Goal: Information Seeking & Learning: Check status

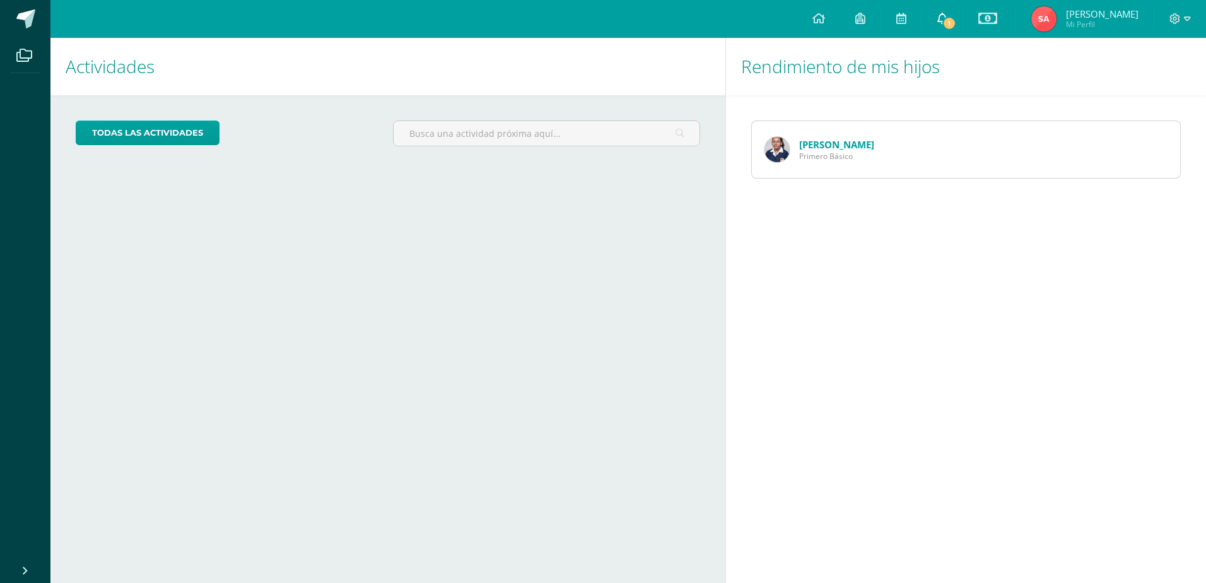
click at [959, 16] on link "1" at bounding box center [942, 19] width 40 height 38
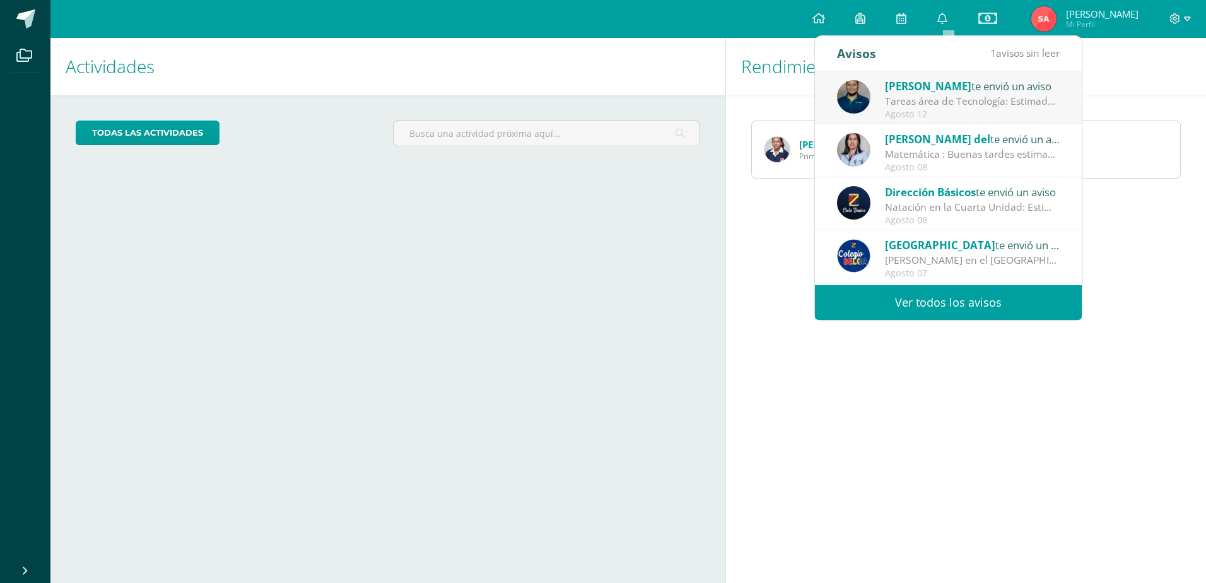
click at [947, 82] on span "[PERSON_NAME]" at bounding box center [928, 86] width 86 height 15
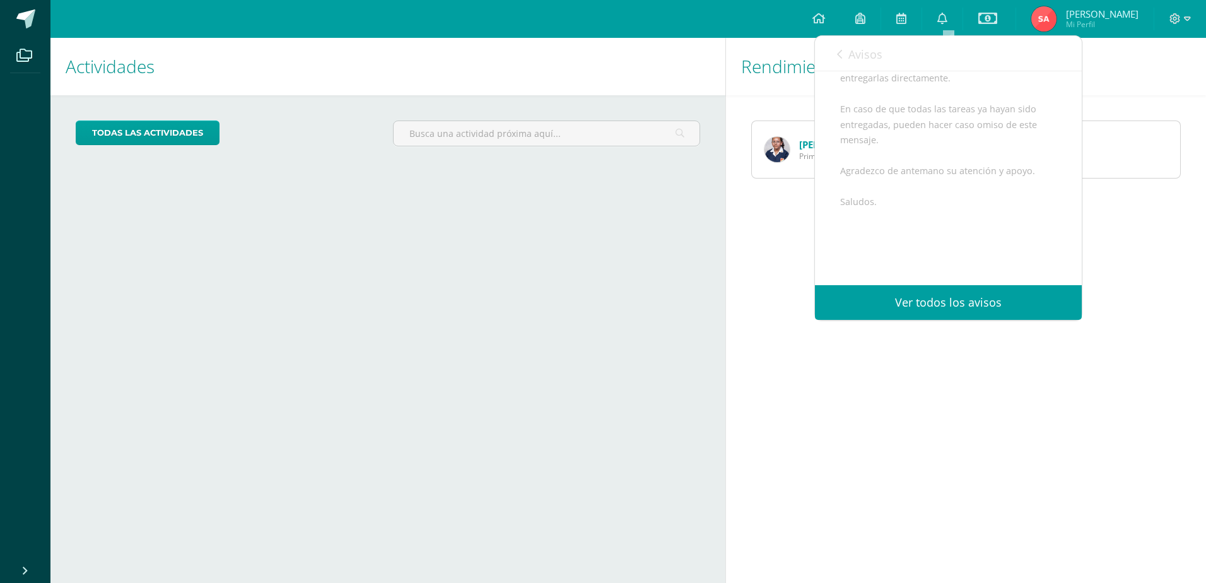
scroll to position [315, 0]
click at [949, 3] on link "0" at bounding box center [942, 19] width 40 height 38
click at [953, 20] on link "0" at bounding box center [942, 19] width 40 height 38
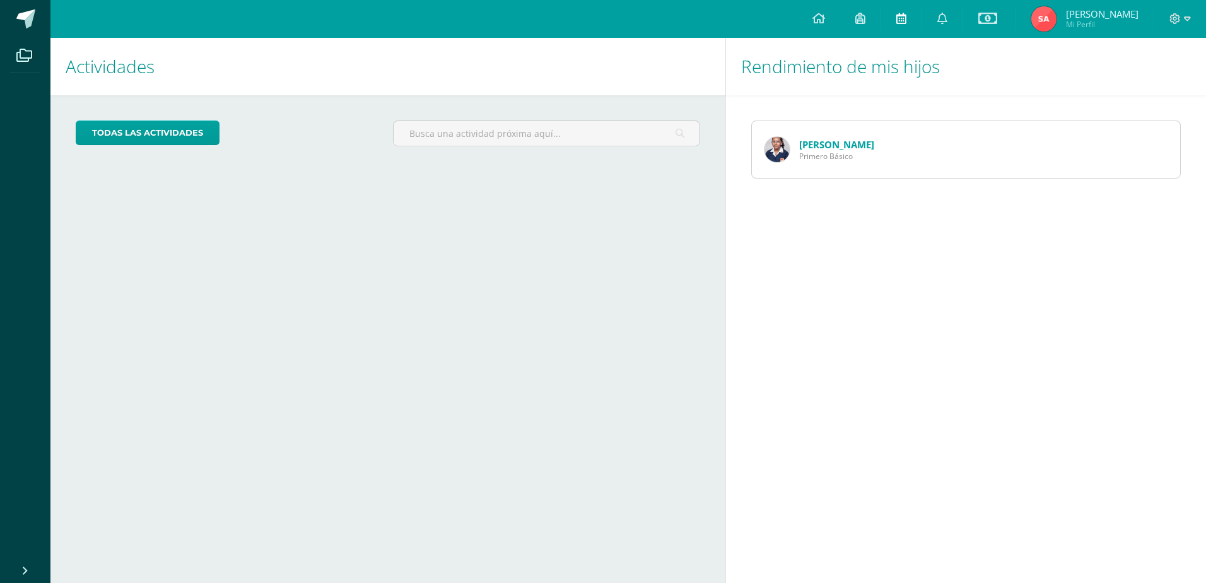
click at [903, 13] on icon at bounding box center [901, 18] width 10 height 11
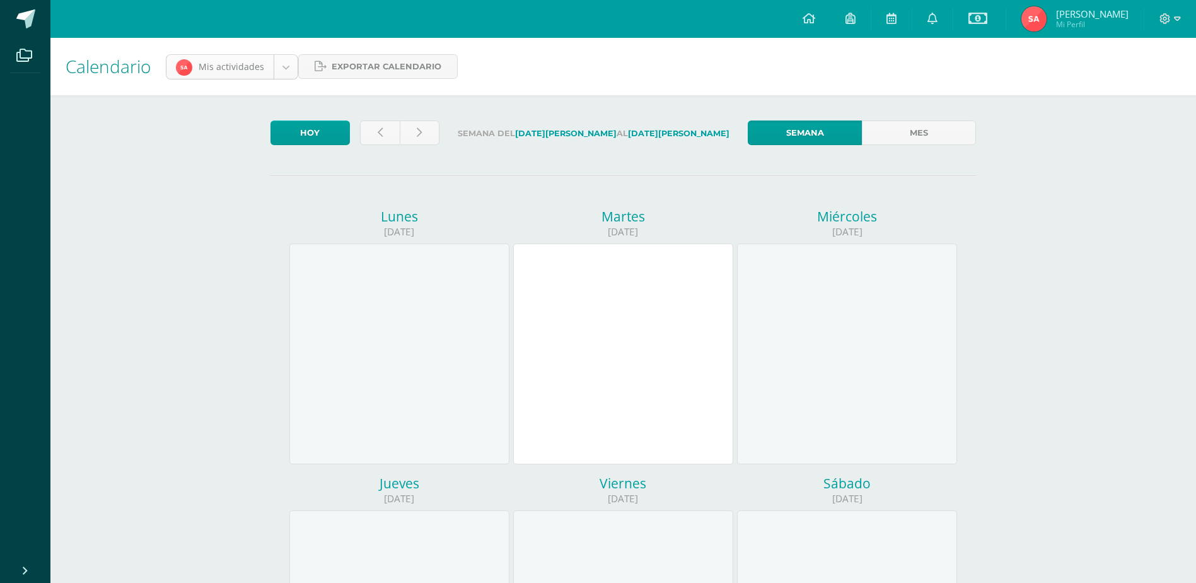
click at [286, 64] on body "Archivos Cerrar panel Configuración Cerrar sesión Sharon Pamela Mi Perfil Estad…" at bounding box center [598, 526] width 1196 height 1052
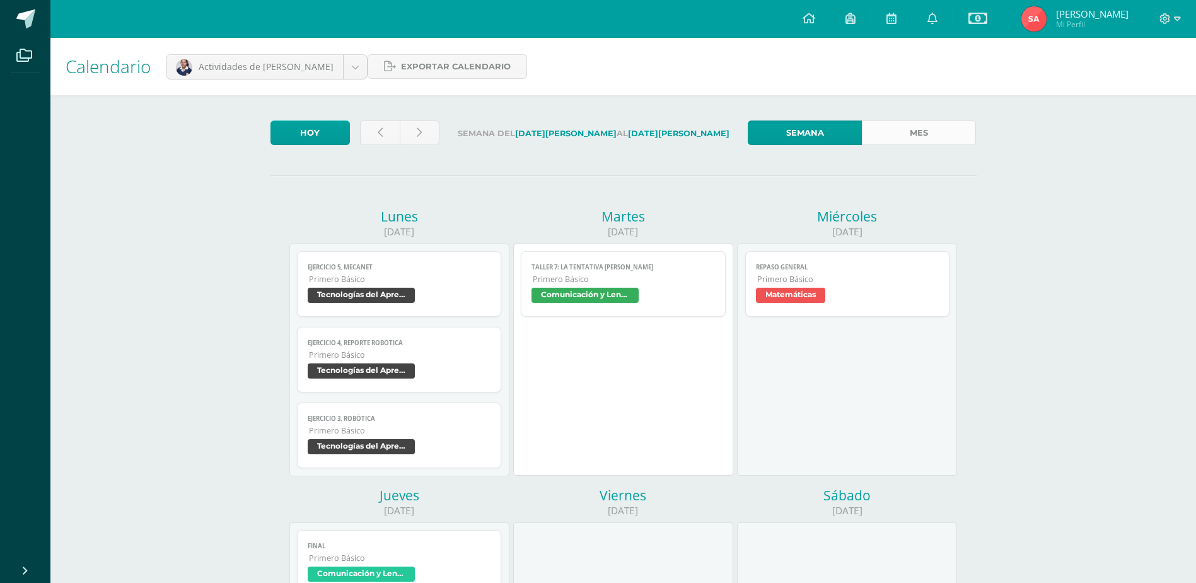
click at [948, 132] on link "Mes" at bounding box center [919, 132] width 114 height 25
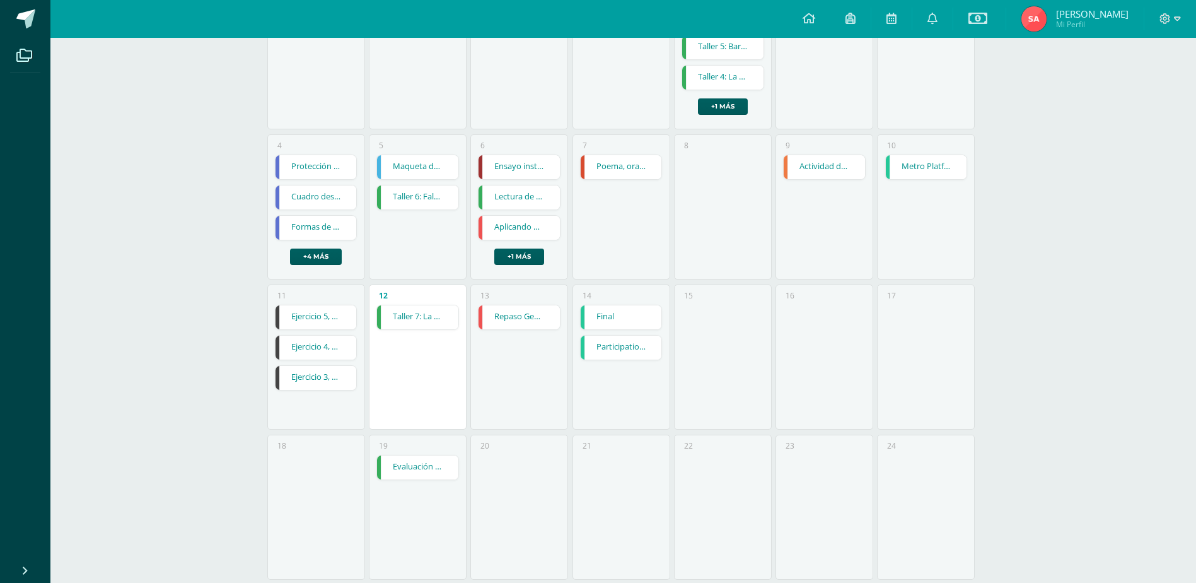
scroll to position [252, 0]
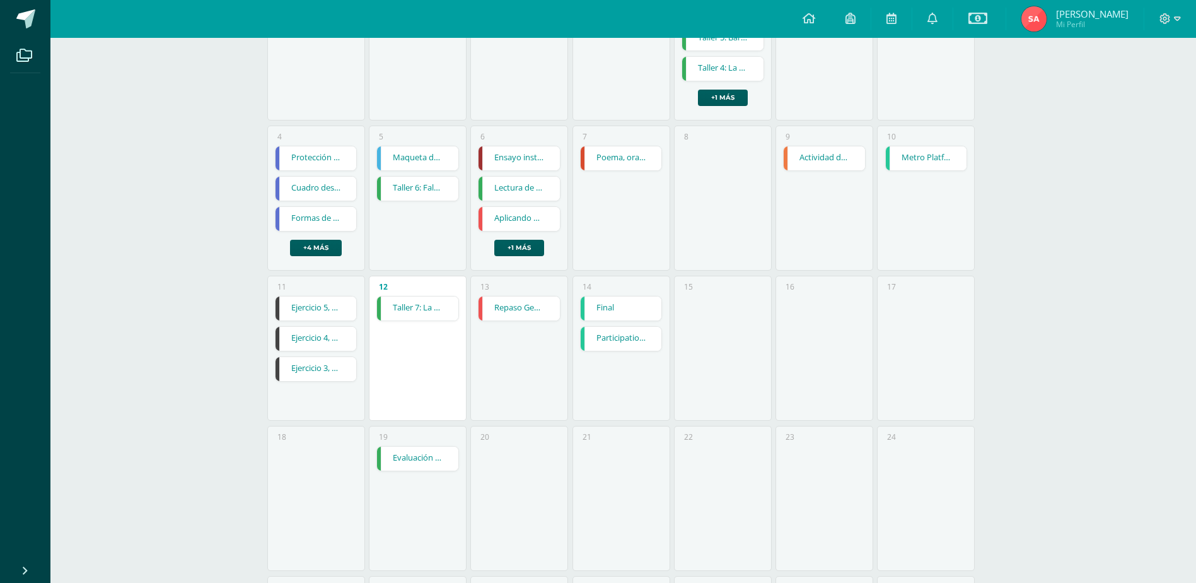
click at [332, 305] on link "Ejercicio 5, Mecanet" at bounding box center [316, 308] width 81 height 24
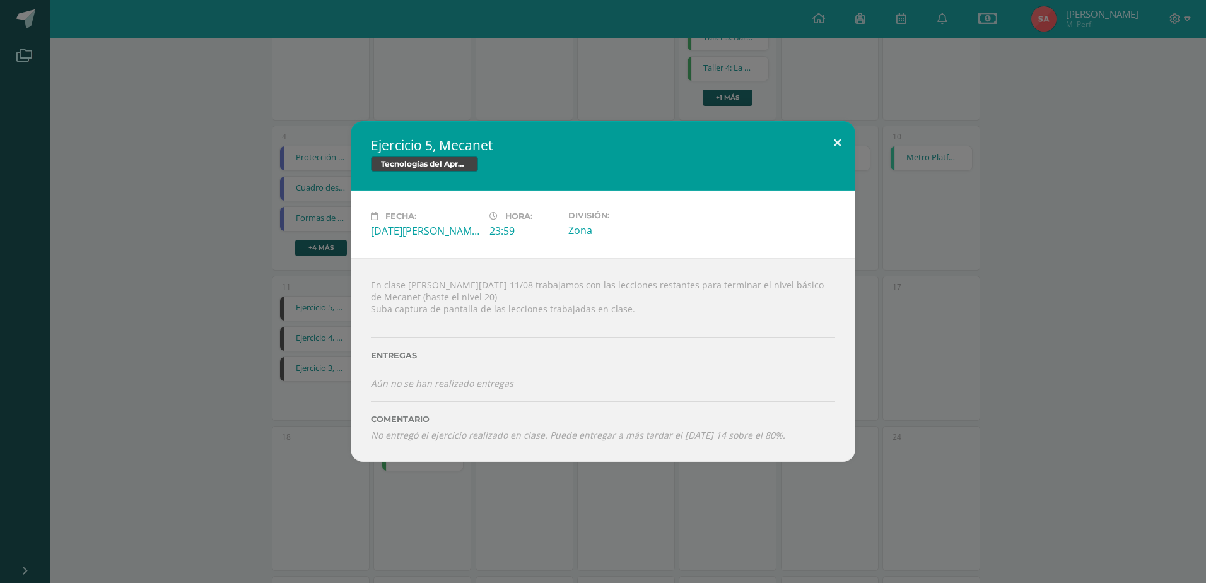
click at [837, 136] on button at bounding box center [837, 142] width 36 height 43
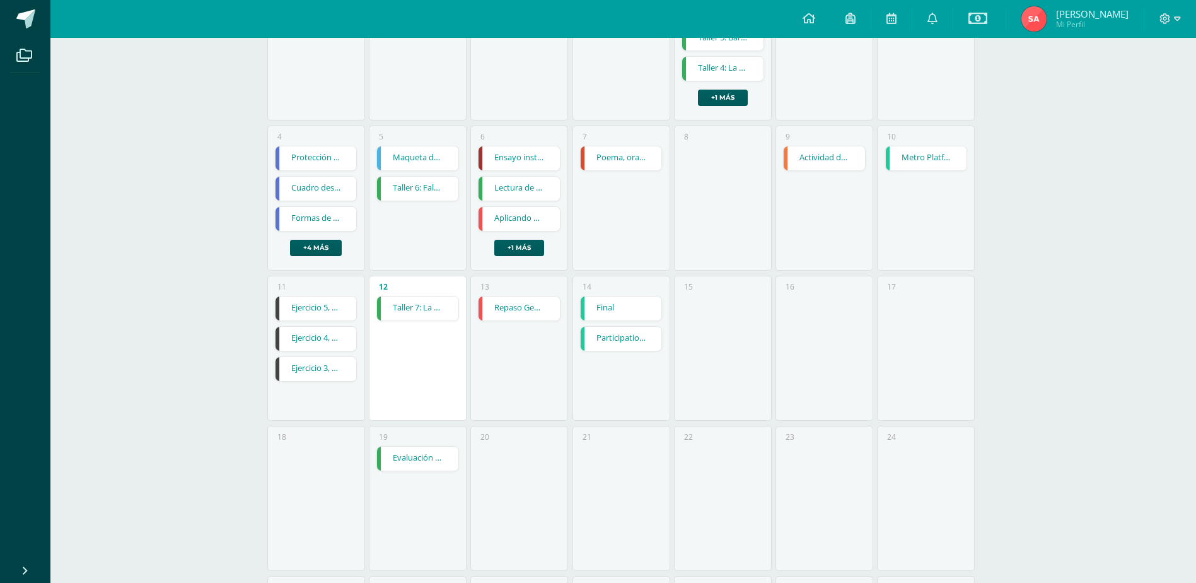
click at [309, 339] on link "Ejercicio 4, reporte robótica" at bounding box center [316, 339] width 81 height 24
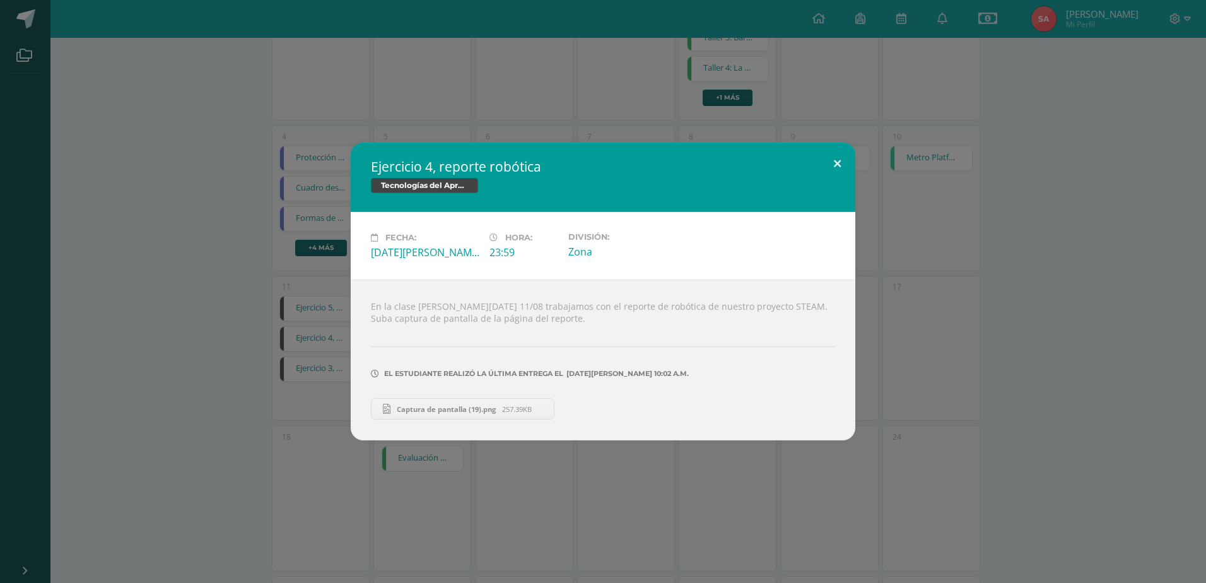
drag, startPoint x: 840, startPoint y: 160, endPoint x: 825, endPoint y: 163, distance: 14.8
click at [840, 160] on button at bounding box center [837, 164] width 36 height 43
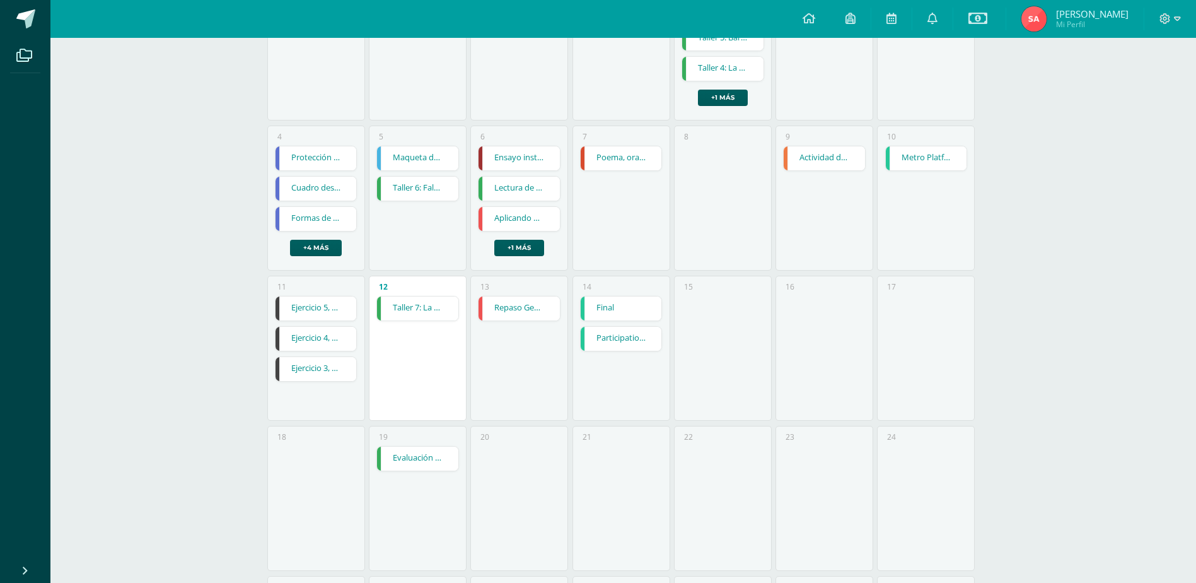
click at [316, 368] on link "Ejercicio 3, robótica" at bounding box center [316, 369] width 81 height 24
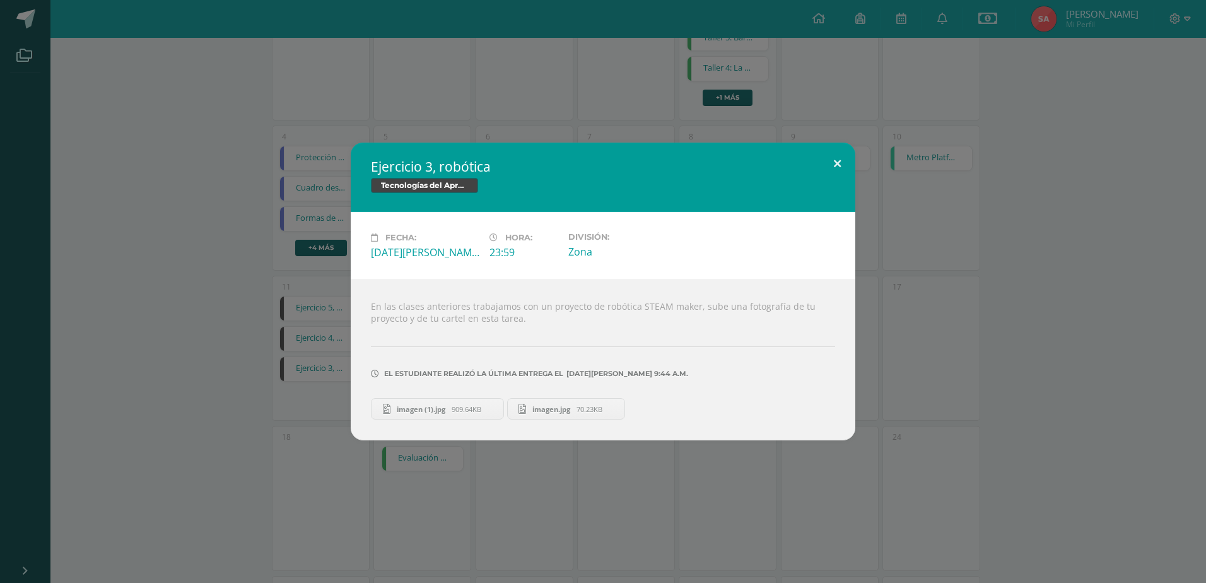
click at [840, 161] on button at bounding box center [837, 164] width 36 height 43
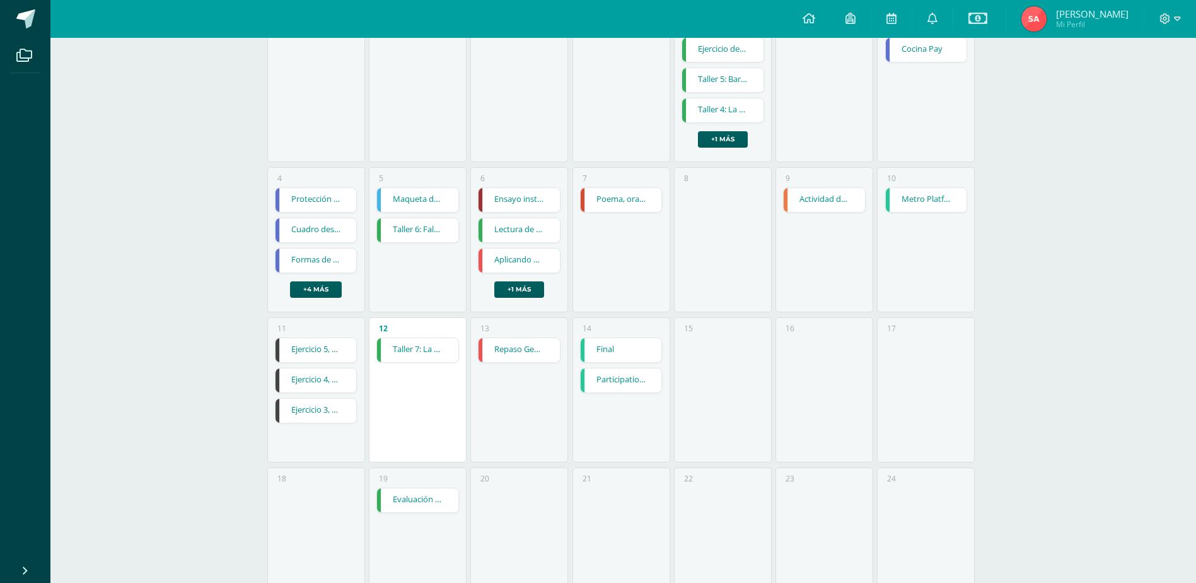
scroll to position [189, 0]
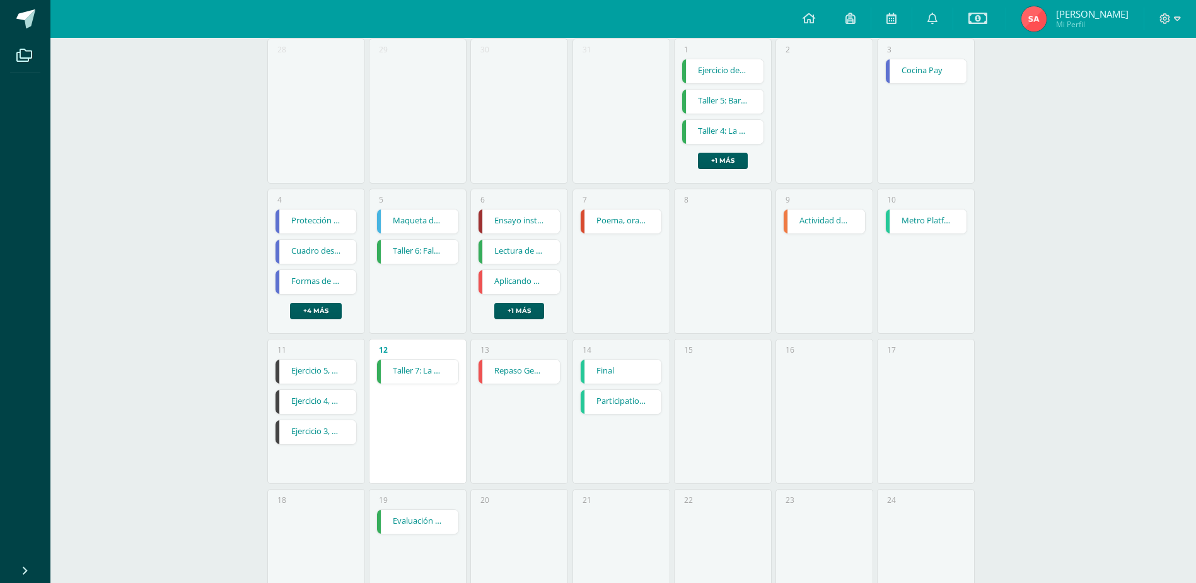
click at [434, 370] on link "Taller 7: La tentativa del león" at bounding box center [417, 371] width 81 height 24
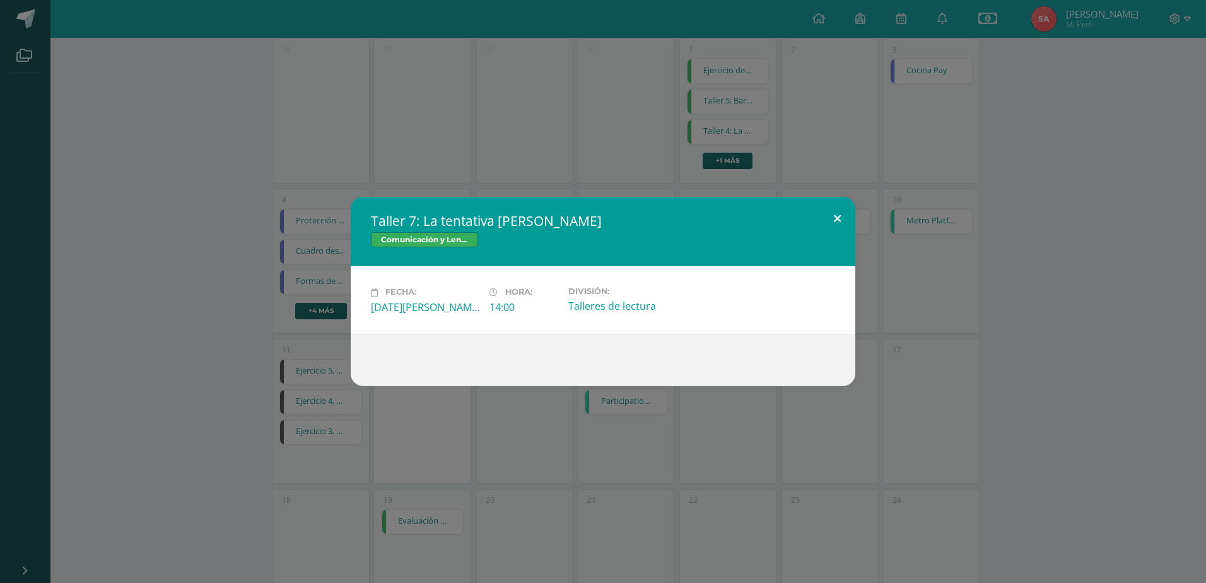
click at [833, 216] on button at bounding box center [837, 218] width 36 height 43
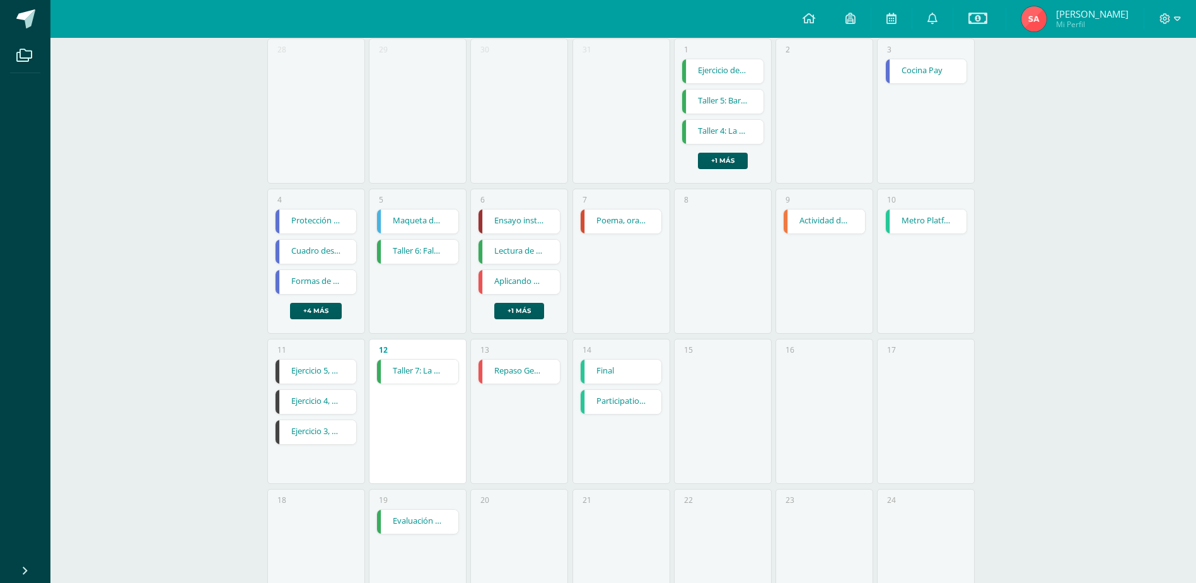
click at [532, 369] on link "Repaso General" at bounding box center [519, 371] width 81 height 24
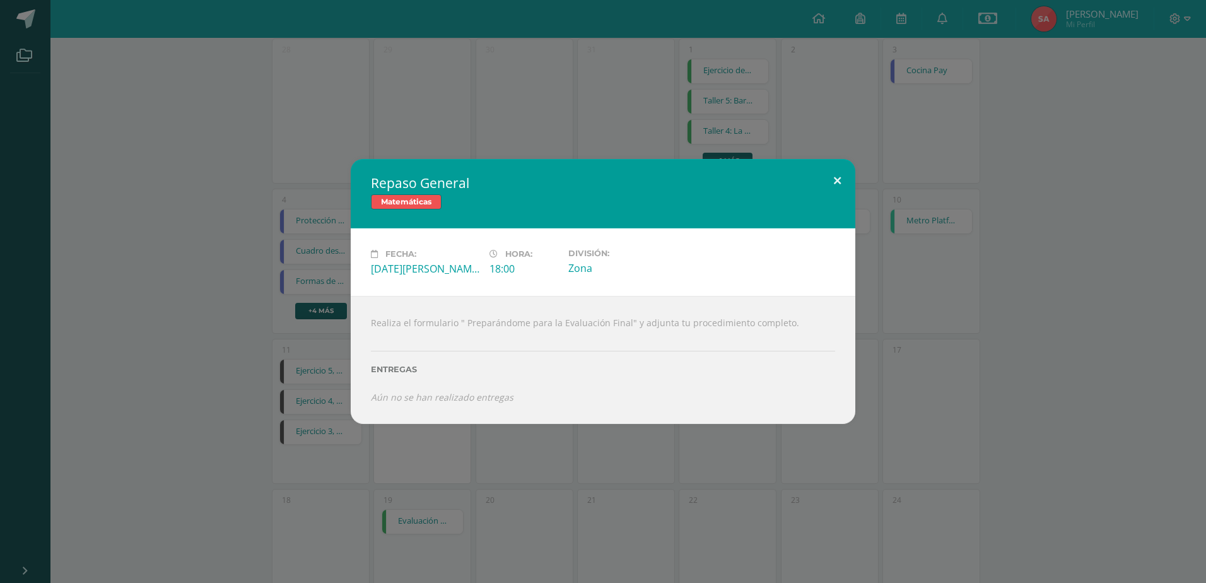
click at [837, 174] on button at bounding box center [837, 180] width 36 height 43
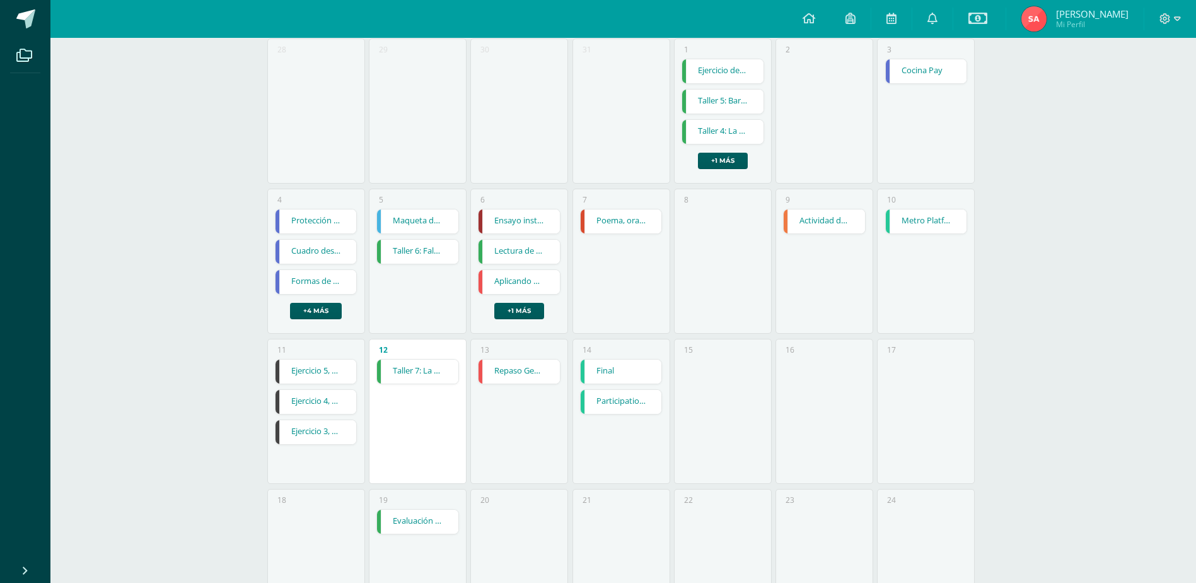
click at [612, 365] on link "Final" at bounding box center [621, 371] width 81 height 24
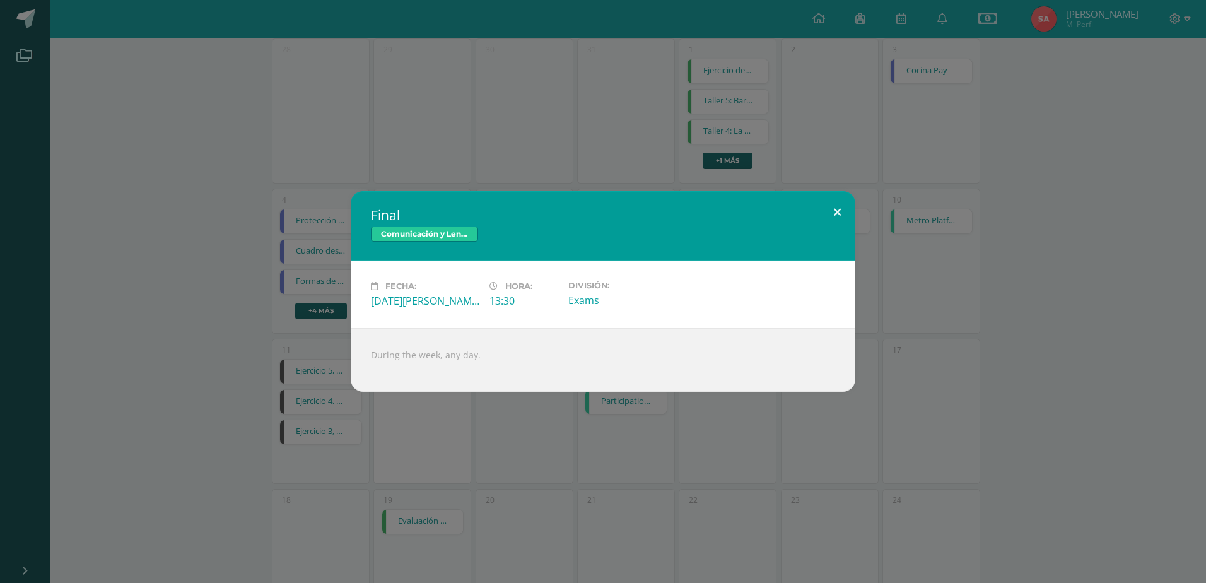
click at [837, 206] on button at bounding box center [837, 212] width 36 height 43
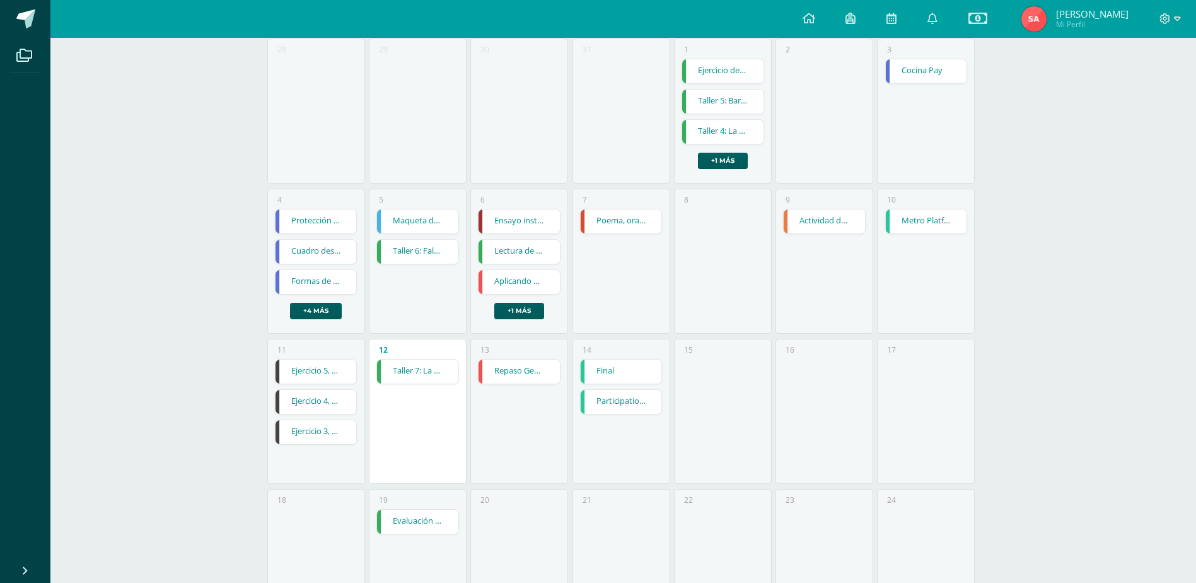
click at [619, 406] on link "Participation: Speaking English" at bounding box center [621, 402] width 81 height 24
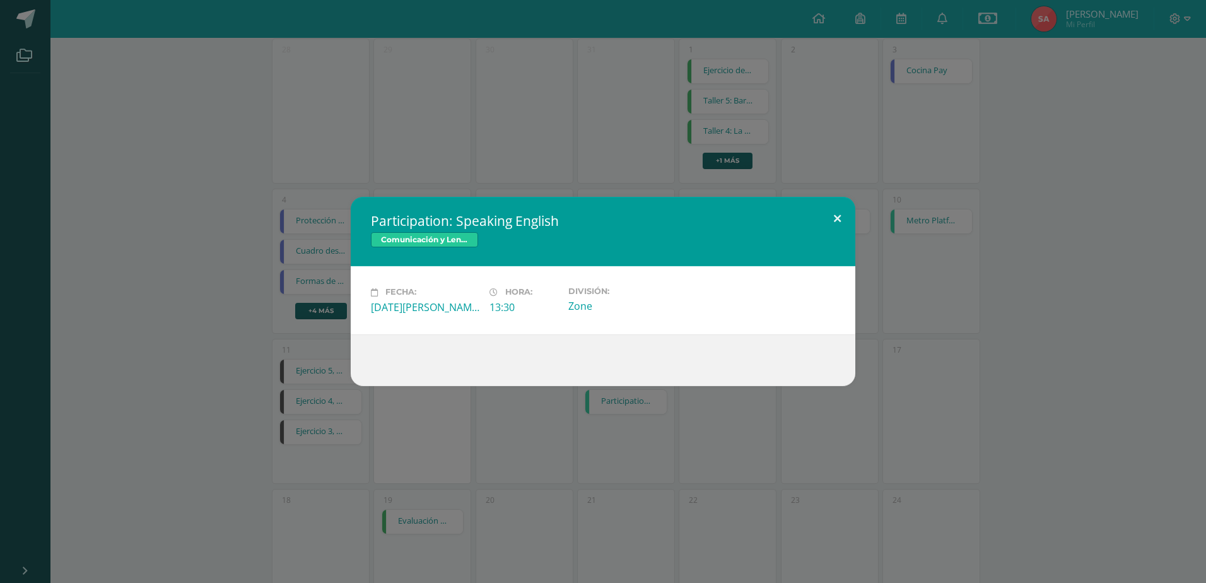
click at [839, 216] on button at bounding box center [837, 218] width 36 height 43
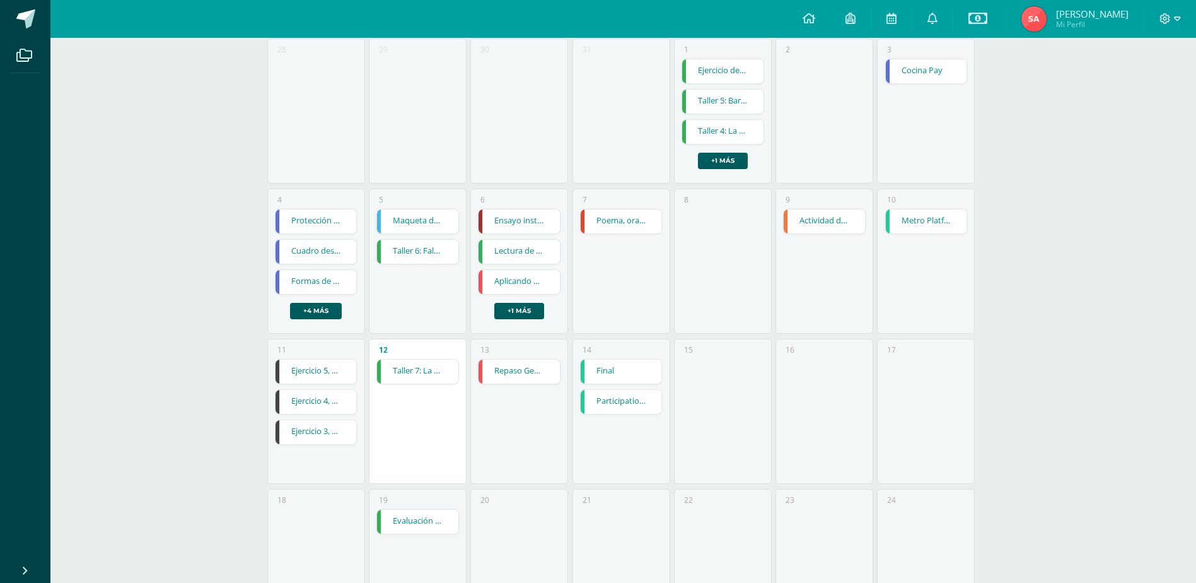
click at [933, 222] on link "Metro Platform Units 5 and 6" at bounding box center [926, 221] width 81 height 24
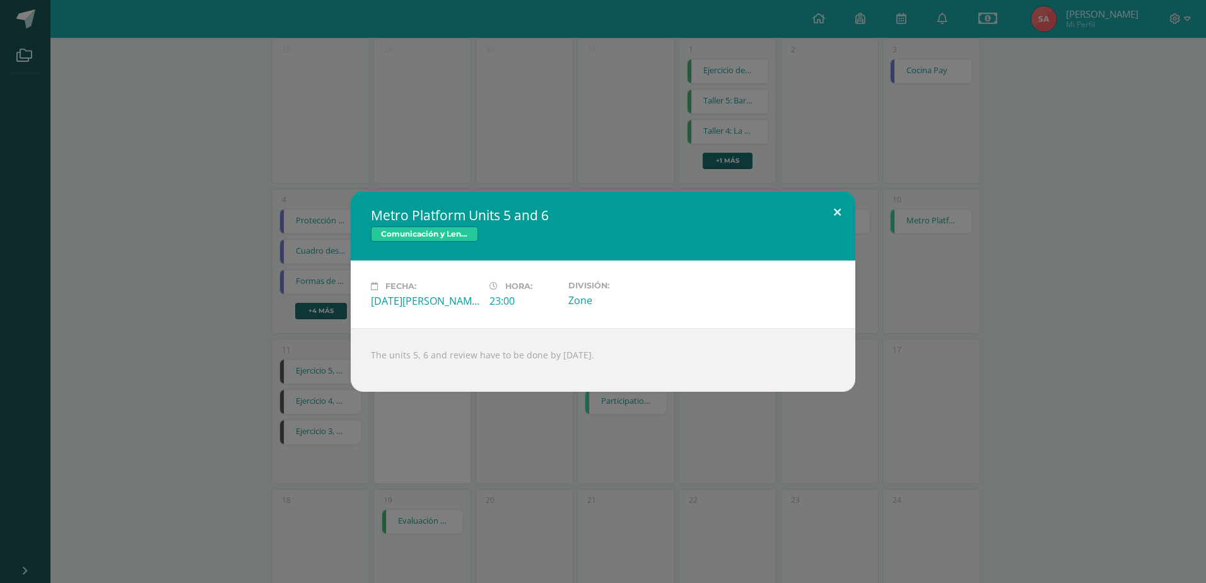
click at [835, 206] on button at bounding box center [837, 212] width 36 height 43
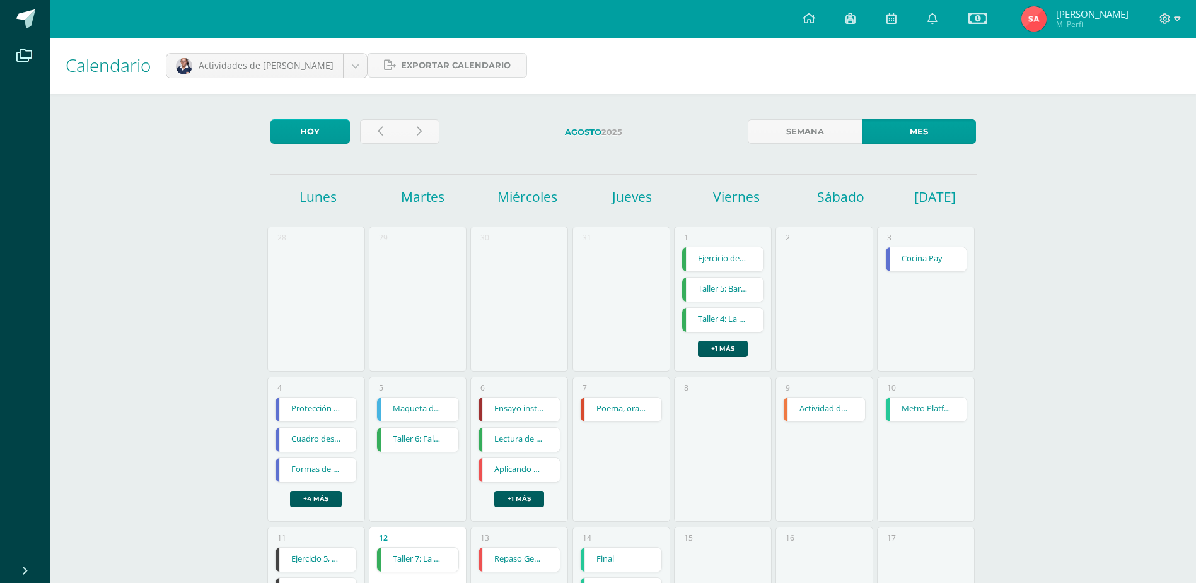
scroll to position [0, 0]
click at [831, 406] on link "Actividad de contextualización del Momento Cívico 3" at bounding box center [824, 411] width 81 height 24
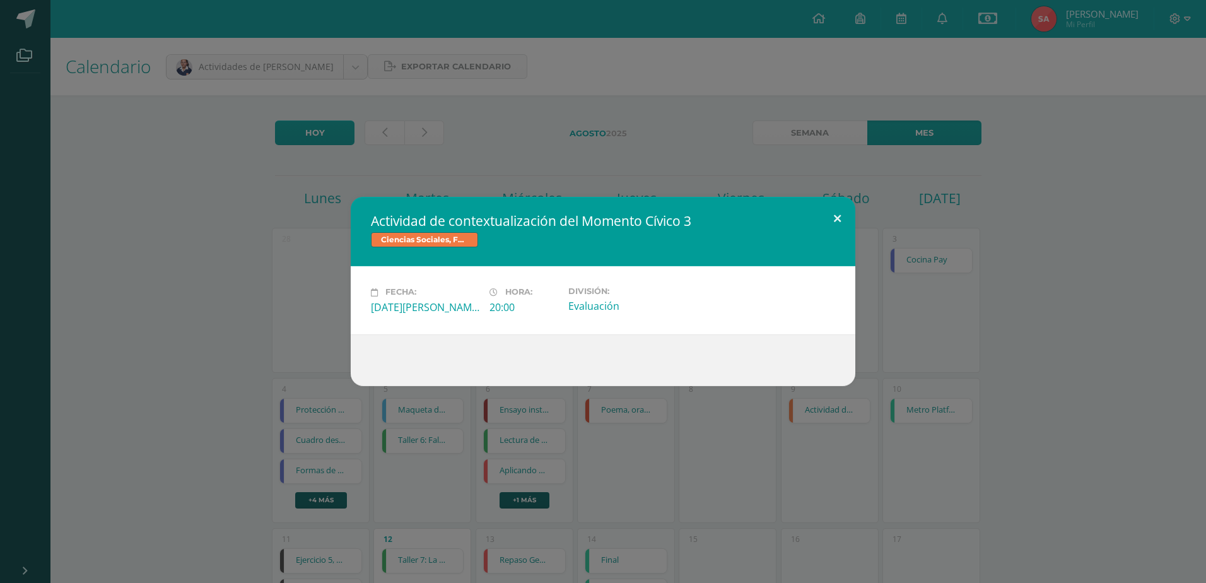
click at [837, 216] on button at bounding box center [837, 218] width 36 height 43
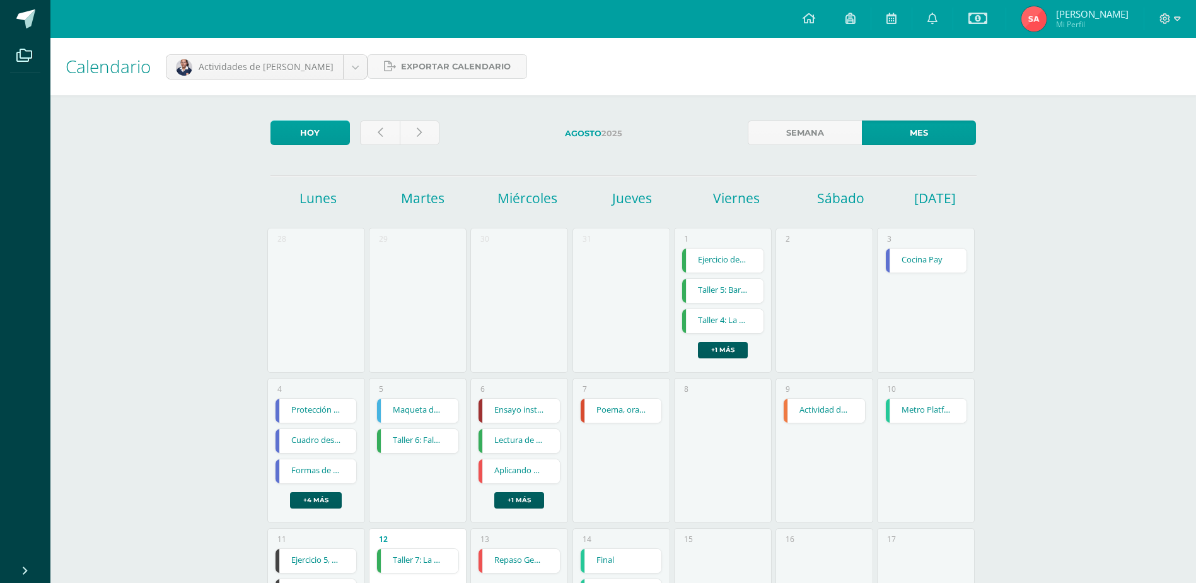
click at [624, 417] on link "Poema, oración o monólogo." at bounding box center [621, 411] width 81 height 24
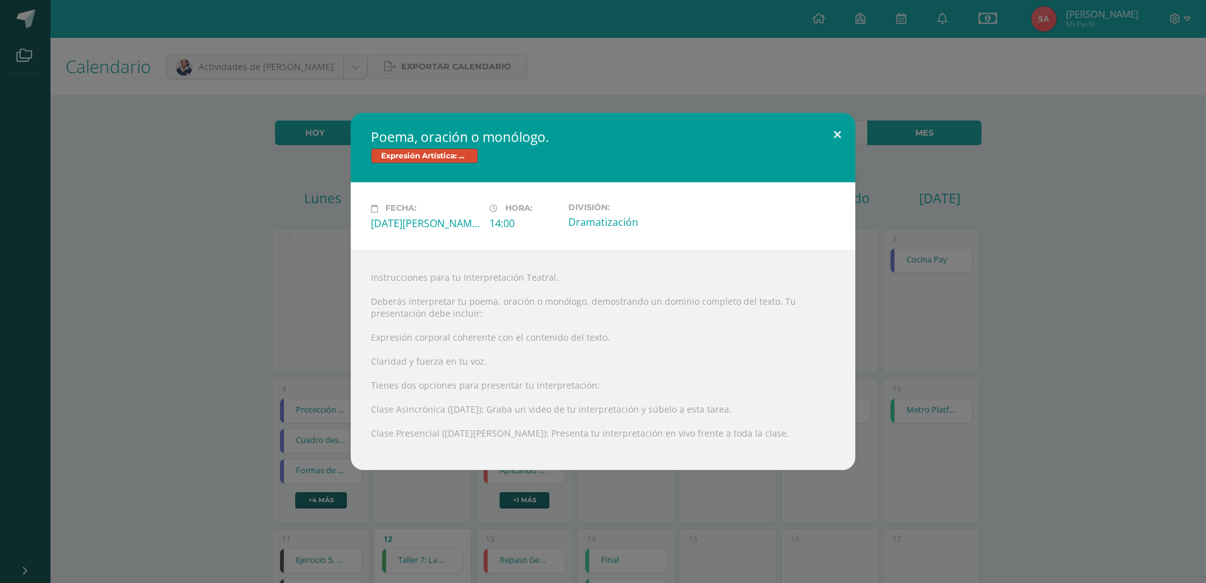
click at [839, 132] on button at bounding box center [837, 134] width 36 height 43
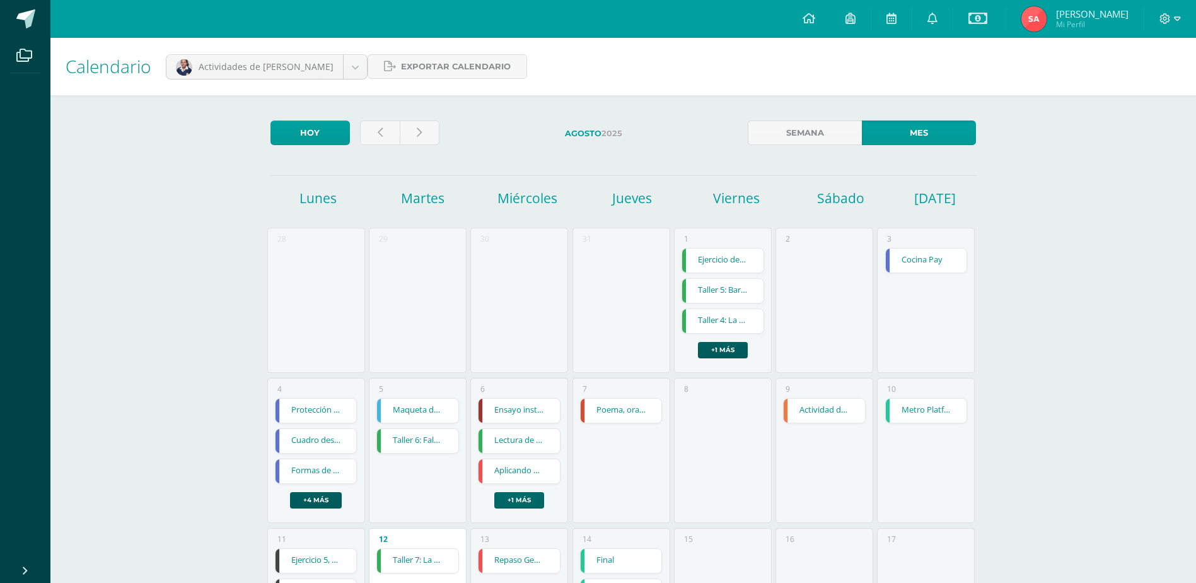
click at [523, 494] on link "+1 más" at bounding box center [519, 500] width 50 height 16
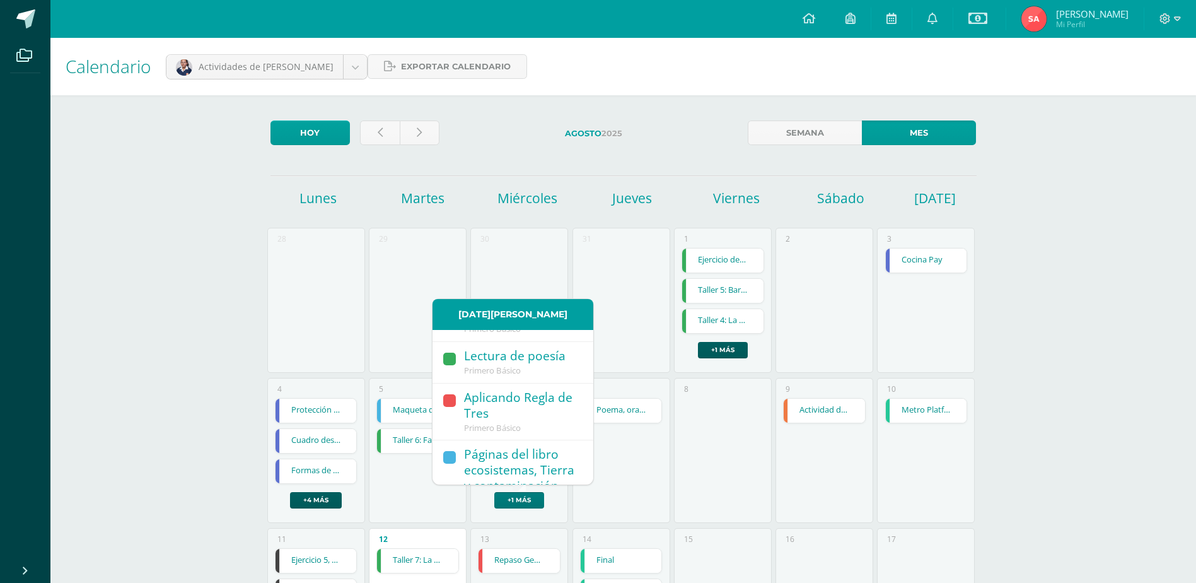
scroll to position [90, 0]
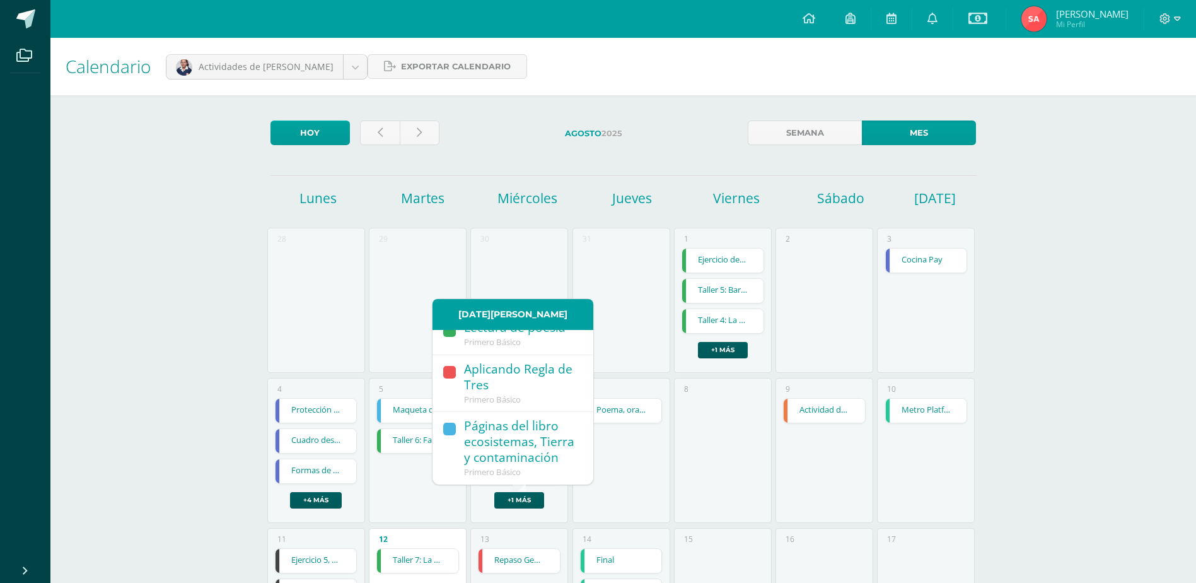
click at [488, 432] on div "Páginas del libro ecosistemas, Tierra y contaminación" at bounding box center [522, 442] width 117 height 49
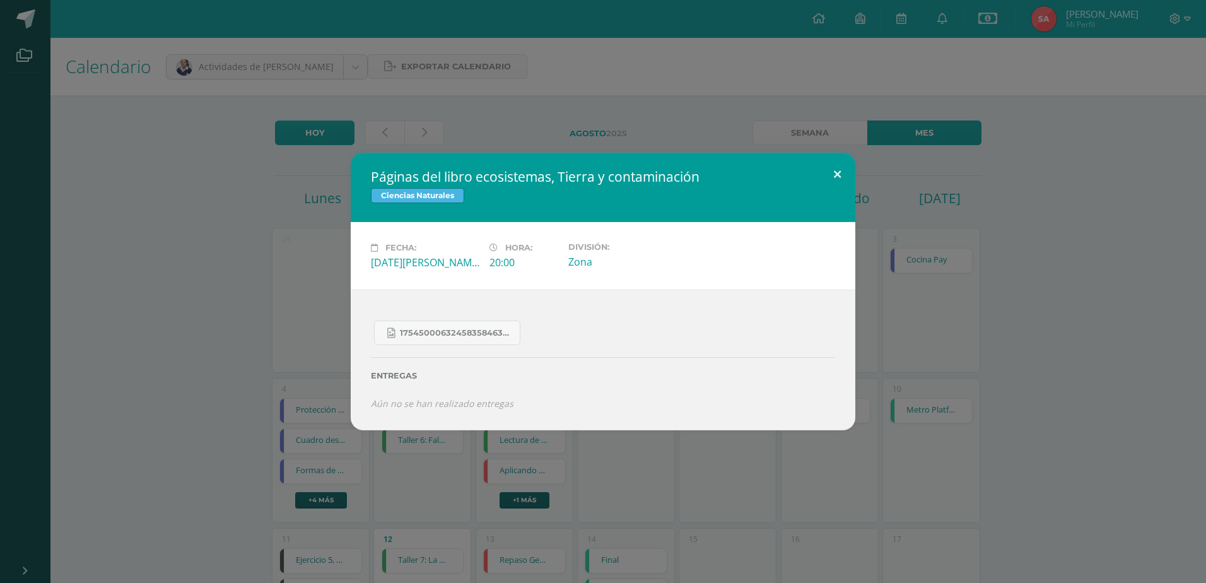
click at [837, 168] on button at bounding box center [837, 174] width 36 height 43
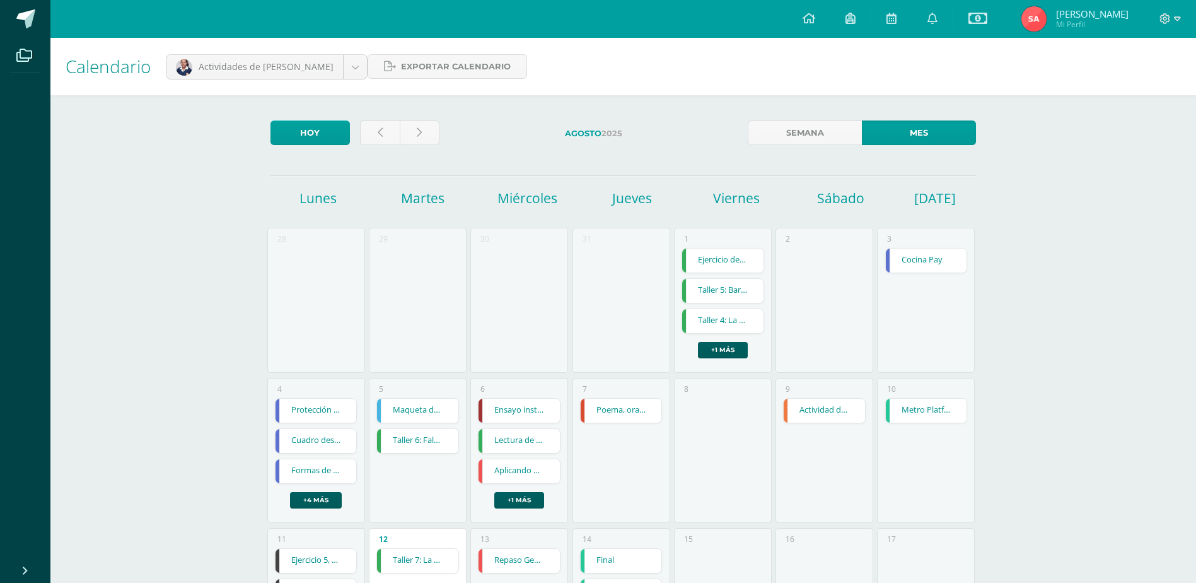
click at [433, 443] on link "Taller 6: Falsas apariencias" at bounding box center [417, 441] width 81 height 24
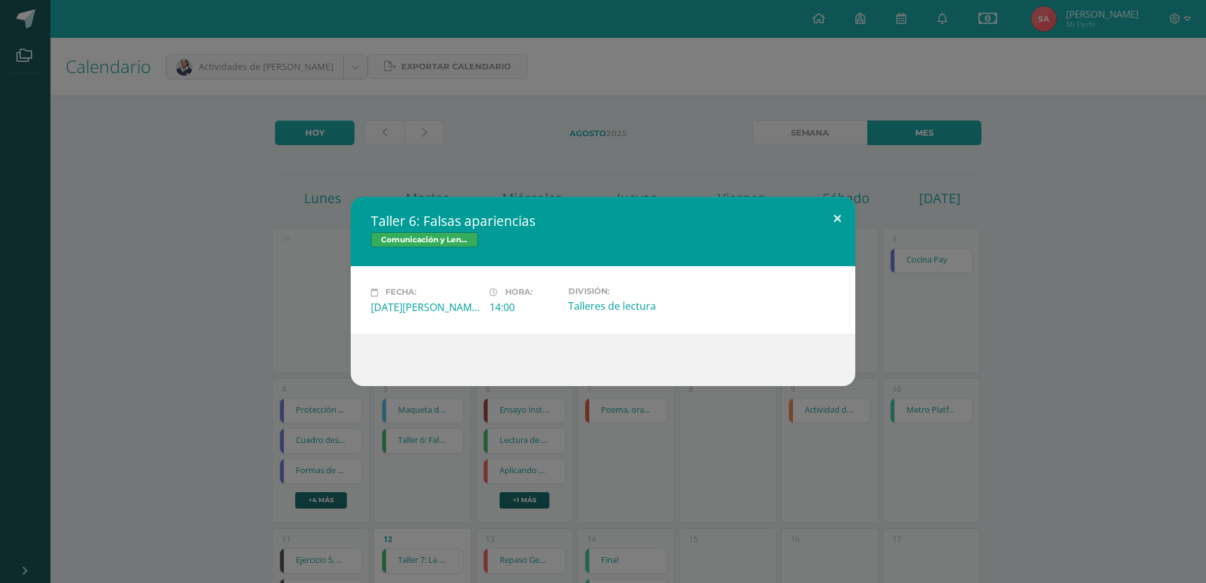
click at [831, 218] on button at bounding box center [837, 218] width 36 height 43
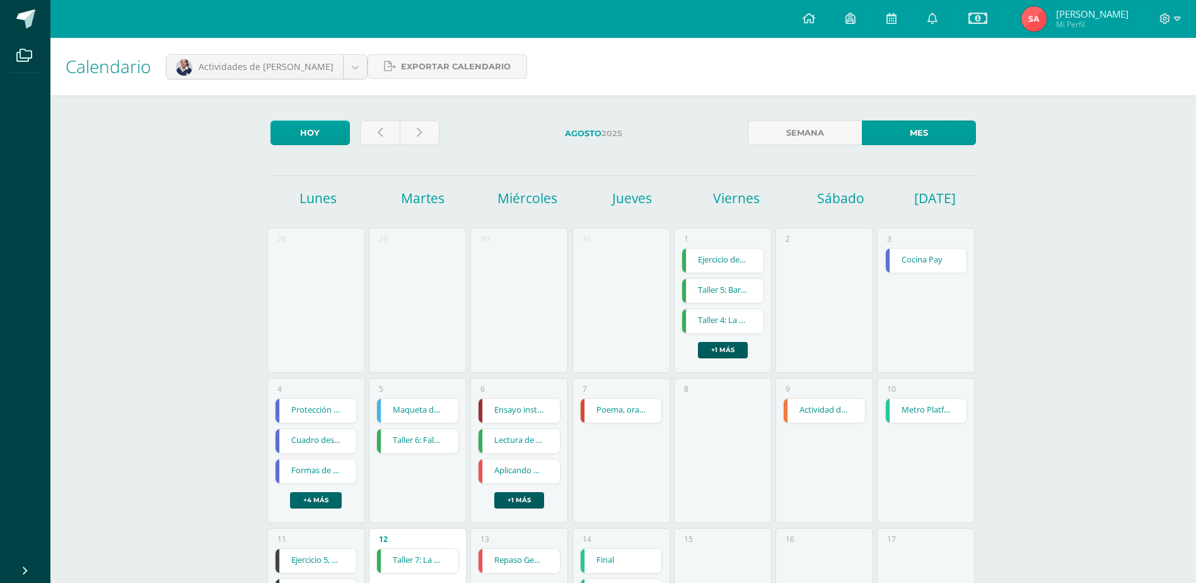
click at [325, 498] on link "+4 más" at bounding box center [316, 500] width 52 height 16
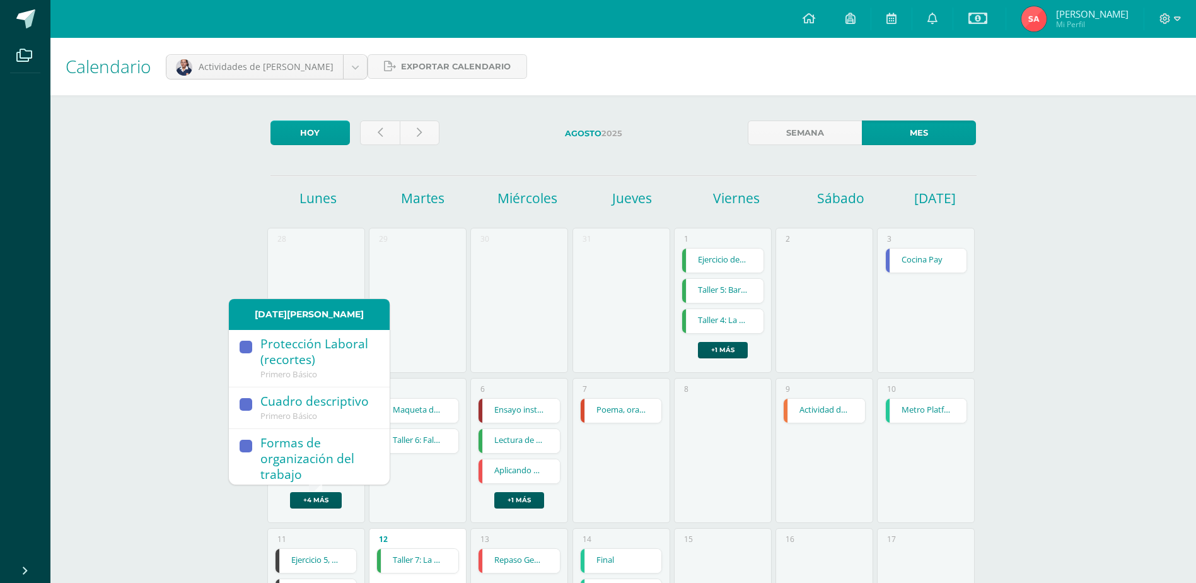
click at [274, 345] on div "Protección Laboral (recortes)" at bounding box center [318, 352] width 117 height 33
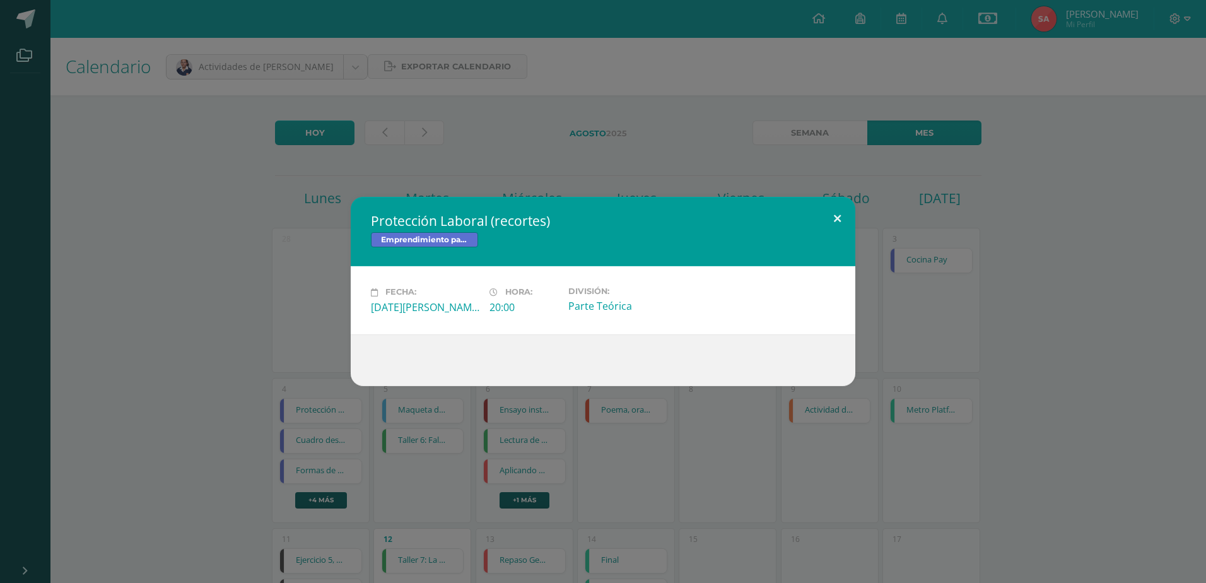
drag, startPoint x: 839, startPoint y: 219, endPoint x: 591, endPoint y: 393, distance: 303.4
click at [838, 221] on button at bounding box center [837, 218] width 36 height 43
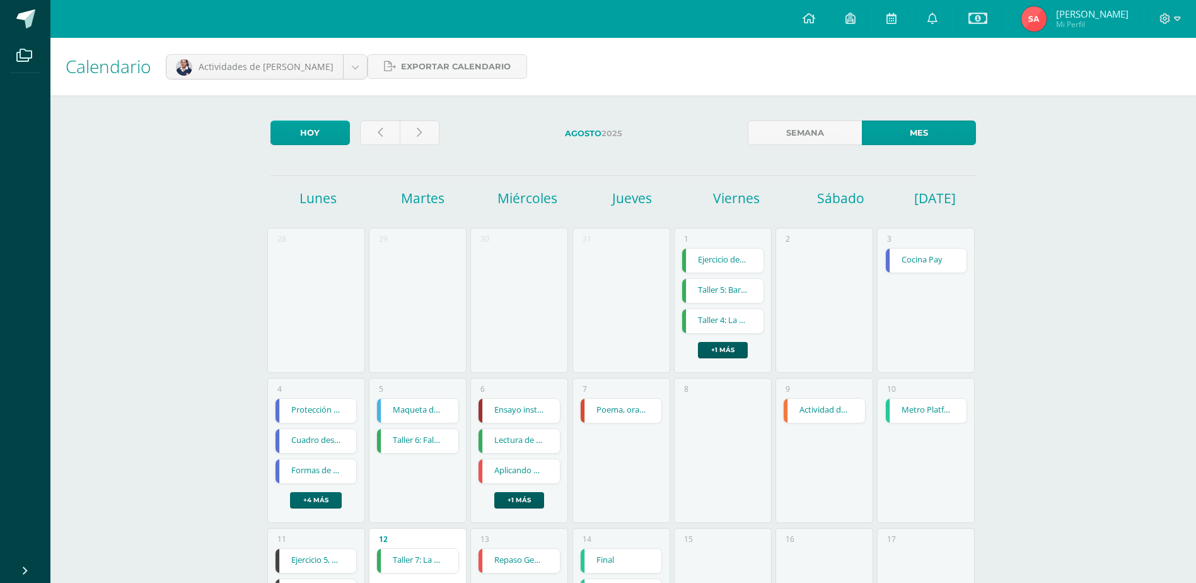
click at [331, 498] on link "+4 más" at bounding box center [316, 500] width 52 height 16
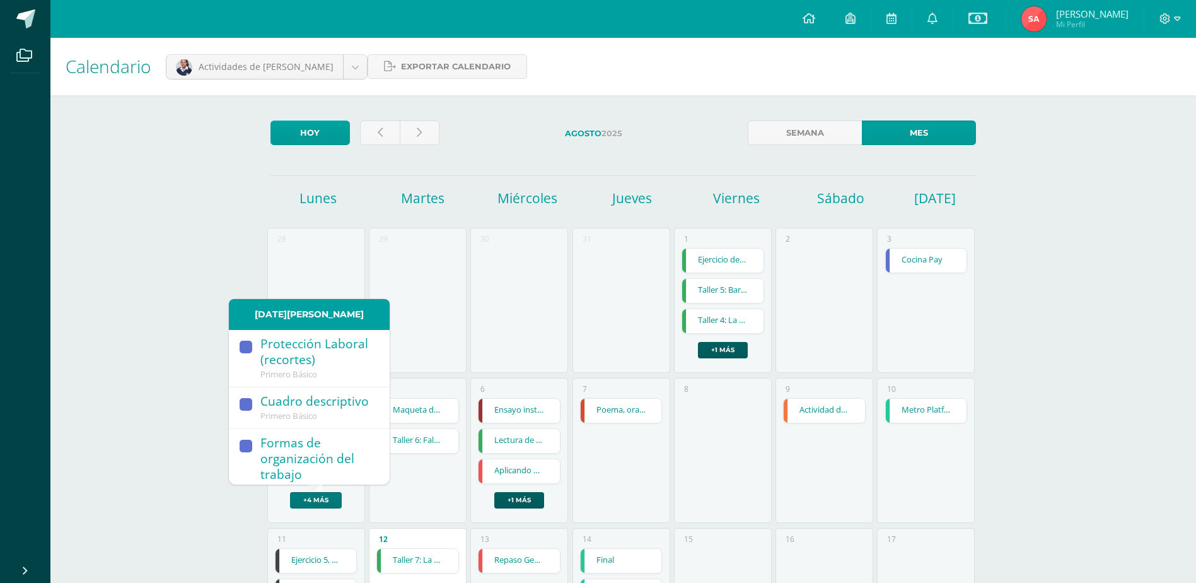
scroll to position [182, 0]
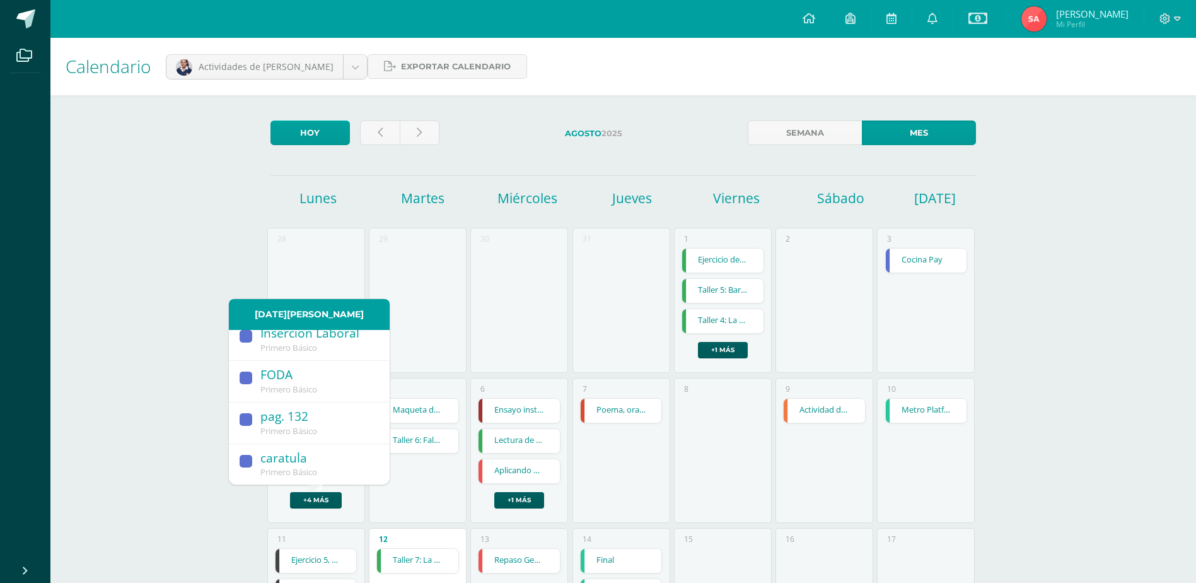
click at [302, 463] on div "caratula" at bounding box center [318, 458] width 117 height 17
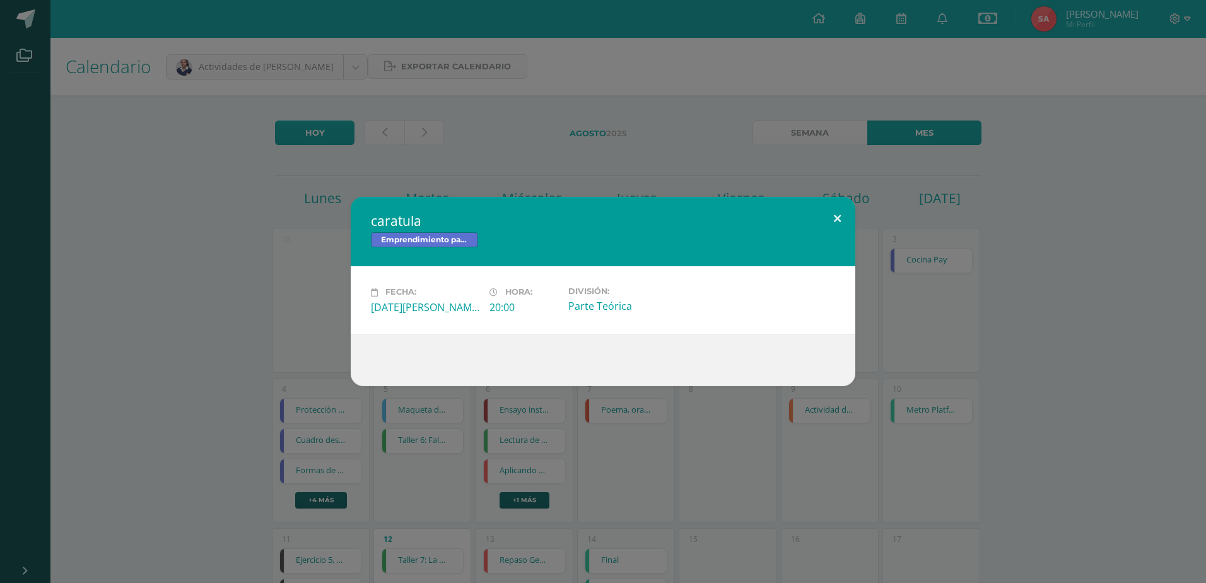
click at [837, 218] on button at bounding box center [837, 218] width 36 height 43
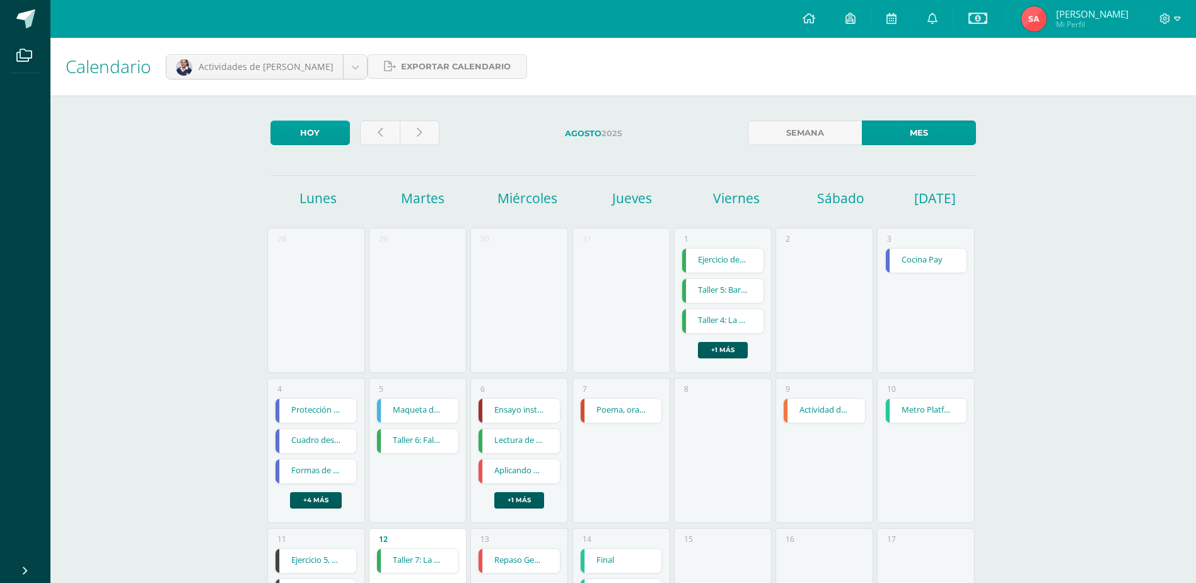
click at [730, 262] on link "Ejercicio de ortografía y vocabulario (cuaderno)" at bounding box center [722, 260] width 81 height 24
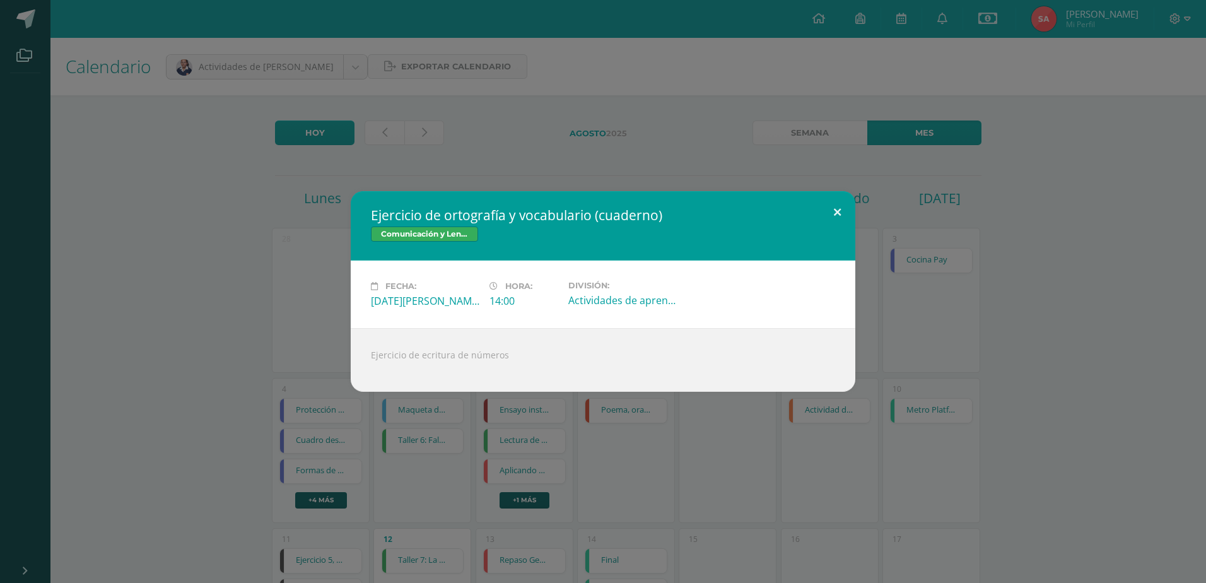
click at [838, 211] on button at bounding box center [837, 212] width 36 height 43
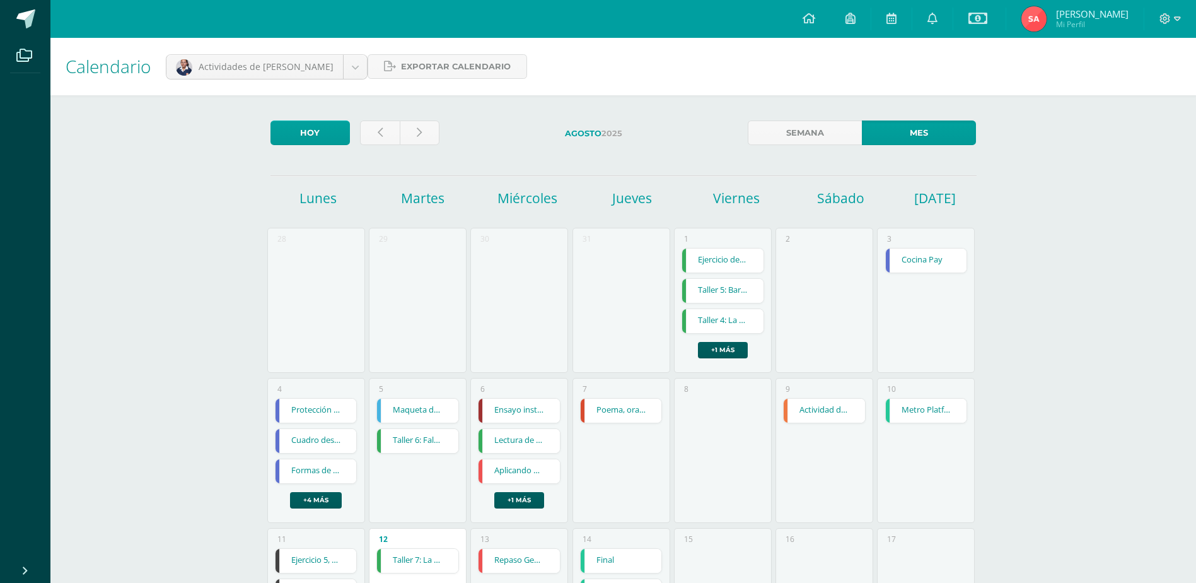
click at [730, 286] on link "Taller 5: Barco de papel" at bounding box center [722, 291] width 81 height 24
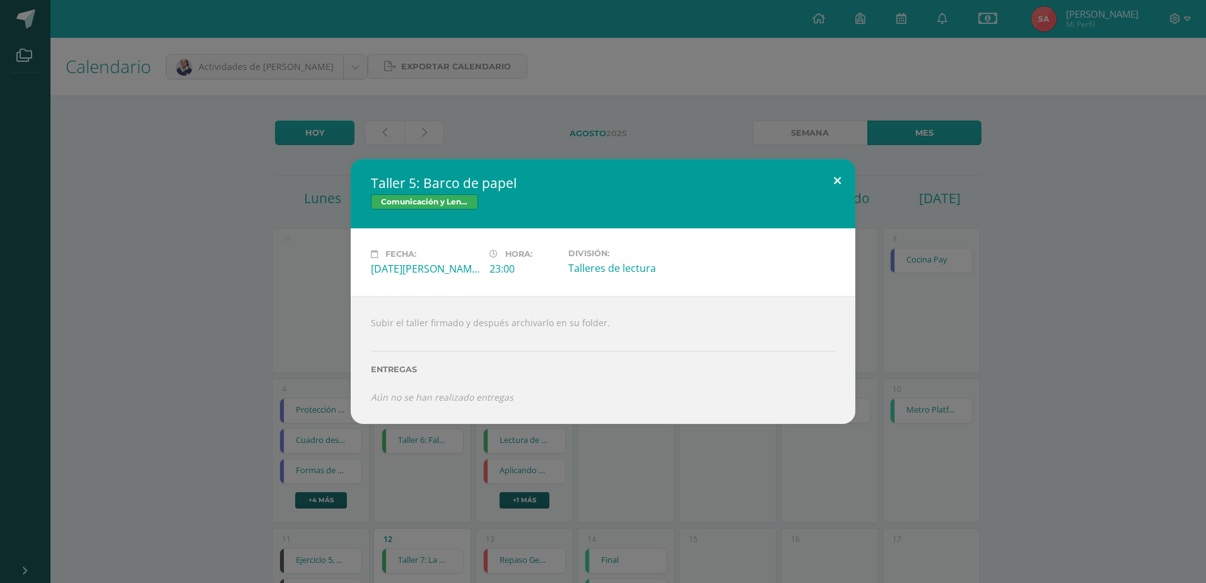
click at [836, 179] on button at bounding box center [837, 180] width 36 height 43
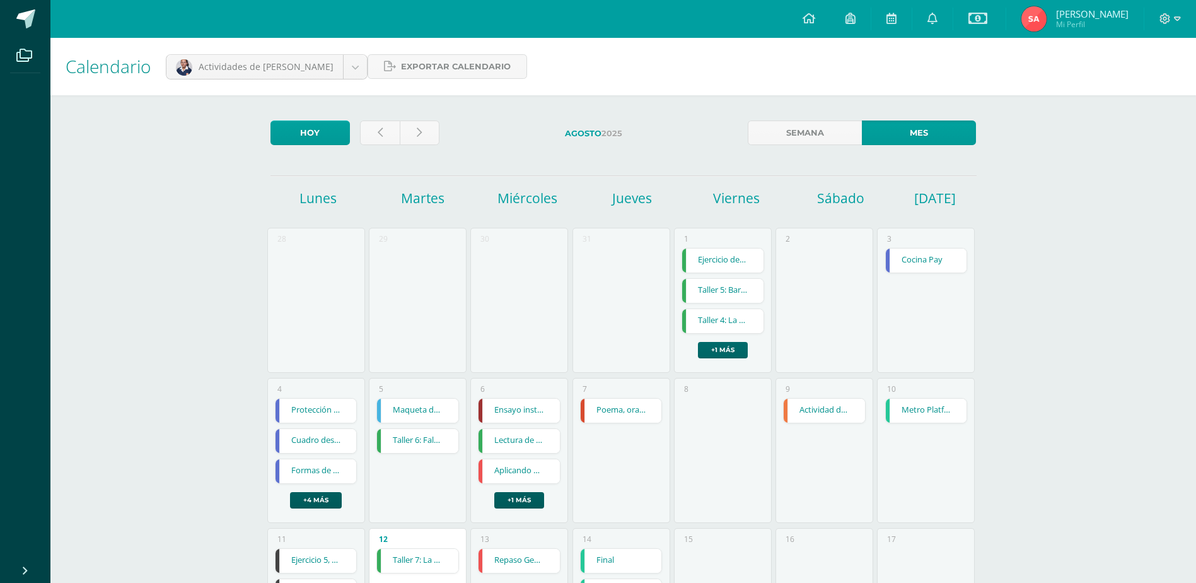
click at [721, 346] on link "+1 más" at bounding box center [723, 350] width 50 height 16
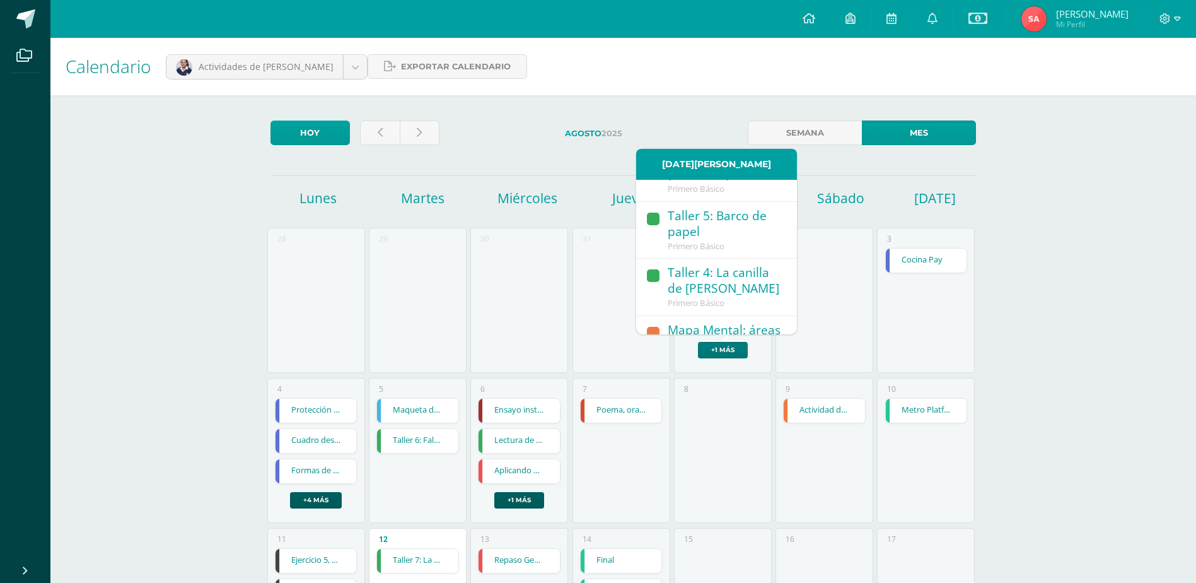
scroll to position [121, 0]
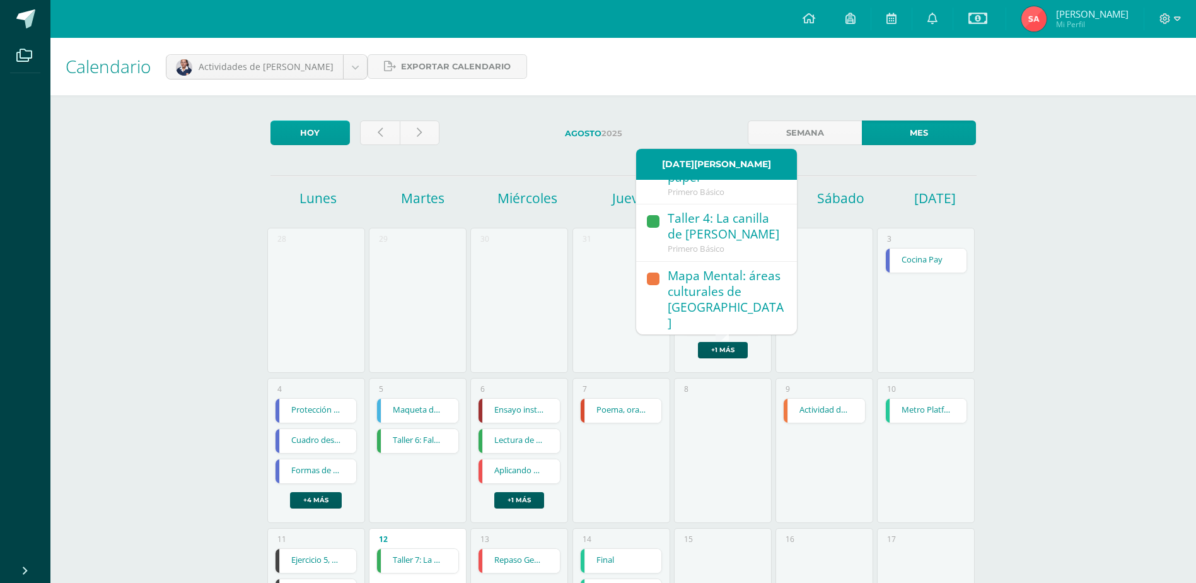
click at [721, 294] on div "Mapa Mental: áreas culturales de América" at bounding box center [726, 300] width 117 height 64
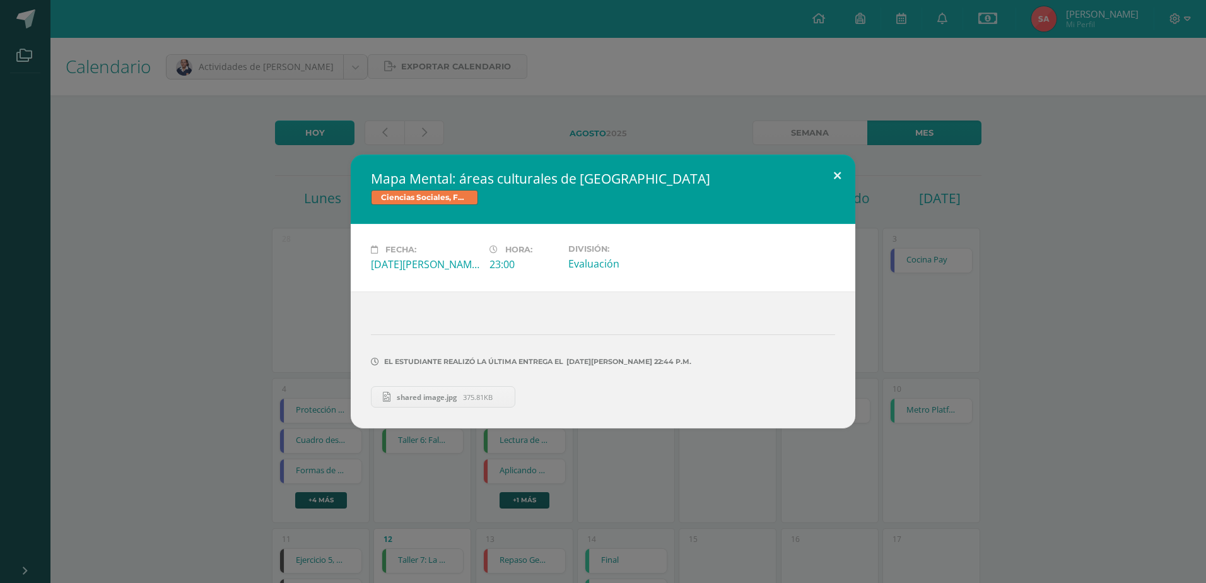
click at [833, 165] on button at bounding box center [837, 175] width 36 height 43
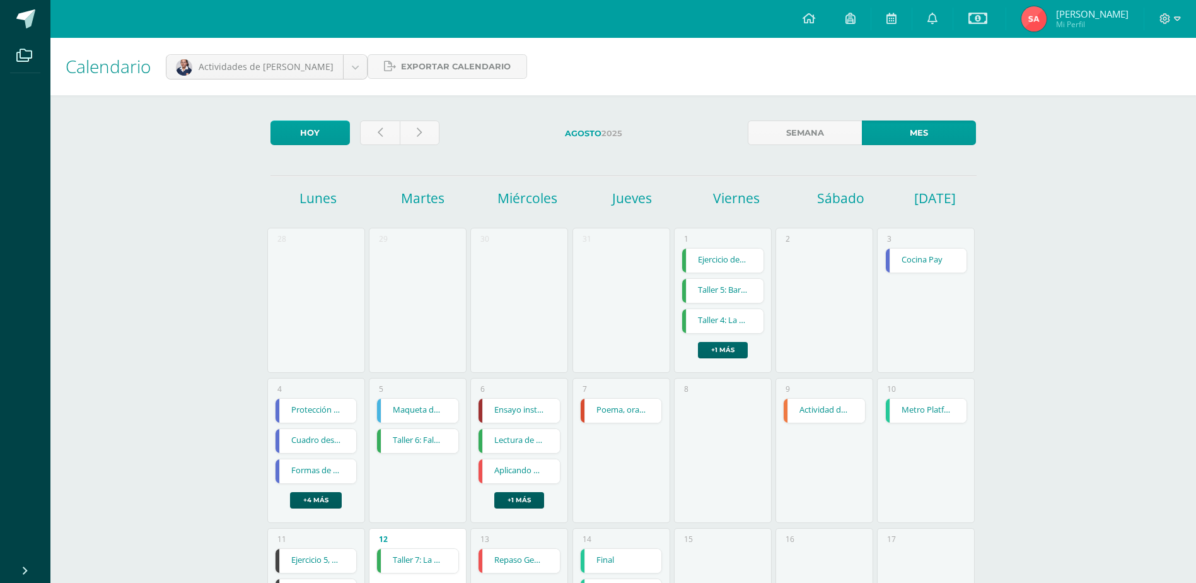
click at [732, 350] on link "+1 más" at bounding box center [723, 350] width 50 height 16
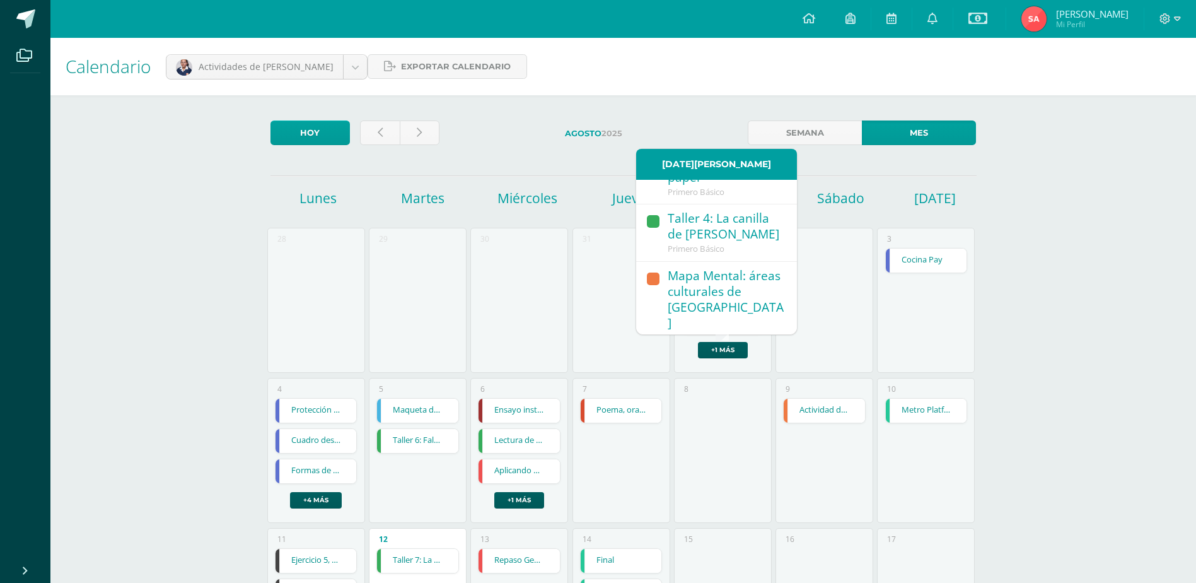
click at [740, 224] on div "Taller 4: La canilla de Chicho Ramos" at bounding box center [726, 227] width 117 height 33
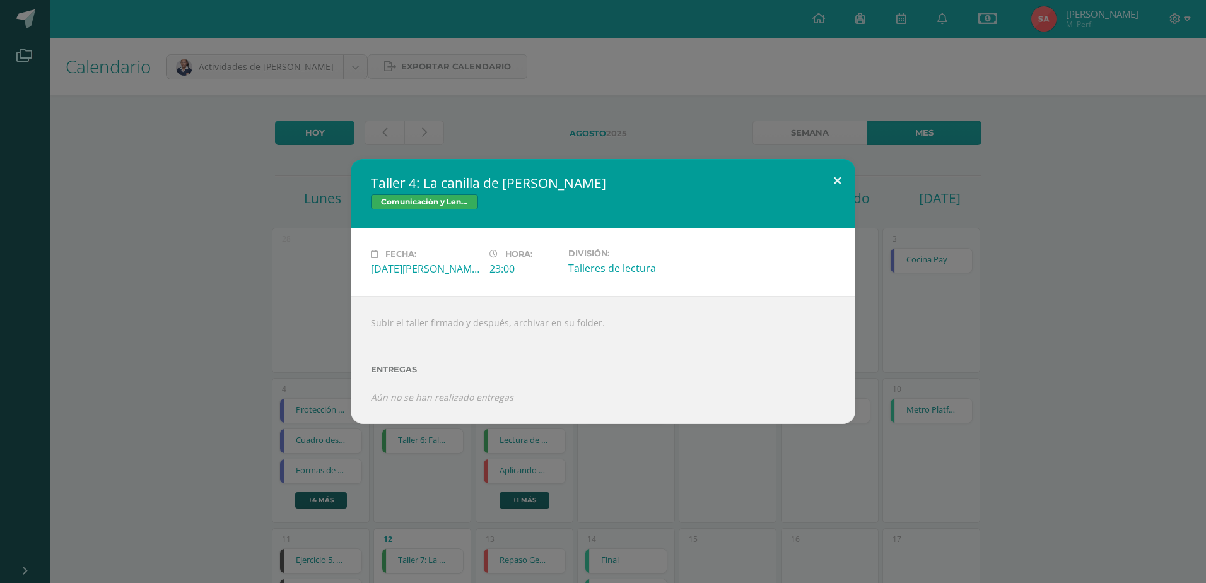
click at [837, 172] on button at bounding box center [837, 180] width 36 height 43
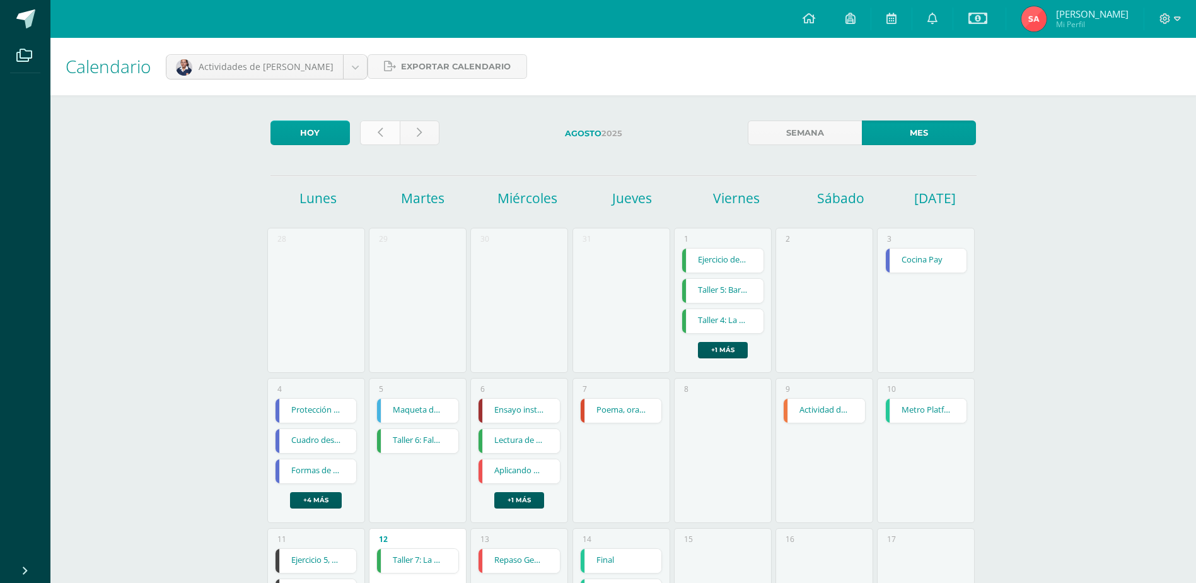
click at [369, 131] on link at bounding box center [380, 132] width 40 height 25
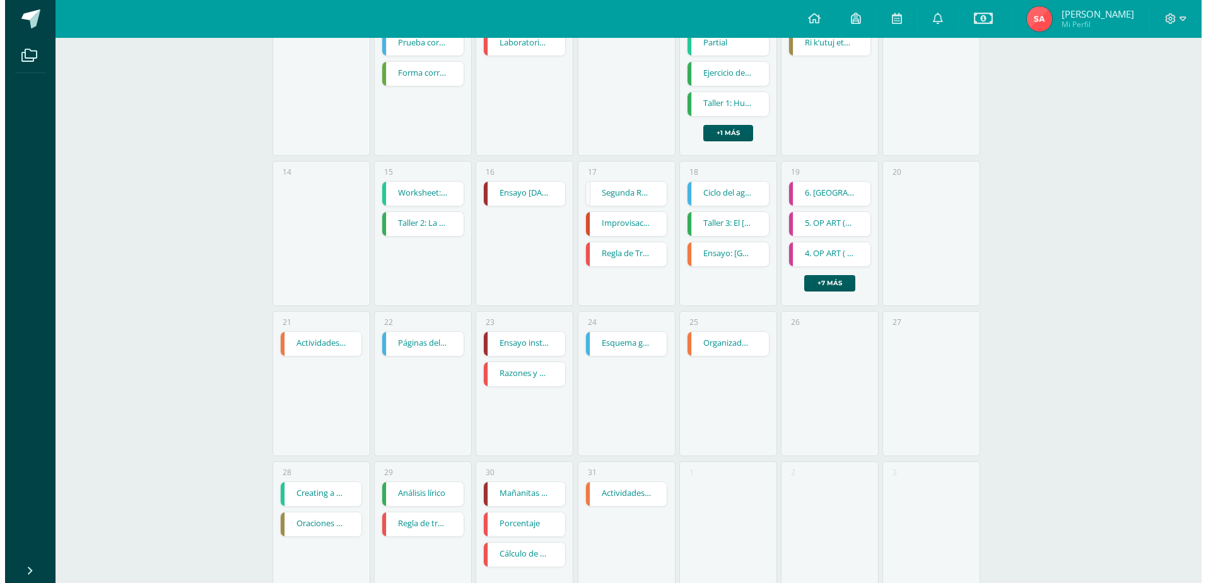
scroll to position [421, 0]
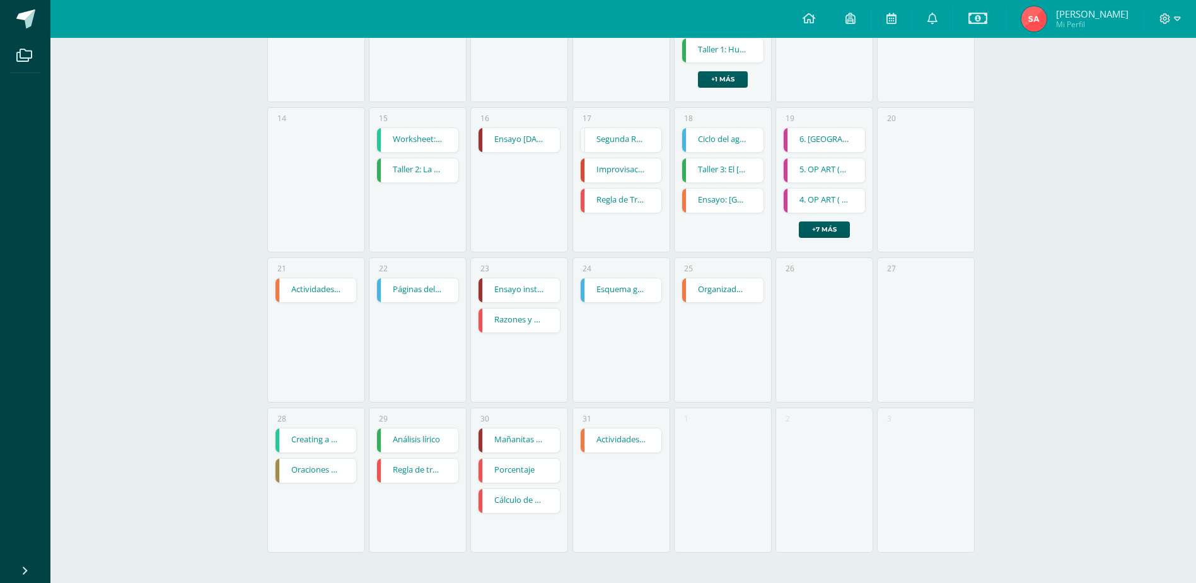
click at [614, 431] on link "Actividades: páginas 148 y 149" at bounding box center [621, 440] width 81 height 24
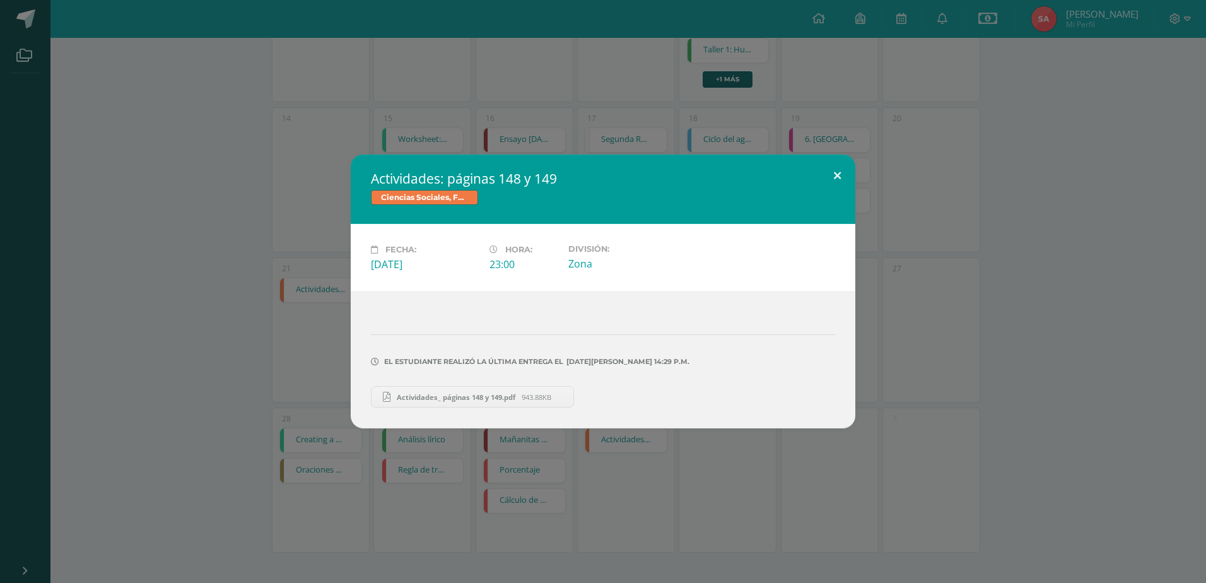
click at [845, 168] on button at bounding box center [837, 175] width 36 height 43
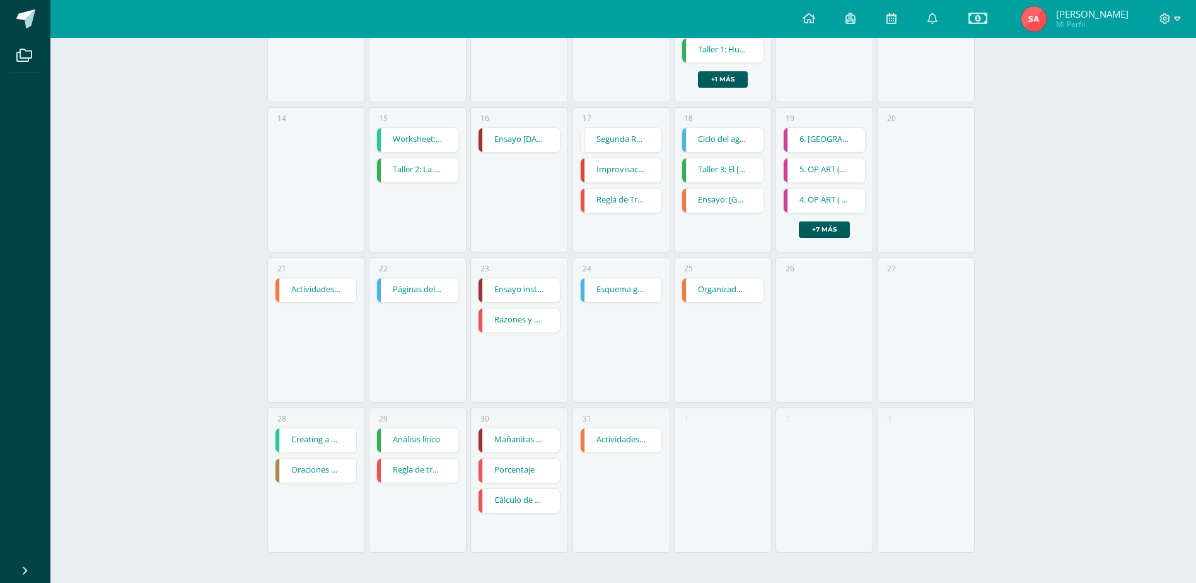
click at [552, 447] on link "Mañanitas chapinas (examen)" at bounding box center [519, 440] width 81 height 24
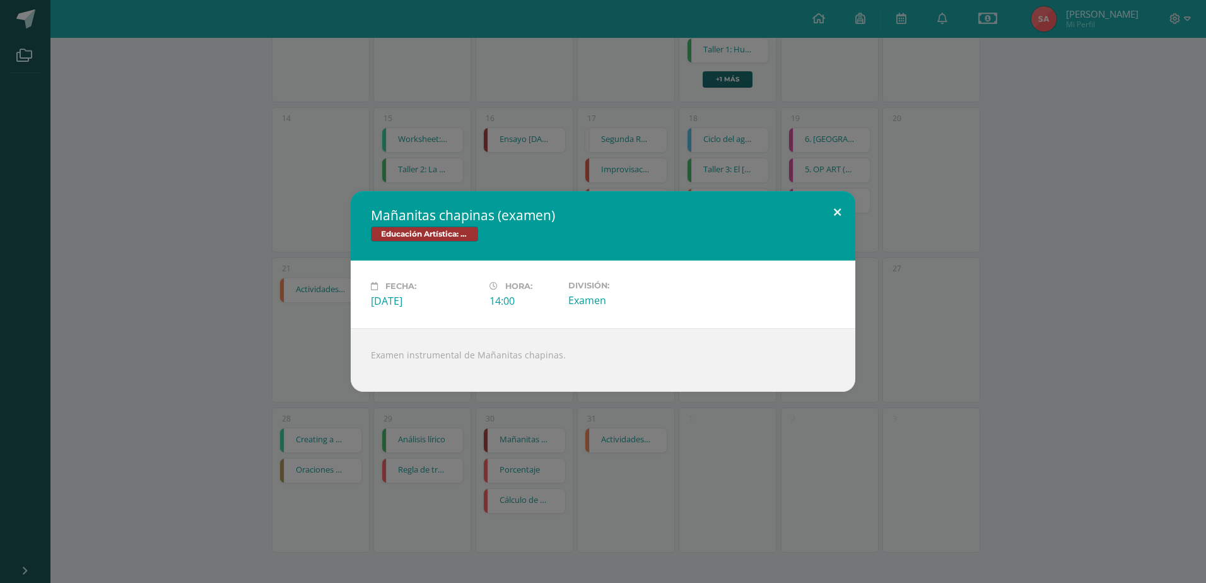
click at [841, 209] on button at bounding box center [837, 212] width 36 height 43
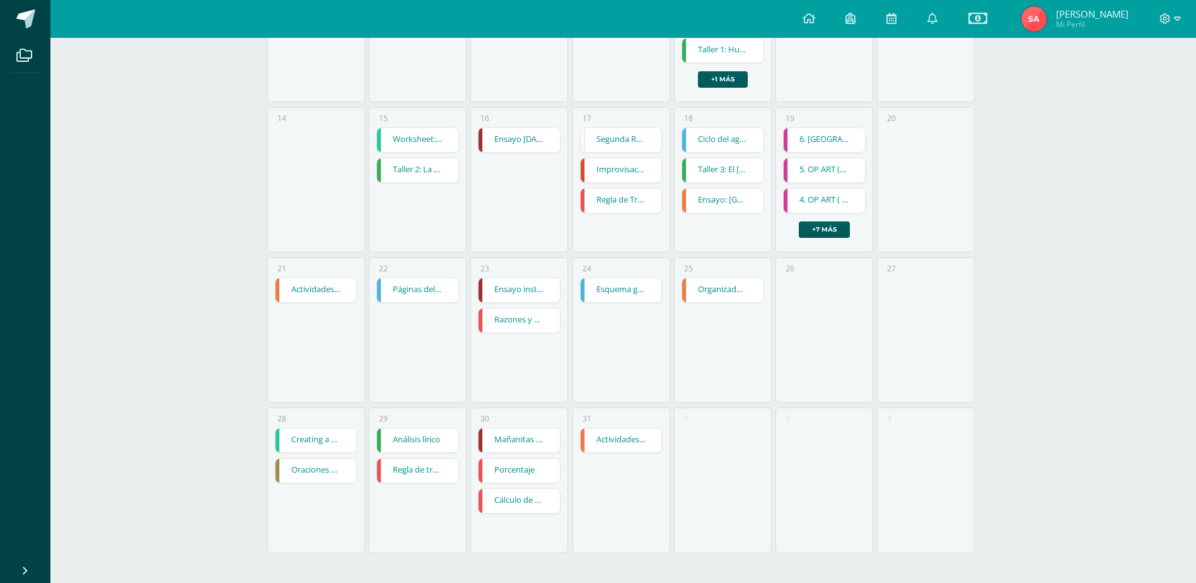
click at [510, 471] on link "Porcentaje" at bounding box center [519, 470] width 81 height 24
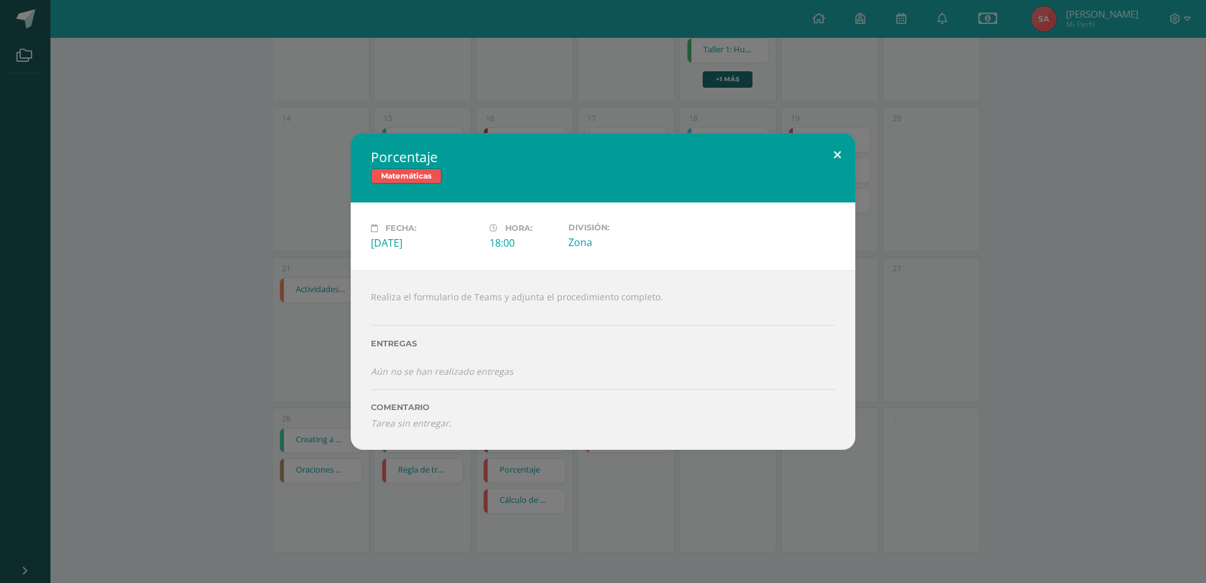
click at [839, 150] on button at bounding box center [837, 154] width 36 height 43
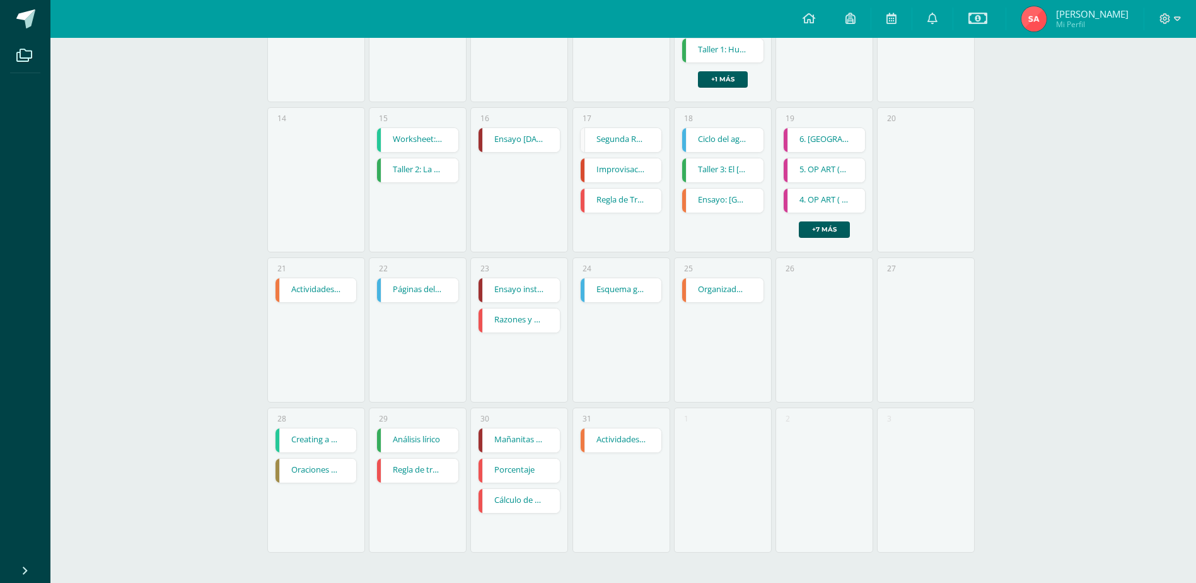
click at [523, 503] on link "Cálculo de un Término" at bounding box center [519, 501] width 81 height 24
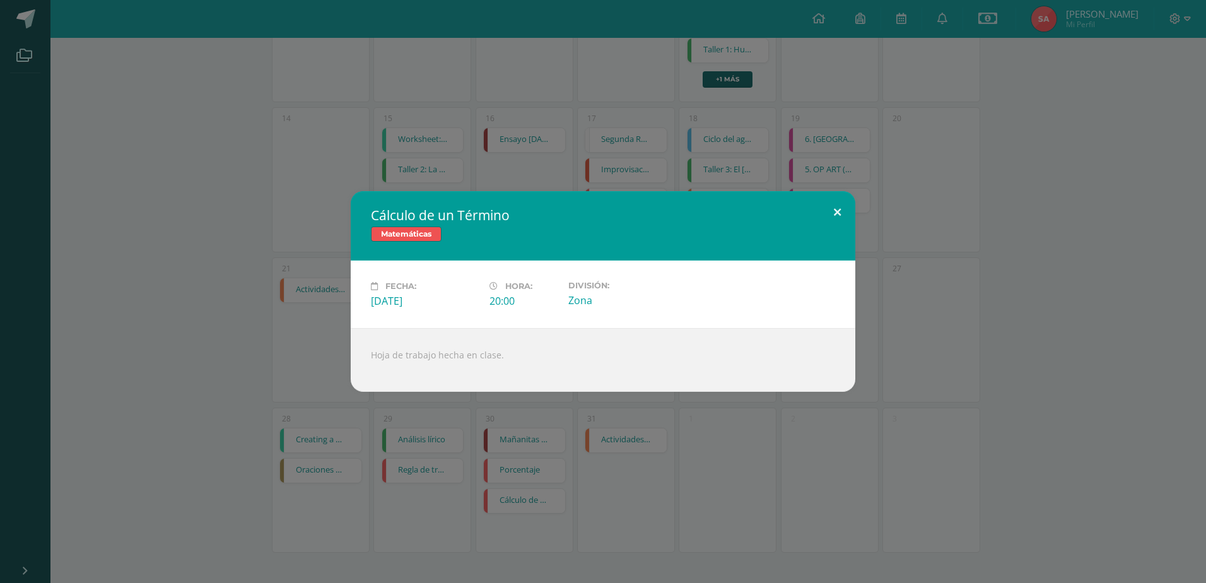
drag, startPoint x: 837, startPoint y: 210, endPoint x: 796, endPoint y: 239, distance: 50.7
click at [837, 210] on button at bounding box center [837, 212] width 36 height 43
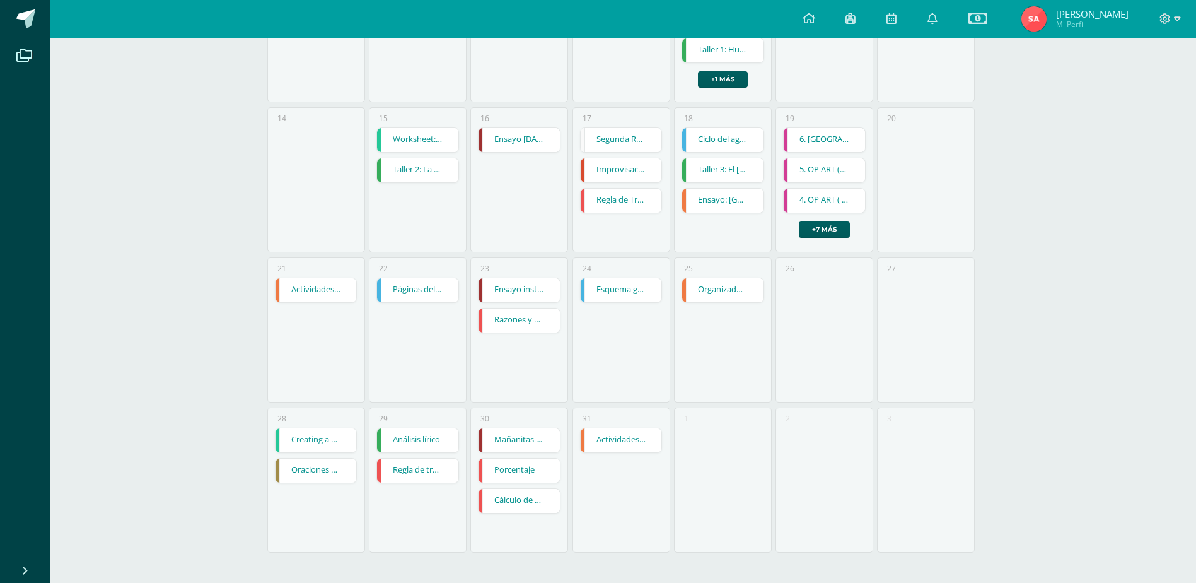
click at [436, 438] on link "Análisis lírico" at bounding box center [417, 440] width 81 height 24
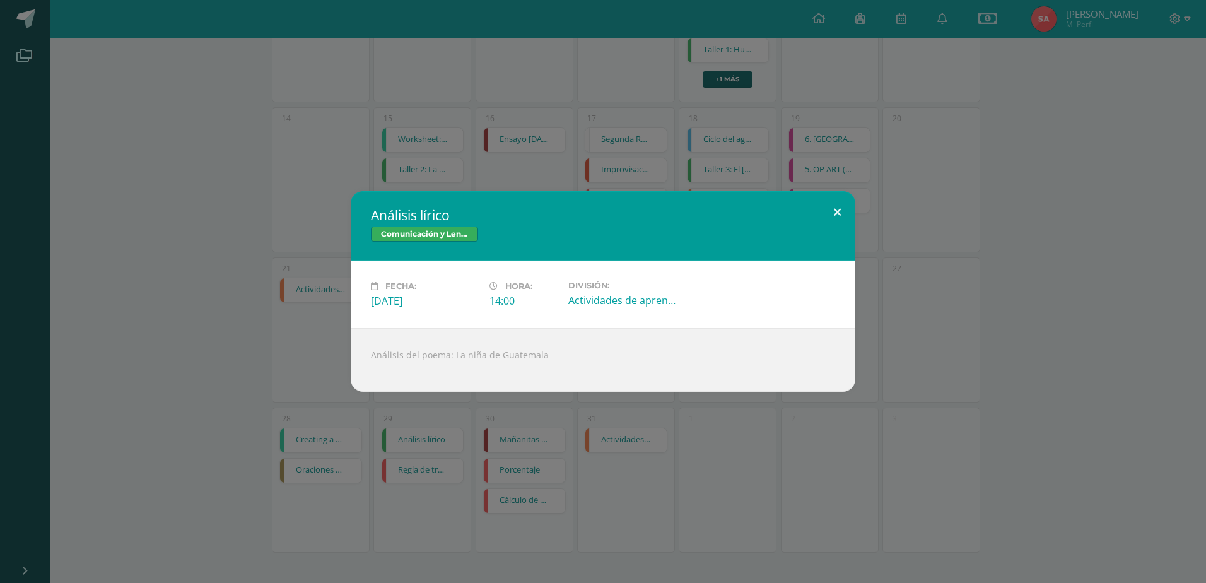
click at [840, 206] on button at bounding box center [837, 212] width 36 height 43
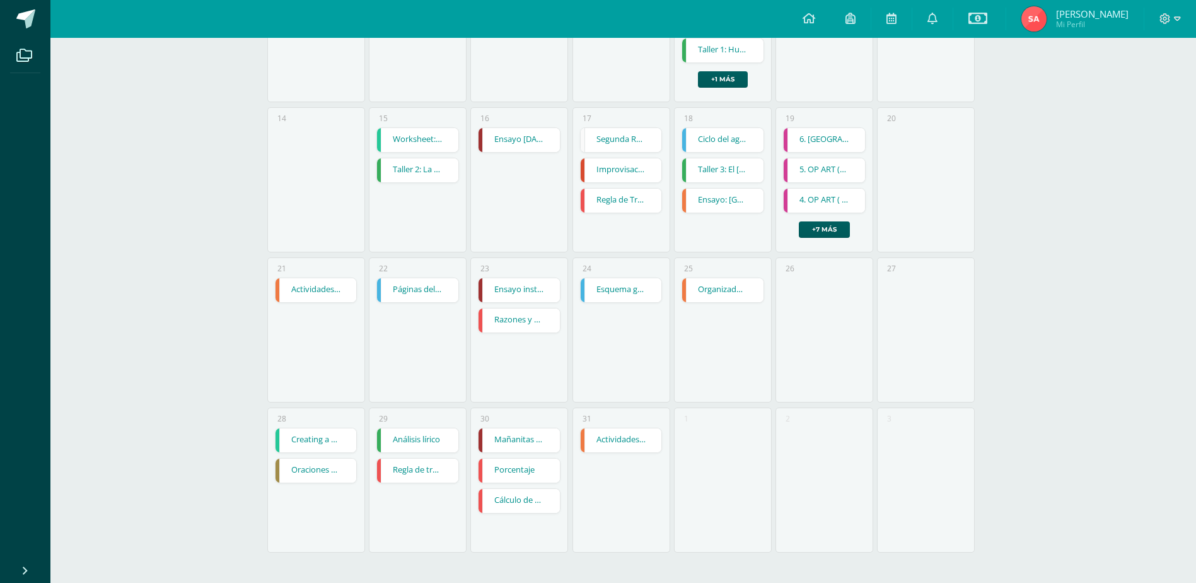
click at [394, 473] on link "Regla de tres simple" at bounding box center [417, 470] width 81 height 24
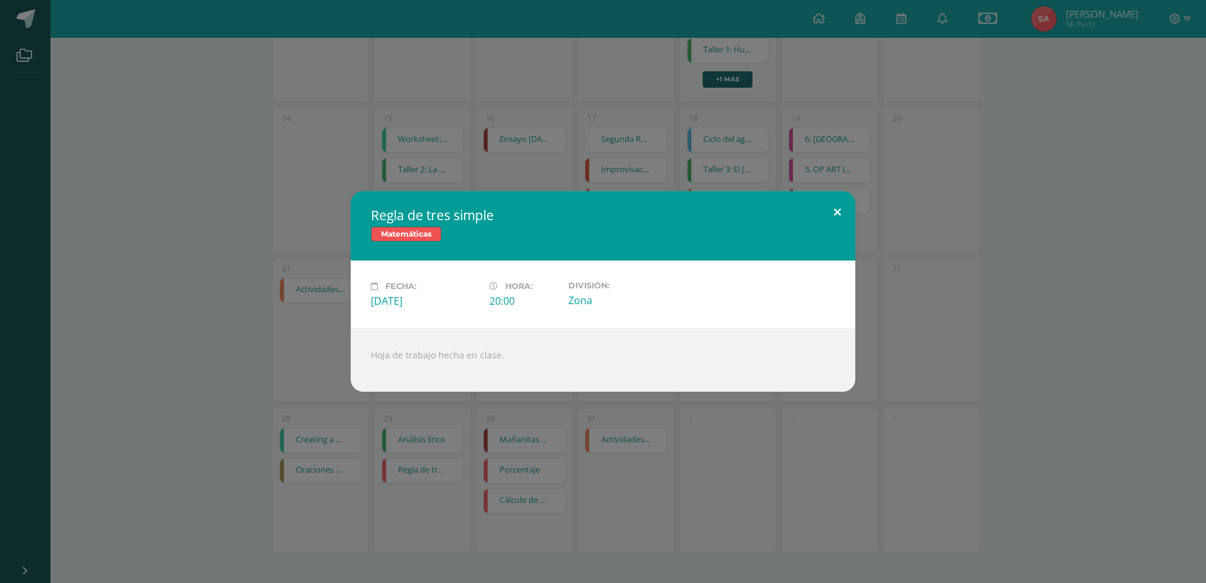
click at [838, 211] on button at bounding box center [837, 212] width 36 height 43
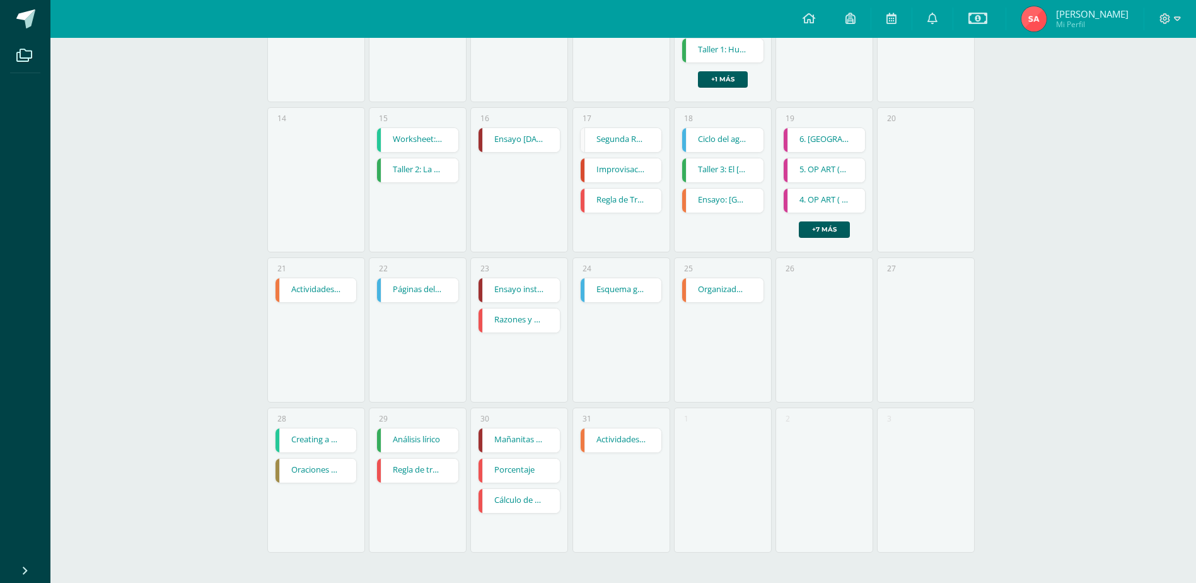
click at [314, 445] on link "Creating a dialogue: How much/ How many" at bounding box center [316, 440] width 81 height 24
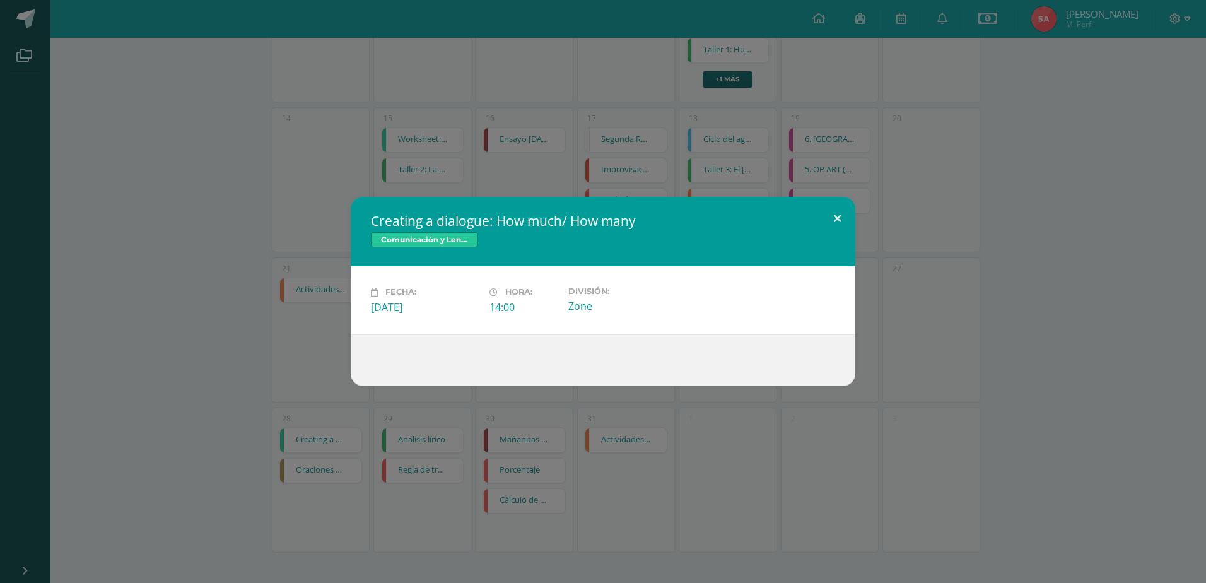
drag, startPoint x: 836, startPoint y: 213, endPoint x: 815, endPoint y: 222, distance: 23.2
click at [836, 213] on button at bounding box center [837, 218] width 36 height 43
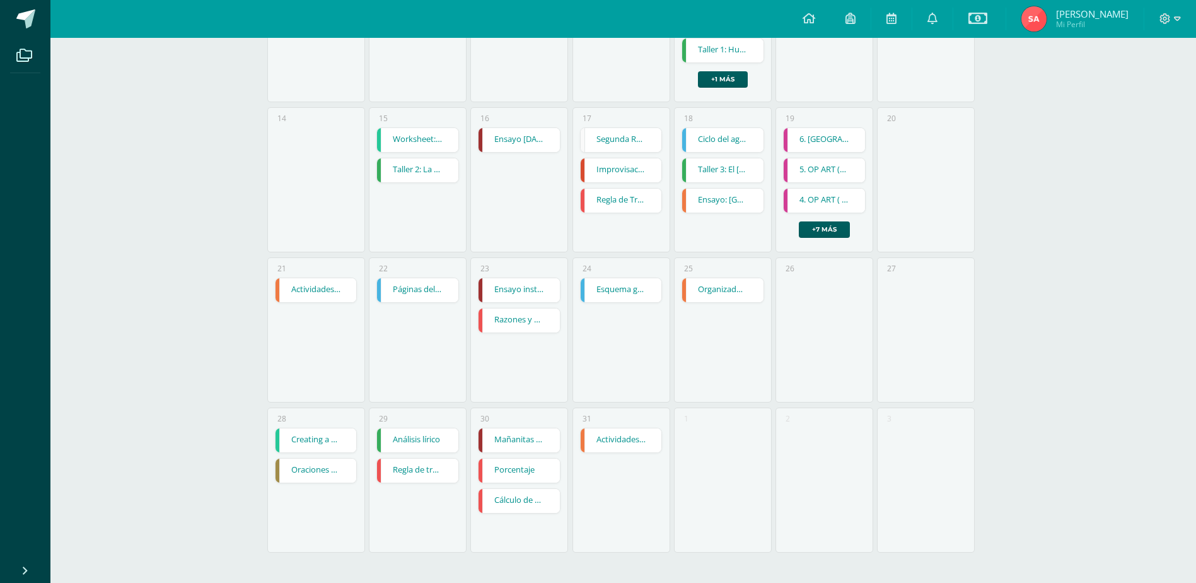
click at [334, 471] on link "Oraciones con adjetivos en kaqchikel" at bounding box center [316, 470] width 81 height 24
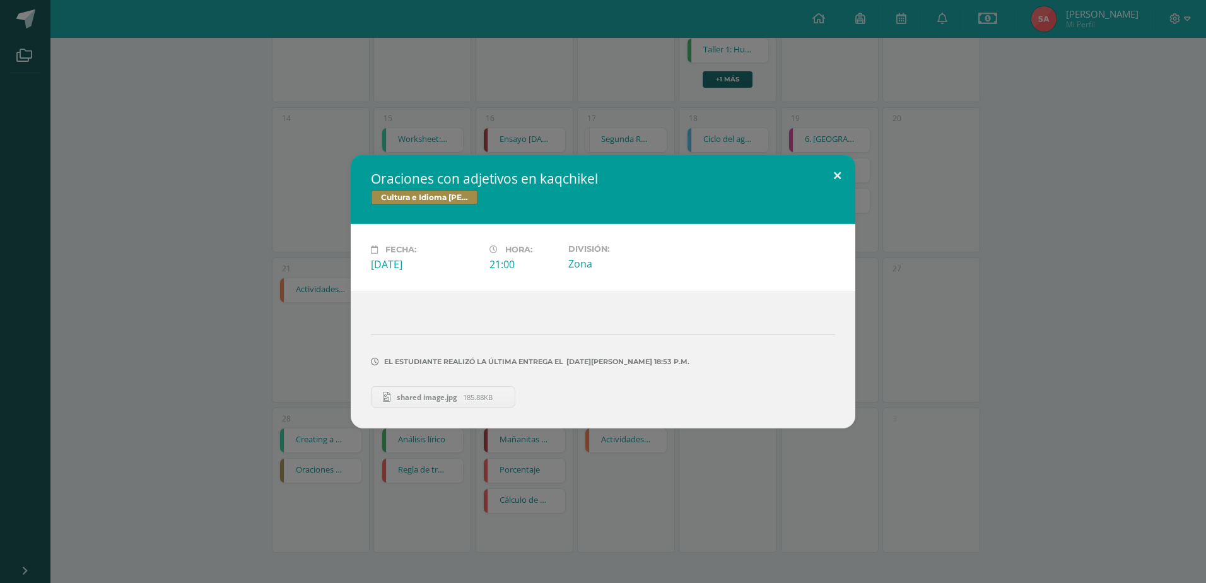
click at [842, 171] on button at bounding box center [837, 175] width 36 height 43
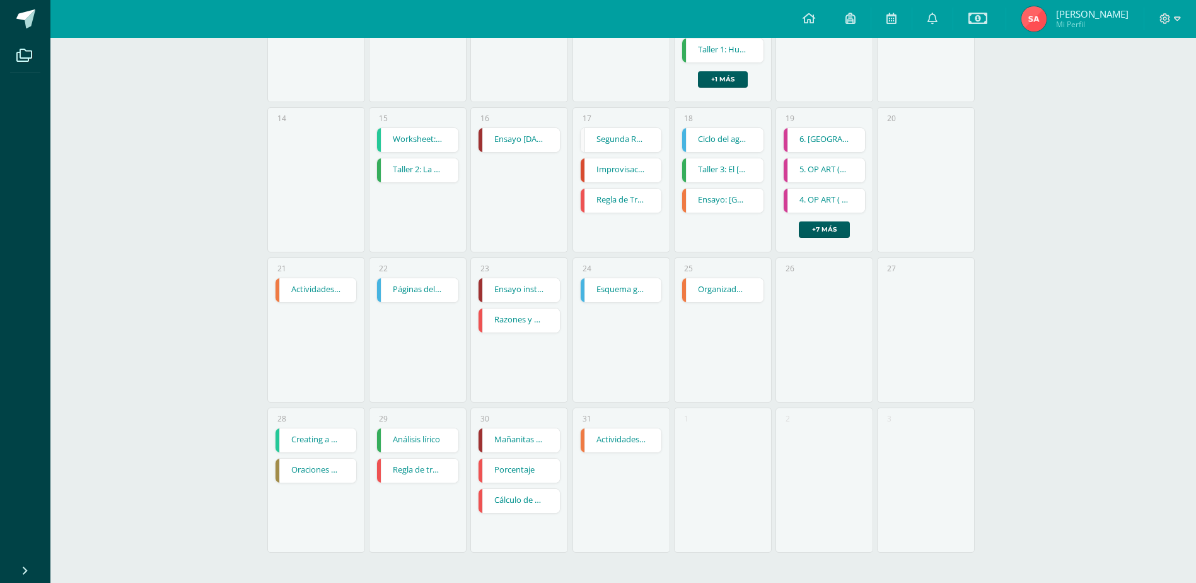
click at [718, 286] on link "Organizador gráfico: "Siguiendo los pasos de la Antigua Grecia y Roma"." at bounding box center [722, 290] width 81 height 24
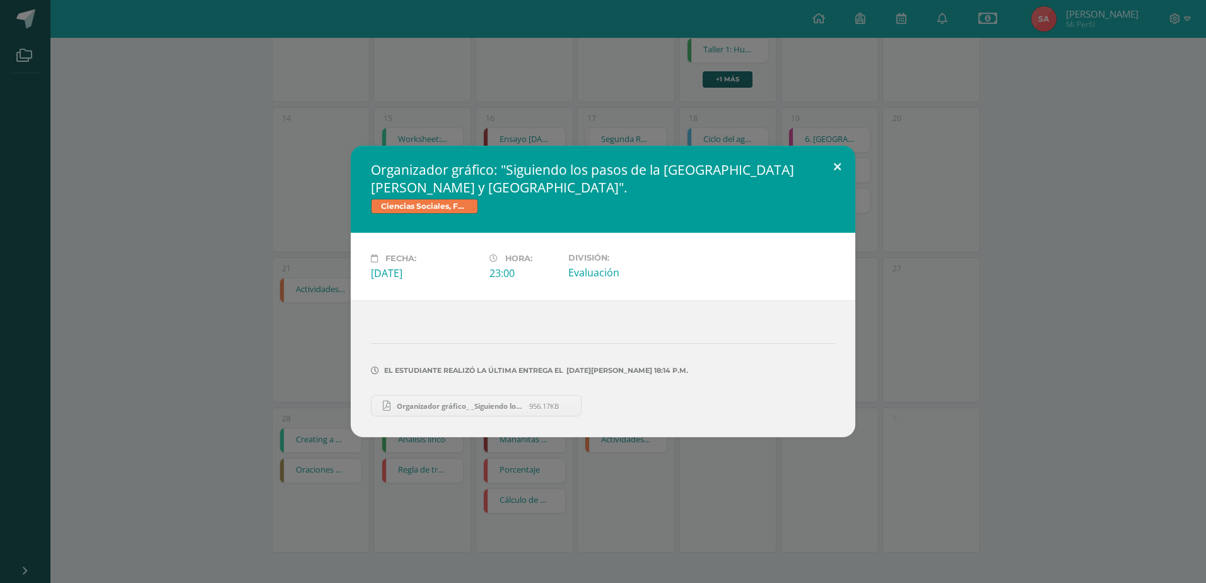
click at [840, 172] on button at bounding box center [837, 167] width 36 height 43
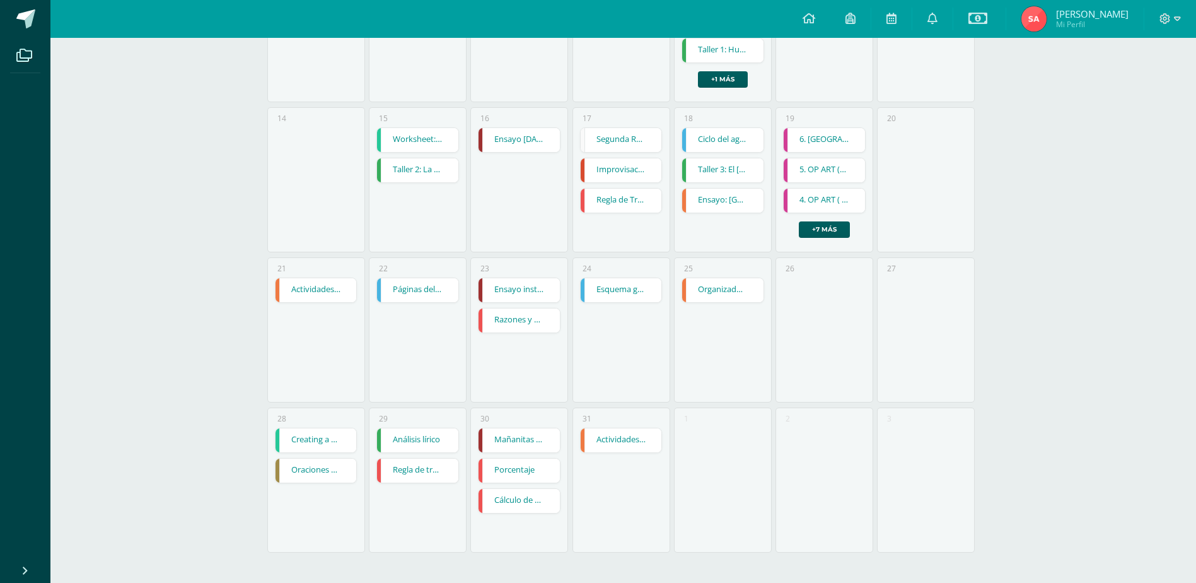
click at [647, 291] on link "Esquema grupal de la contaminación" at bounding box center [621, 290] width 81 height 24
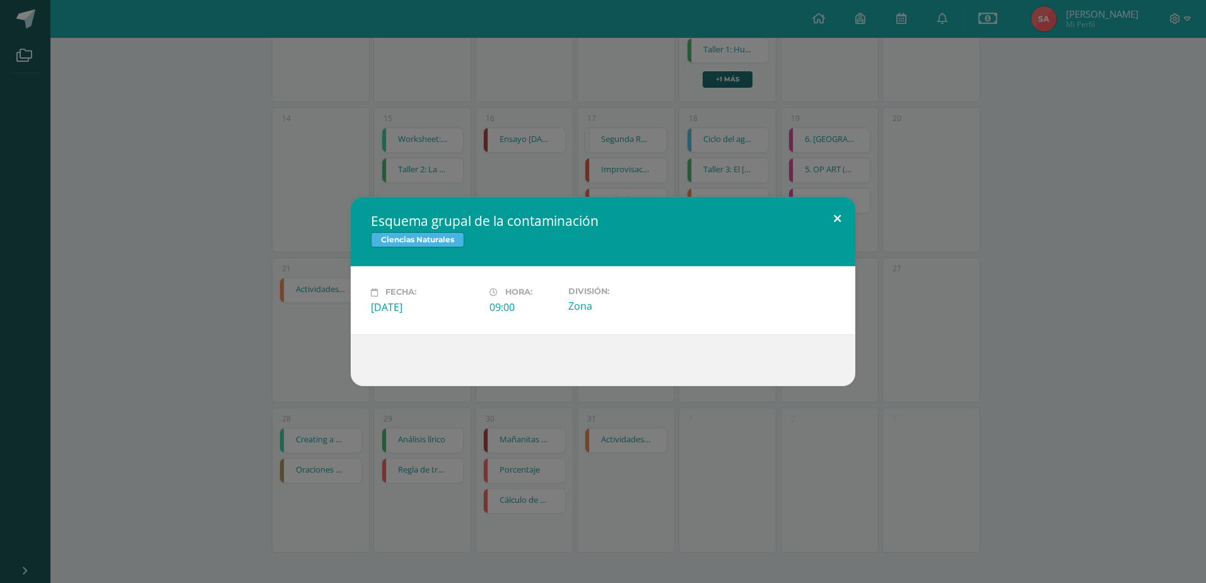
click at [836, 214] on button at bounding box center [837, 218] width 36 height 43
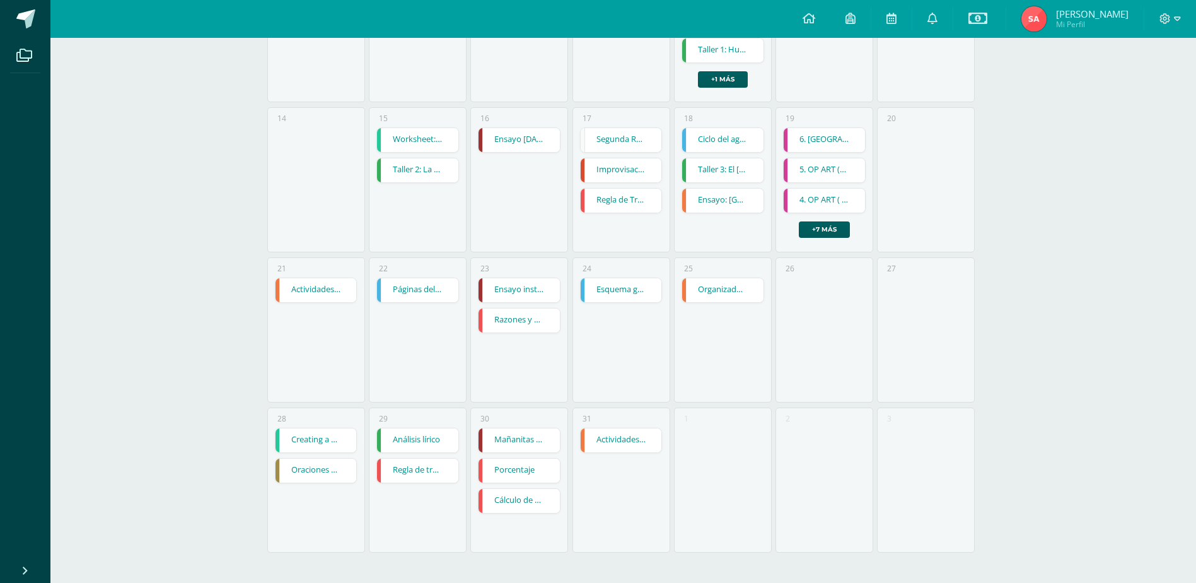
click at [525, 291] on link "Ensayo instrumental" at bounding box center [519, 290] width 81 height 24
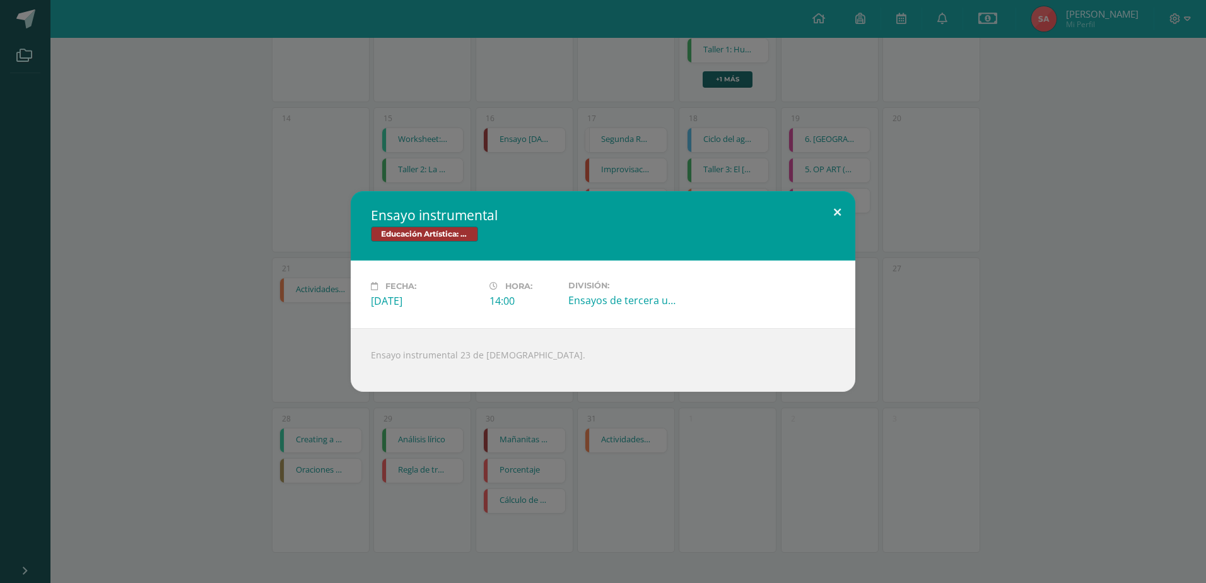
click at [841, 206] on button at bounding box center [837, 212] width 36 height 43
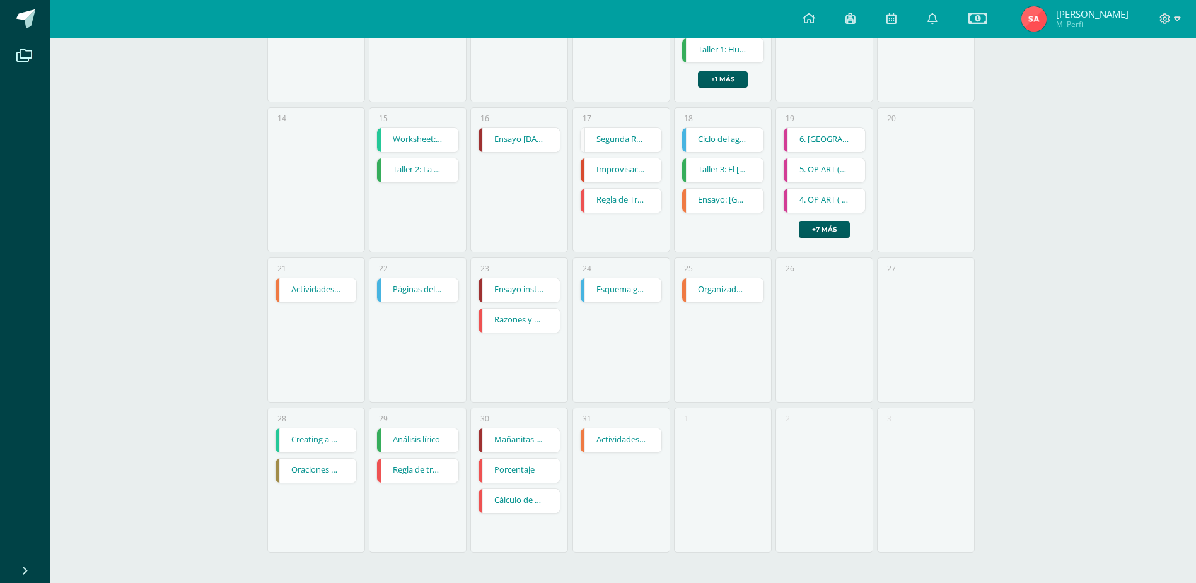
click at [544, 322] on link "Razones y Proporciones" at bounding box center [519, 320] width 81 height 24
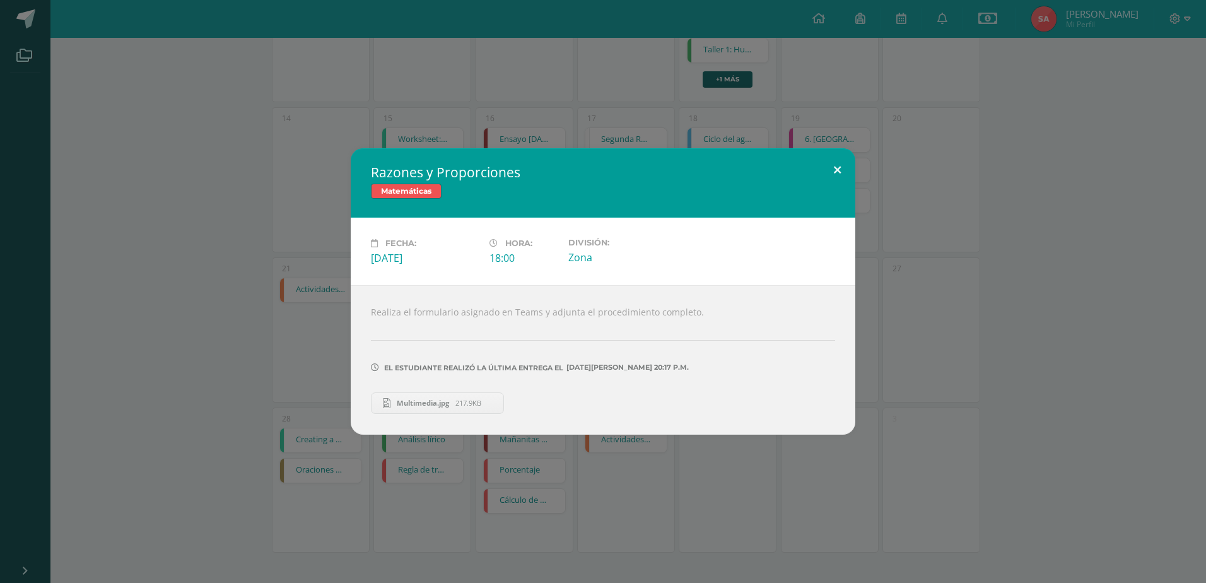
click at [834, 172] on button at bounding box center [837, 169] width 36 height 43
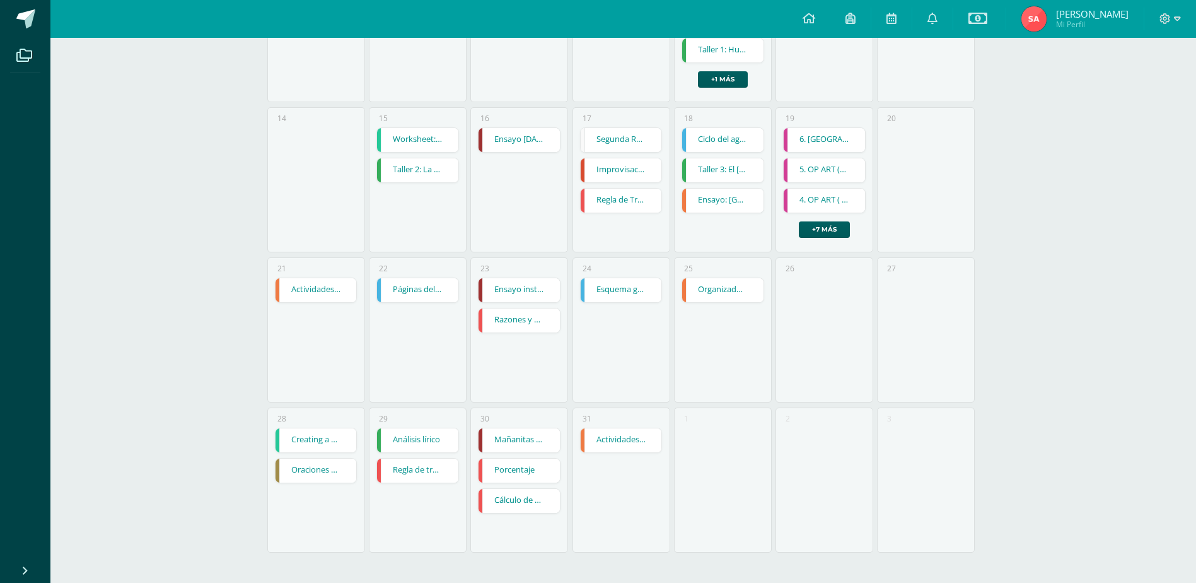
click at [436, 290] on link "Páginas del libro cadena y redes tróficas" at bounding box center [417, 290] width 81 height 24
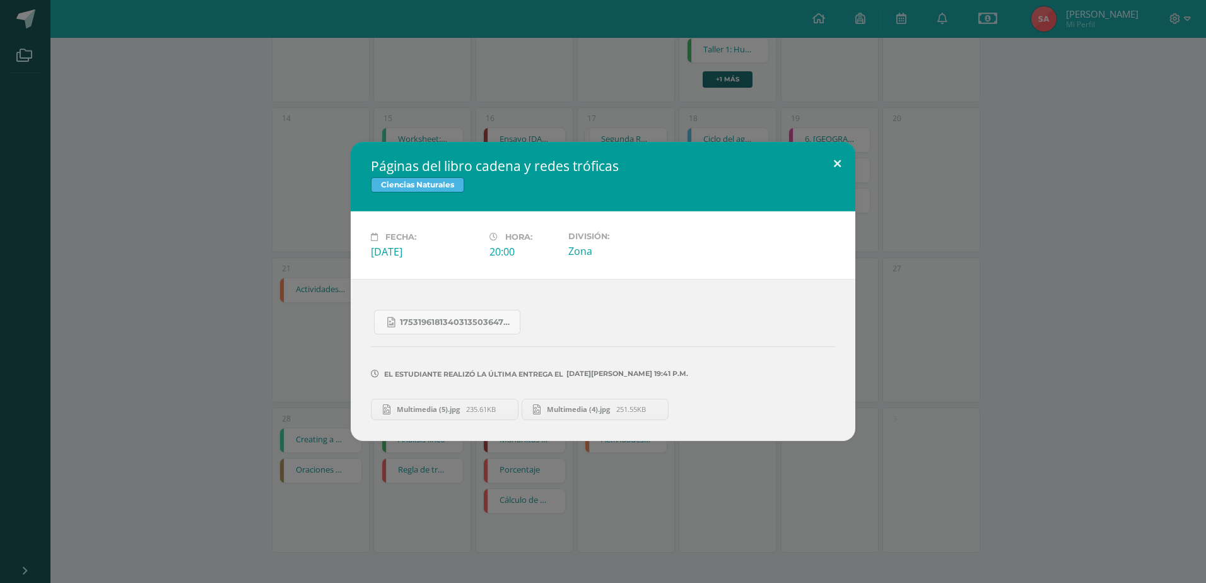
click at [829, 163] on button at bounding box center [837, 163] width 36 height 43
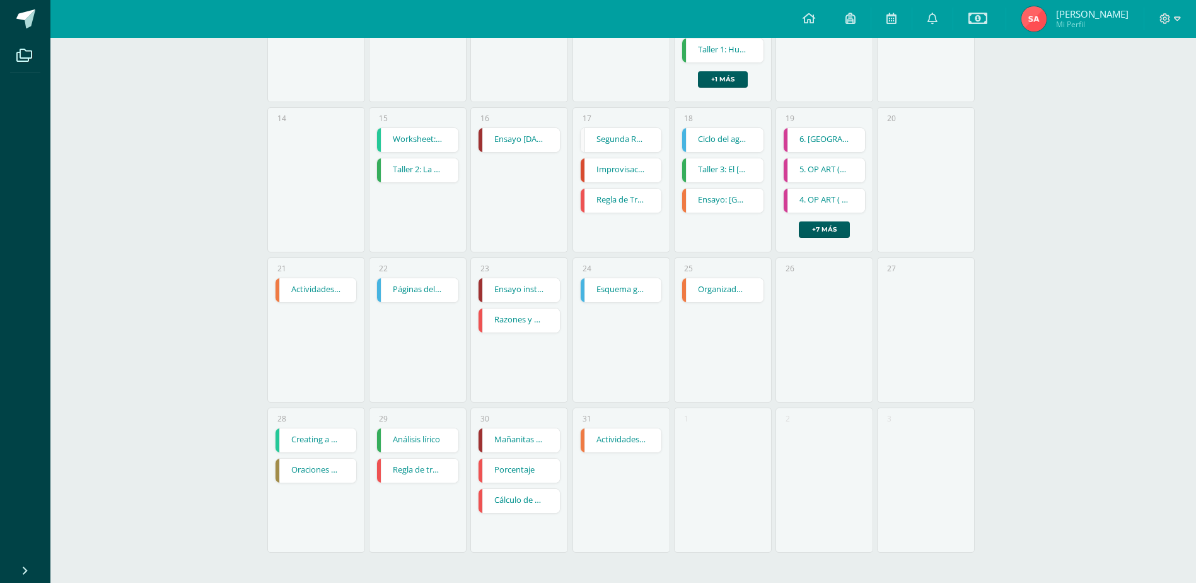
click at [322, 291] on link "Actividades del libro: 124 y 125" at bounding box center [316, 290] width 81 height 24
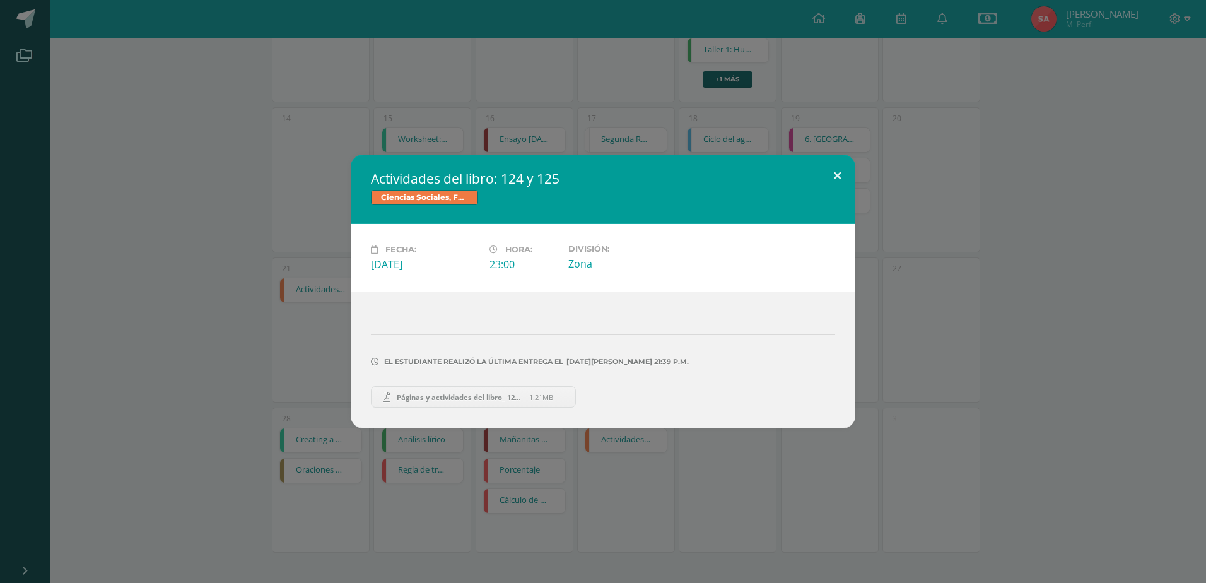
click at [841, 173] on button at bounding box center [837, 175] width 36 height 43
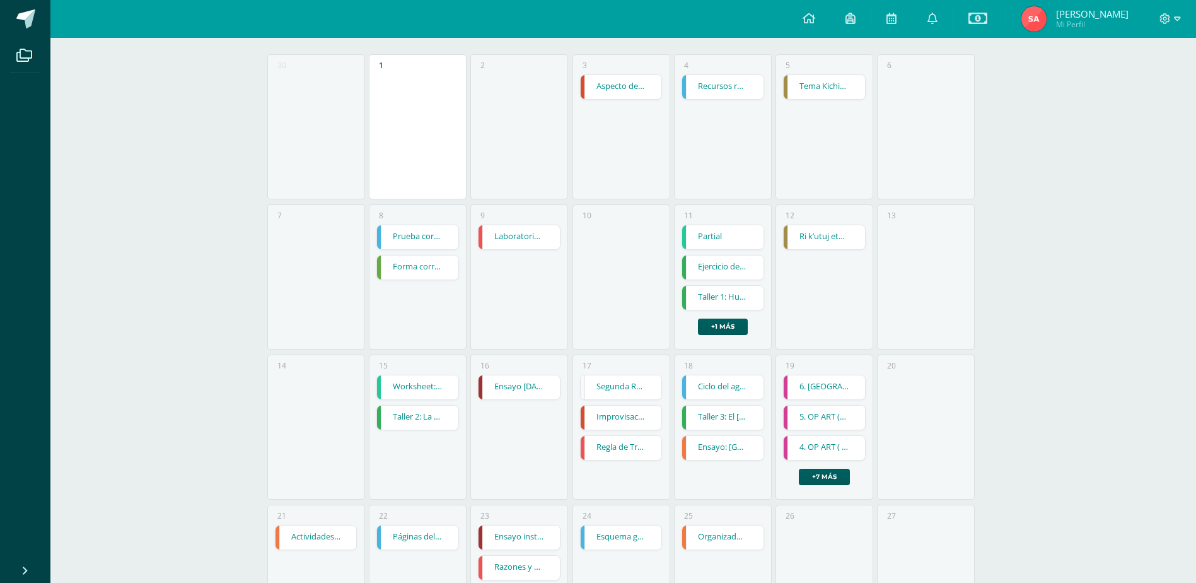
scroll to position [168, 0]
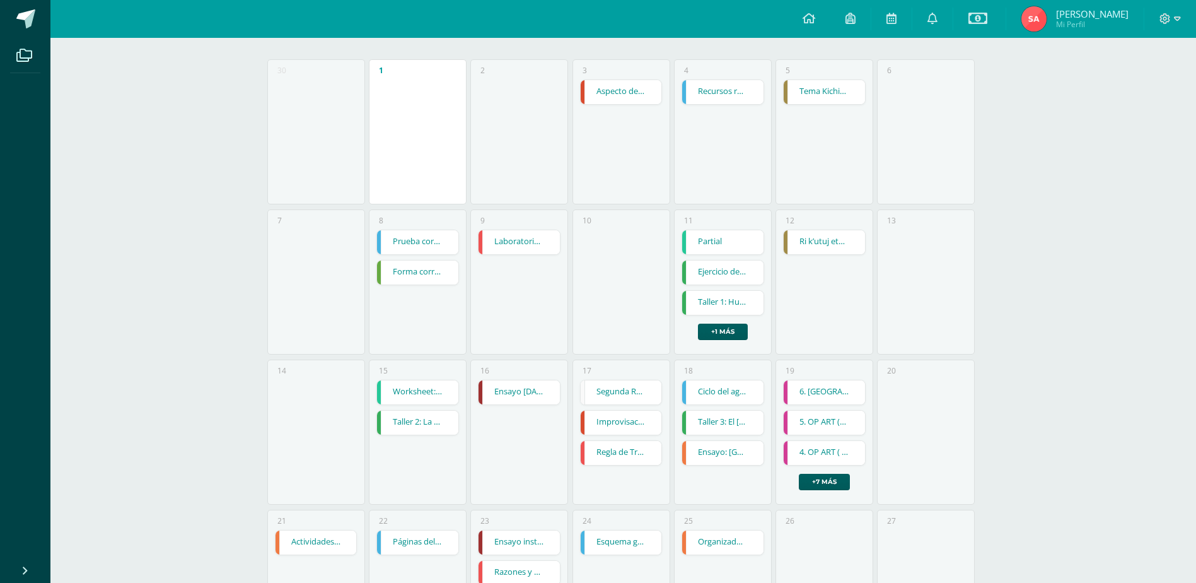
click at [429, 386] on link "Worksheet: count/ noncount nouns, any, some, a, an" at bounding box center [417, 392] width 81 height 24
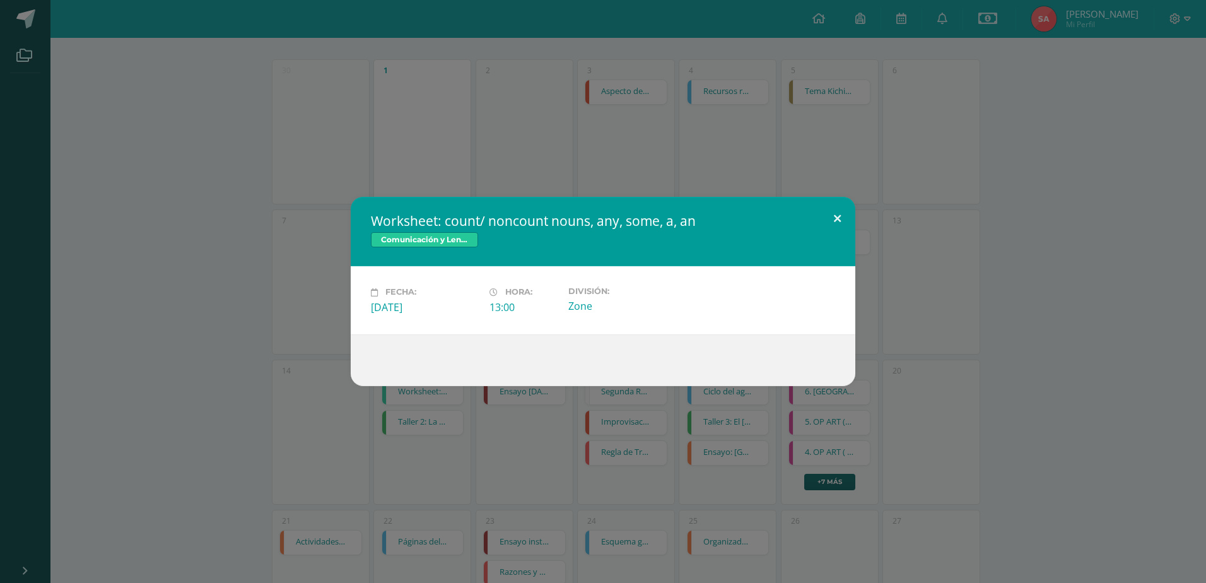
click at [836, 214] on button at bounding box center [837, 218] width 36 height 43
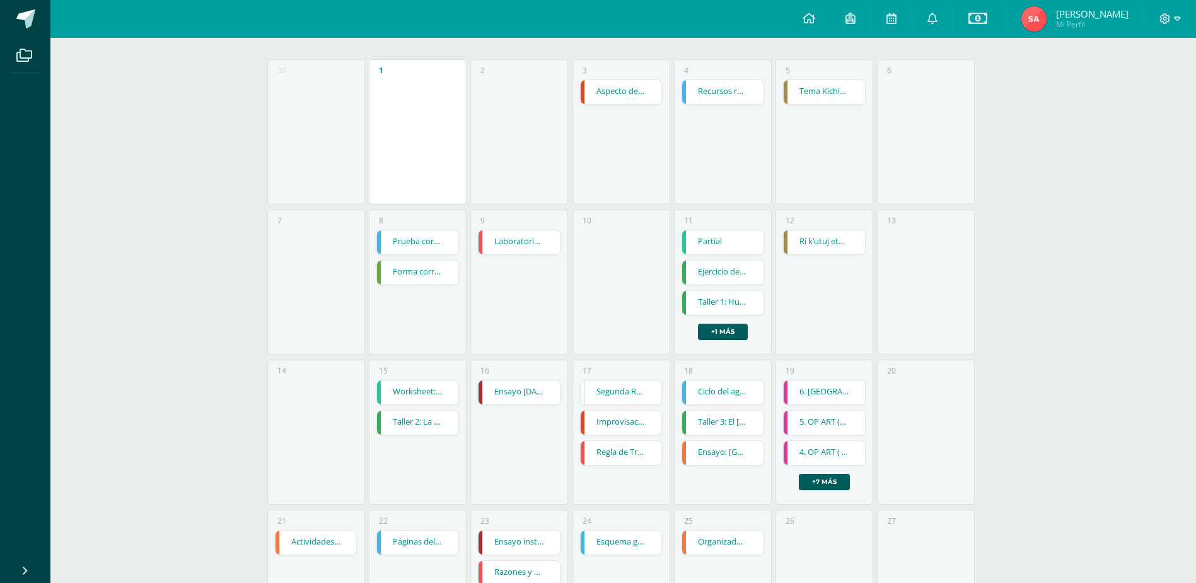
click at [429, 420] on link "Taller 2: La miss" at bounding box center [417, 423] width 81 height 24
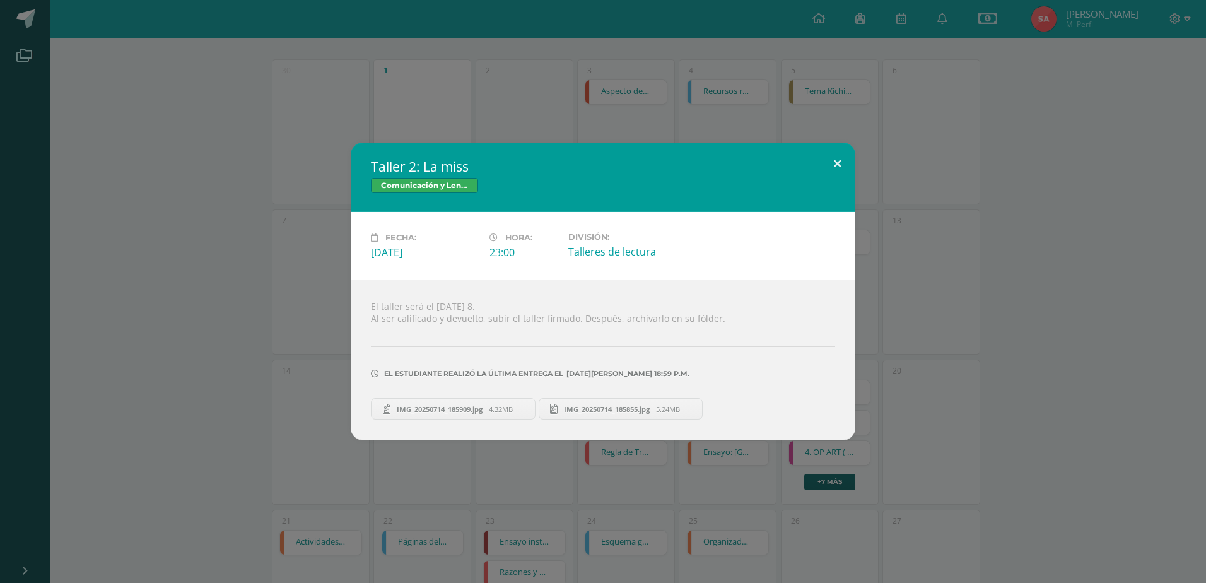
click at [836, 163] on button at bounding box center [837, 164] width 36 height 43
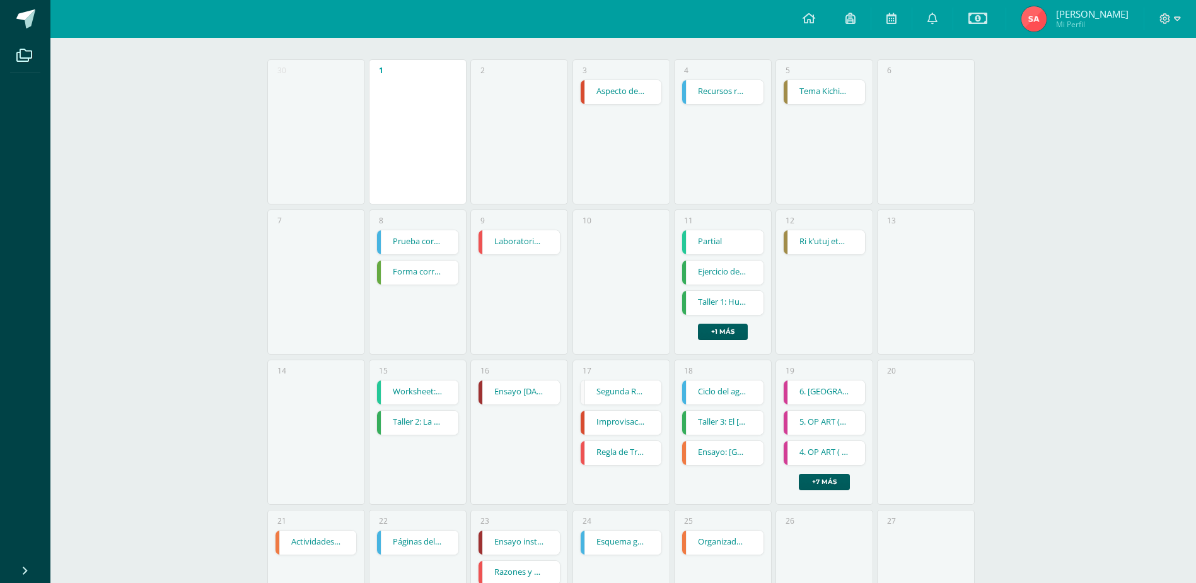
click at [542, 388] on link "Ensayo 16 de julio" at bounding box center [519, 392] width 81 height 24
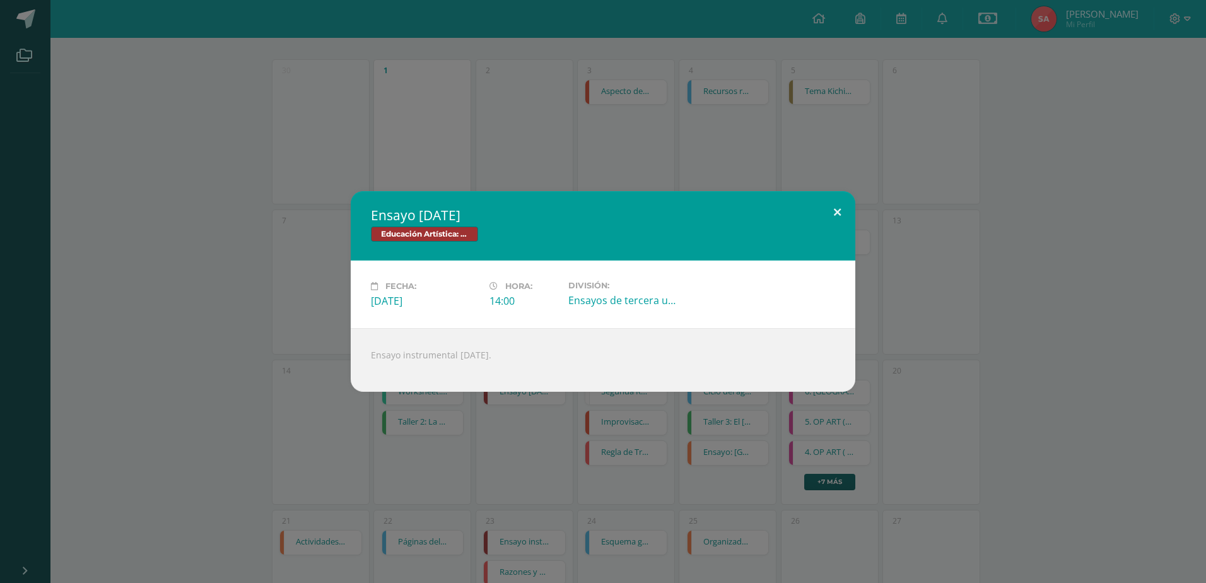
click at [832, 206] on button at bounding box center [837, 212] width 36 height 43
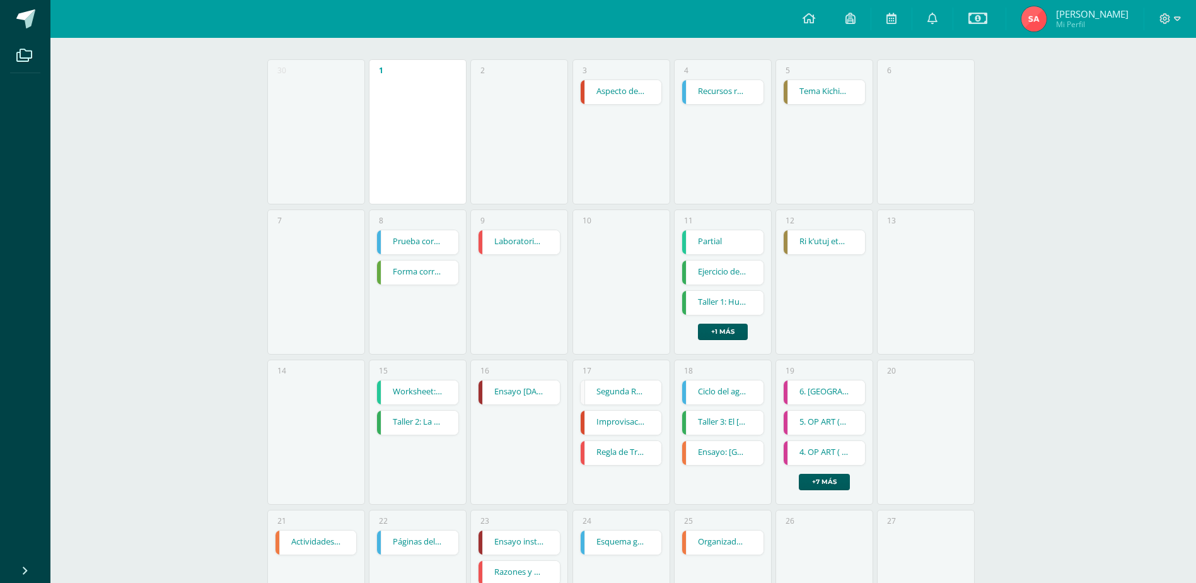
click at [647, 392] on link "Segunda Reunión Formativa" at bounding box center [621, 392] width 81 height 24
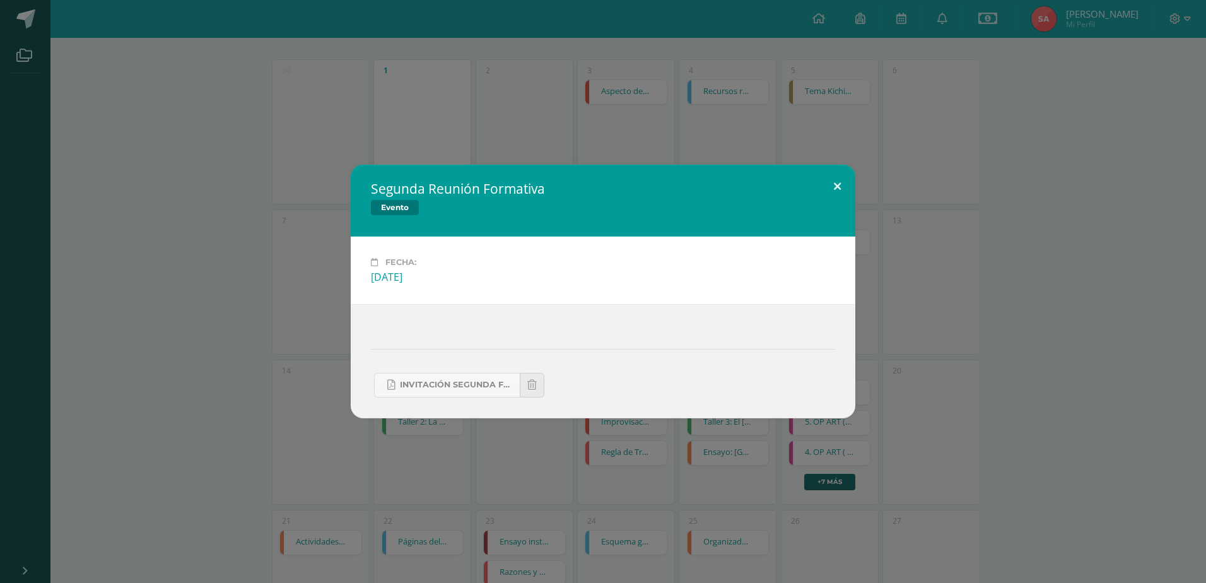
click at [825, 184] on button at bounding box center [837, 186] width 36 height 43
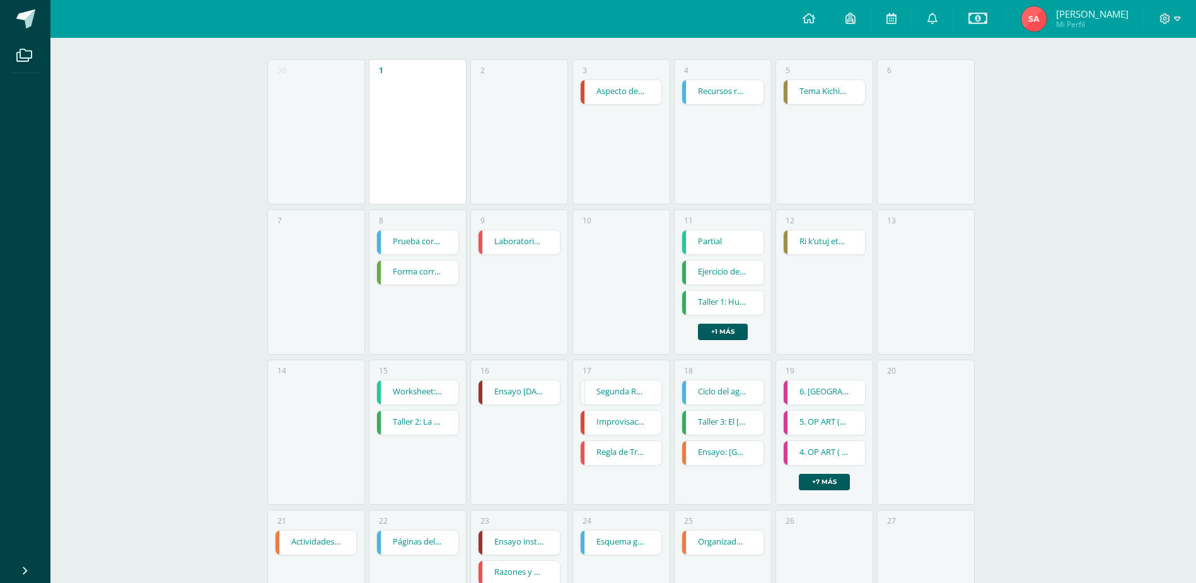
click at [632, 414] on link "Improvisación" at bounding box center [621, 423] width 81 height 24
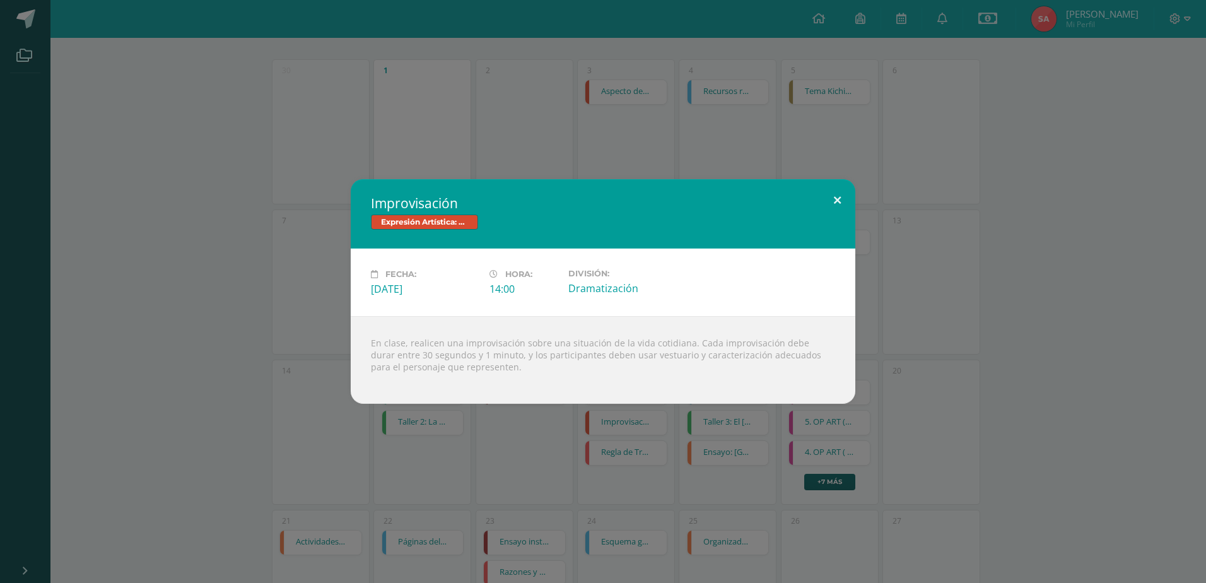
click at [841, 197] on button at bounding box center [837, 200] width 36 height 43
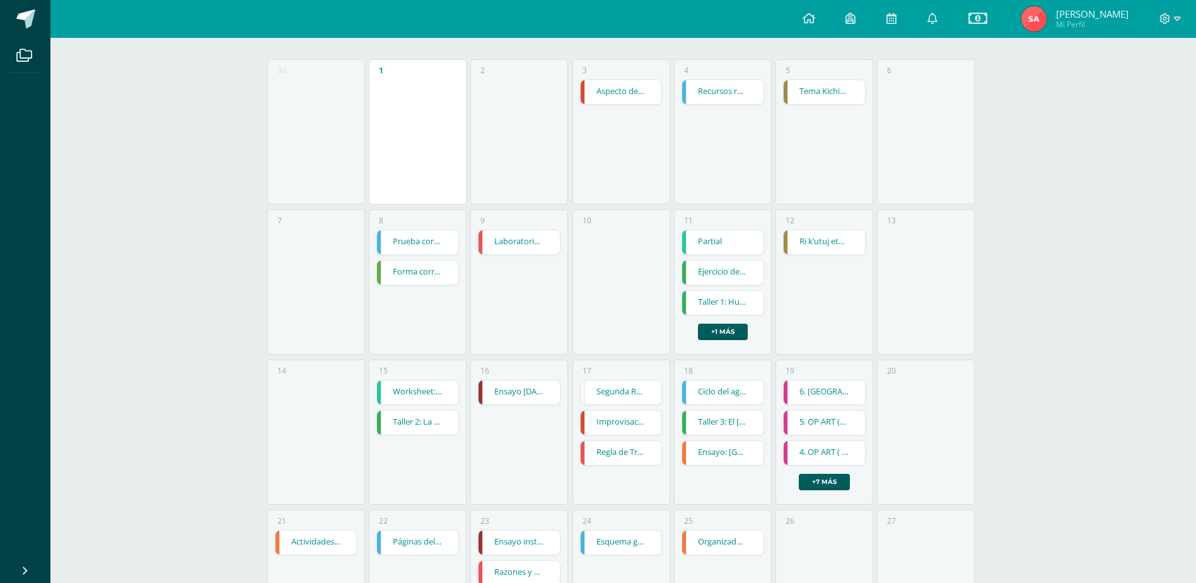
click at [629, 456] on link "Regla de Tres Simple" at bounding box center [621, 453] width 81 height 24
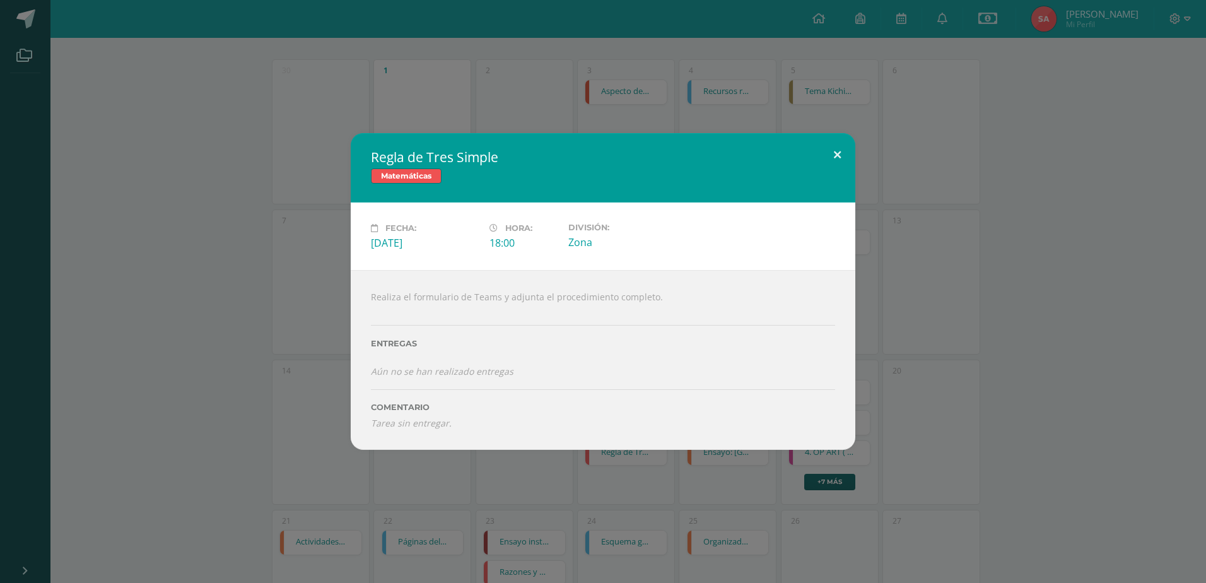
click at [835, 145] on button at bounding box center [837, 154] width 36 height 43
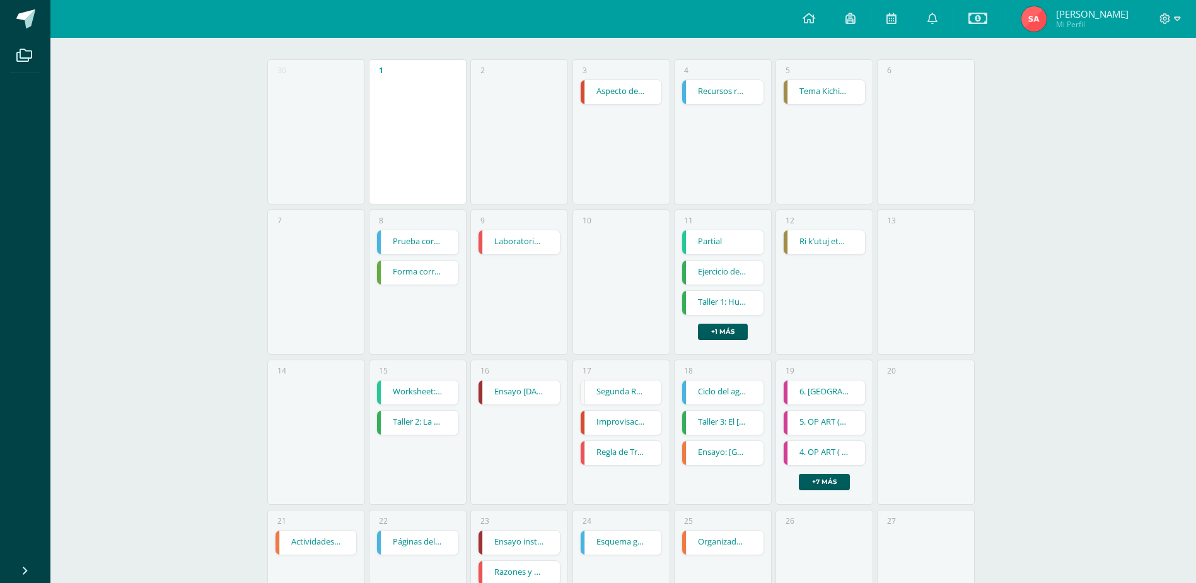
click at [723, 388] on link "Ciclo del agua en grupo" at bounding box center [722, 392] width 81 height 24
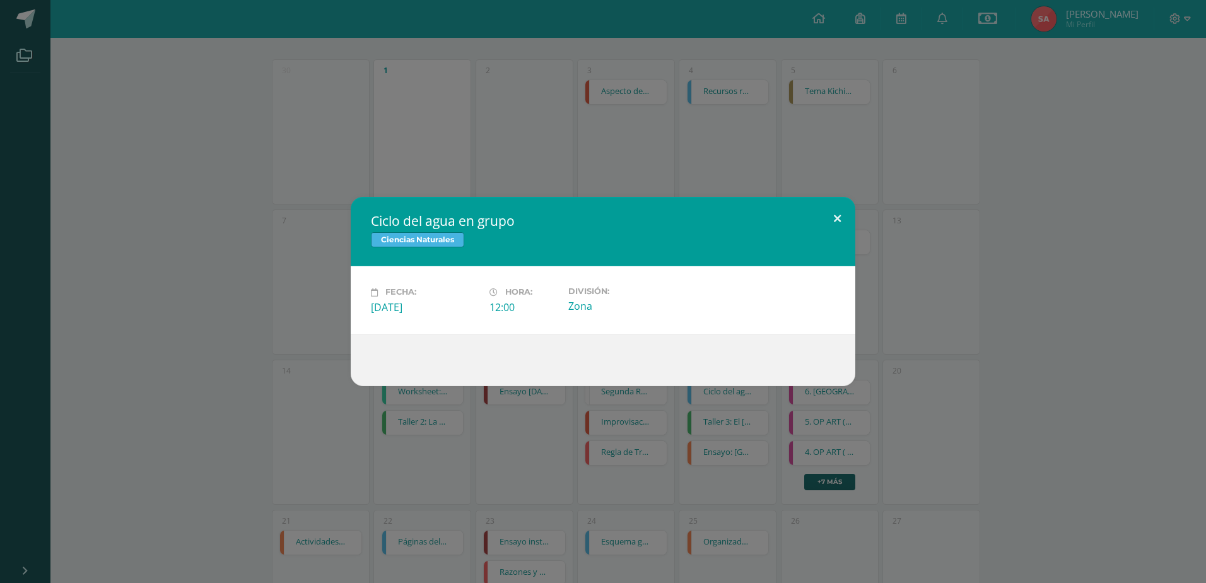
click at [834, 216] on button at bounding box center [837, 218] width 36 height 43
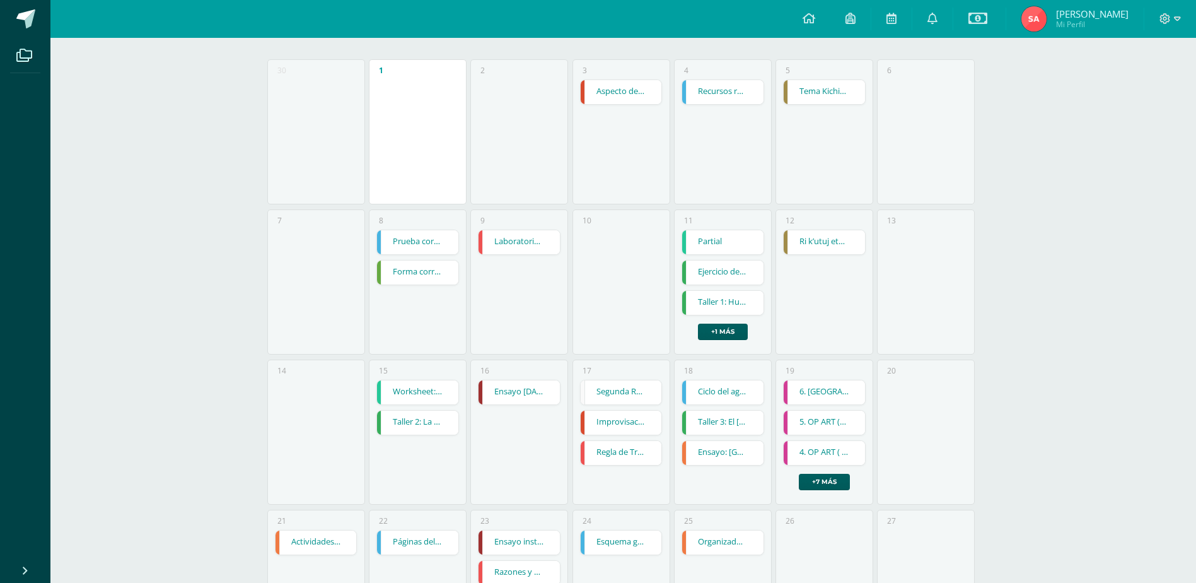
click at [714, 424] on link "Taller 3: El espejo de Lida Sal" at bounding box center [722, 423] width 81 height 24
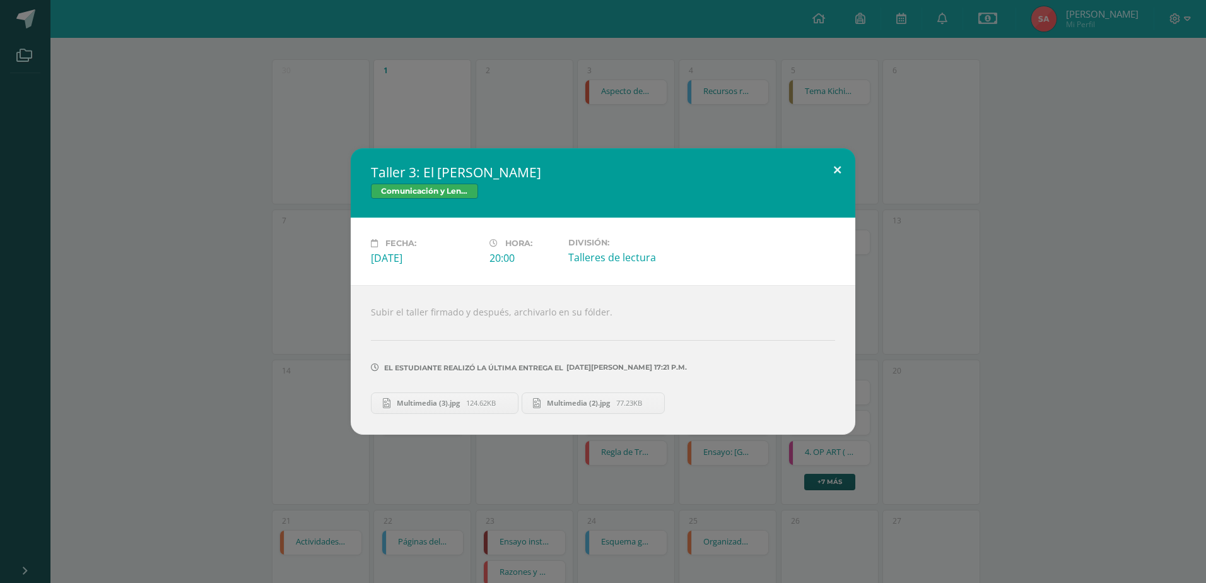
click at [835, 168] on button at bounding box center [837, 169] width 36 height 43
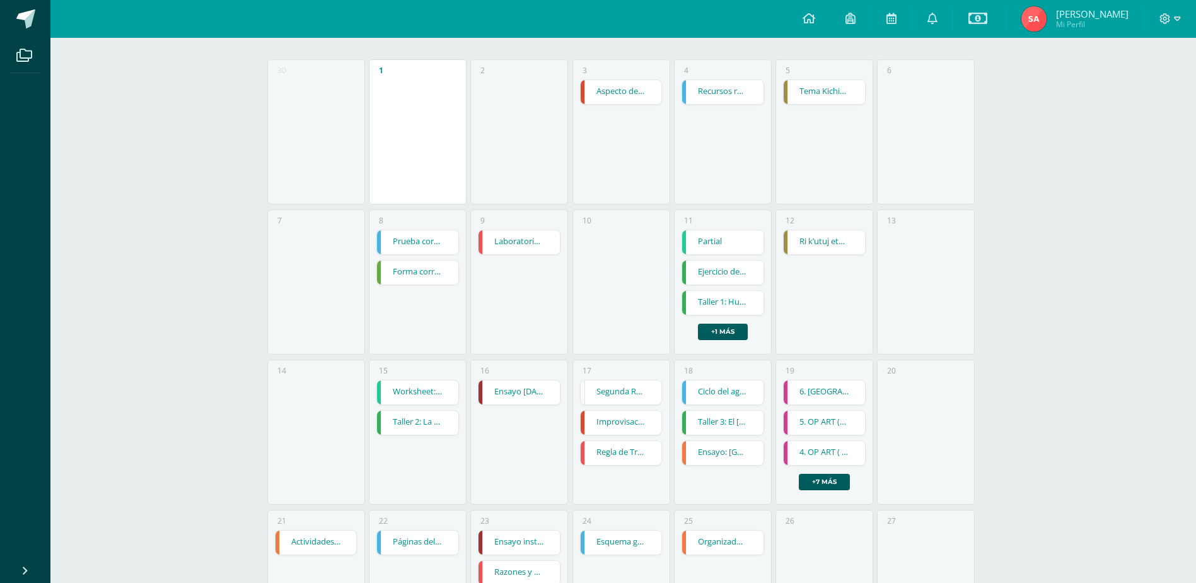
click at [728, 460] on link "Ensayo: La Antigua Grecia y la actualidad" at bounding box center [722, 453] width 81 height 24
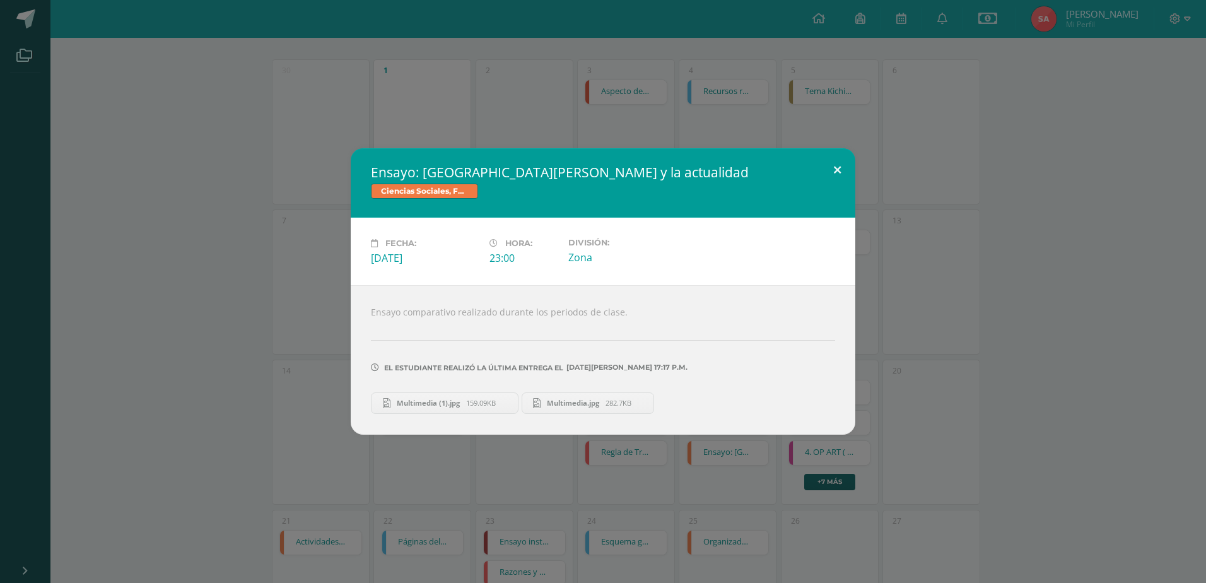
click at [833, 168] on button at bounding box center [837, 169] width 36 height 43
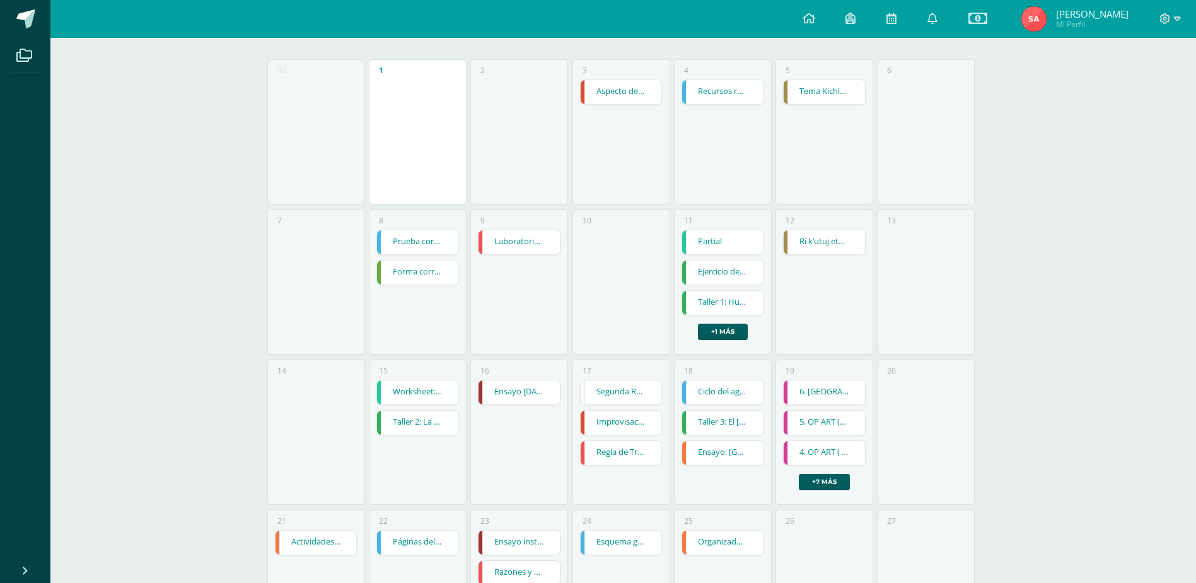
click at [833, 383] on link "6. OCTOGONO" at bounding box center [824, 392] width 81 height 24
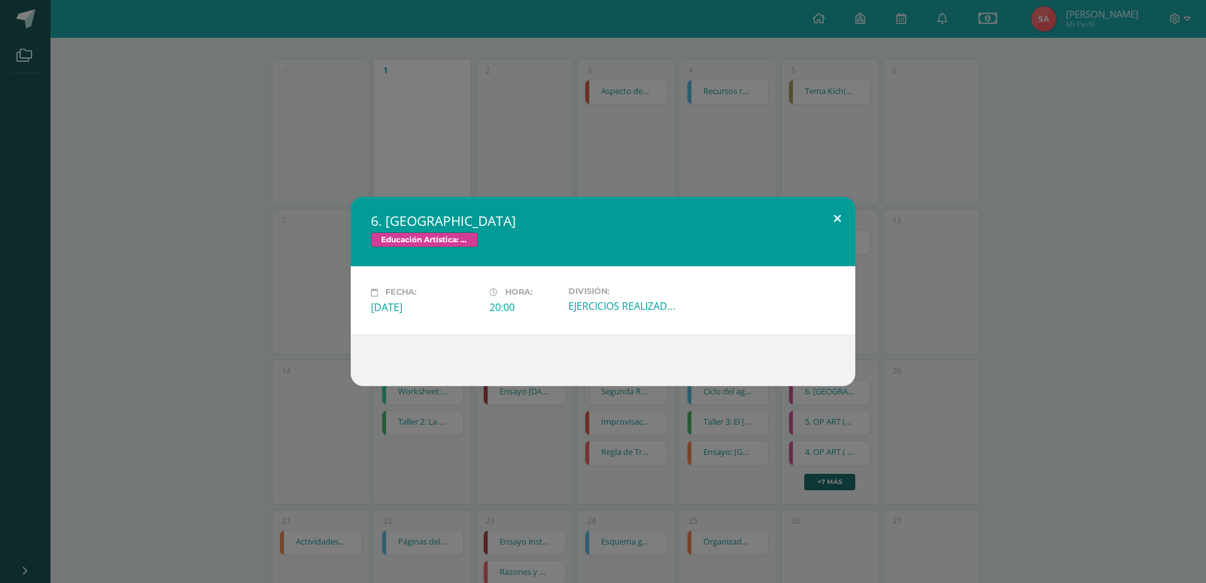
click at [841, 216] on button at bounding box center [837, 218] width 36 height 43
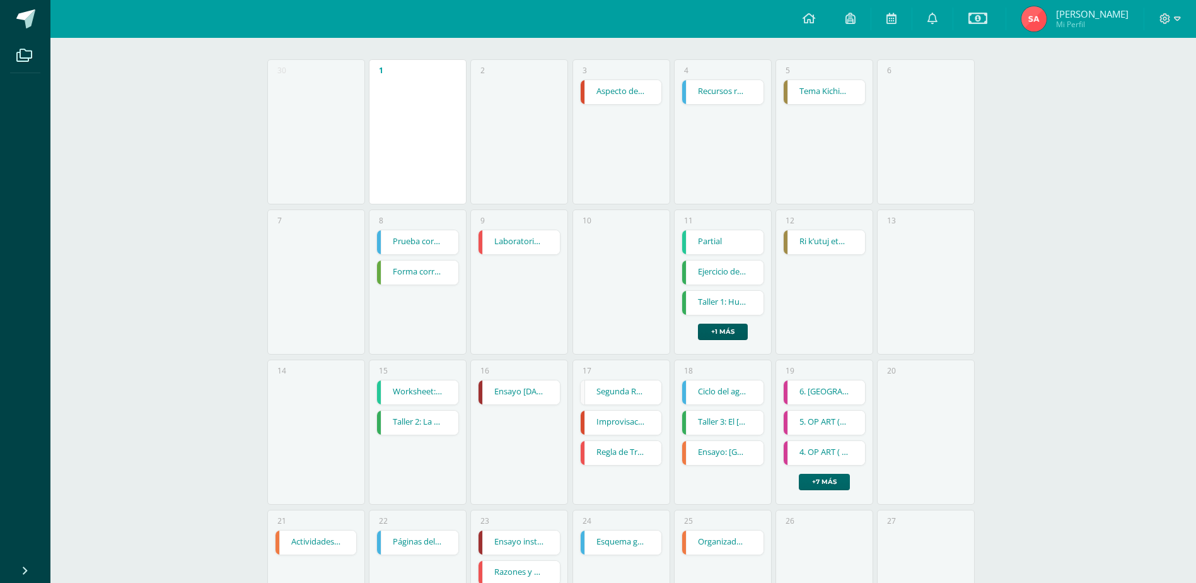
click at [824, 476] on link "+7 más" at bounding box center [824, 482] width 51 height 16
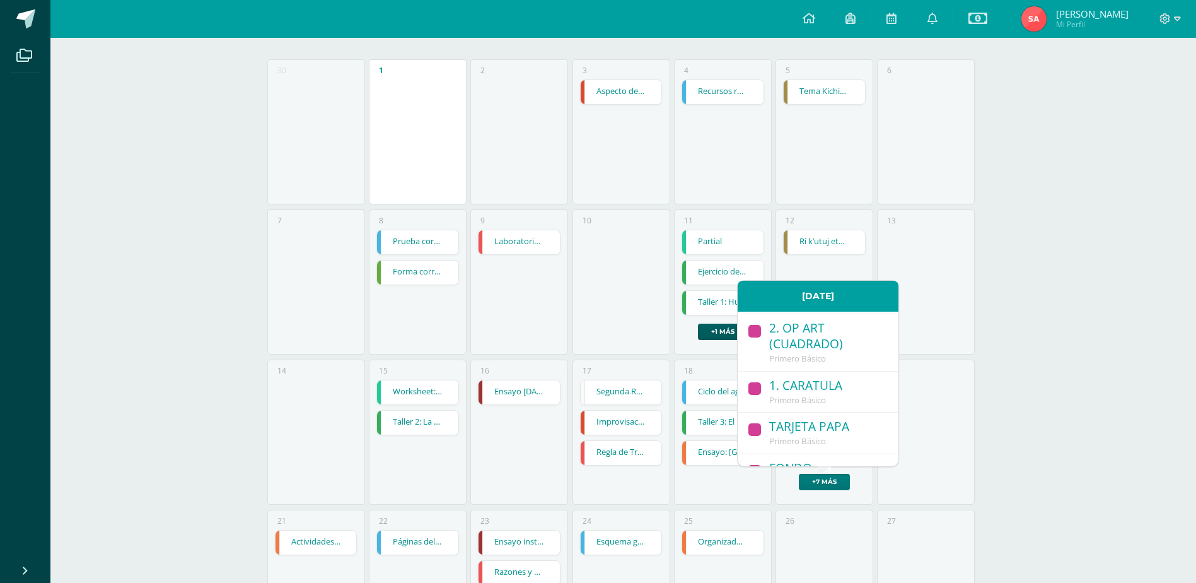
scroll to position [354, 0]
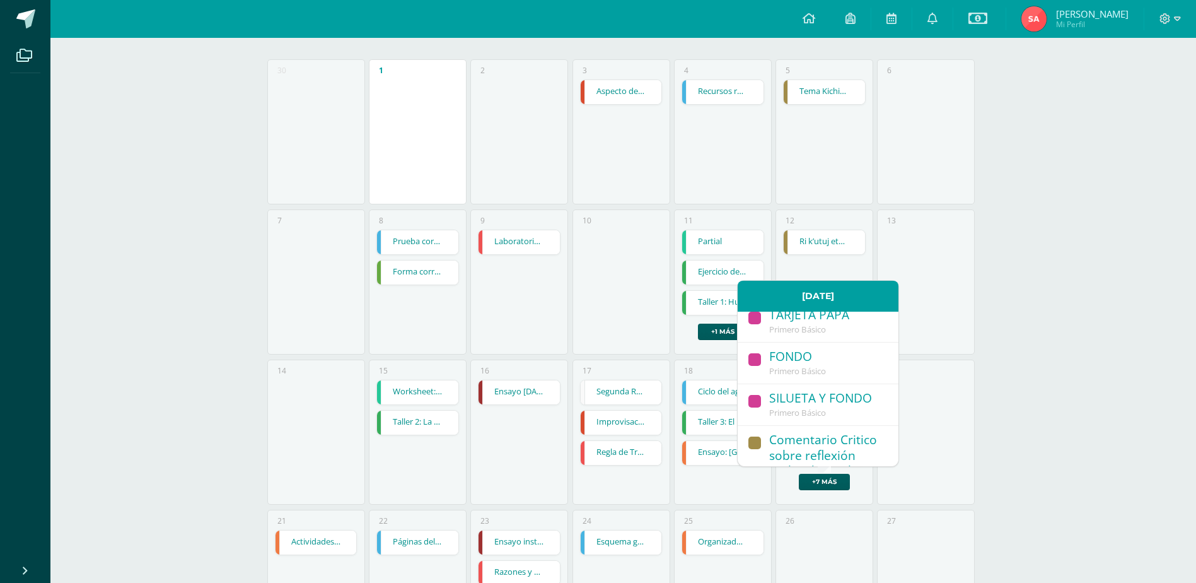
click at [819, 432] on div "Comentario Critico sobre reflexión realizada en clase" at bounding box center [827, 456] width 117 height 49
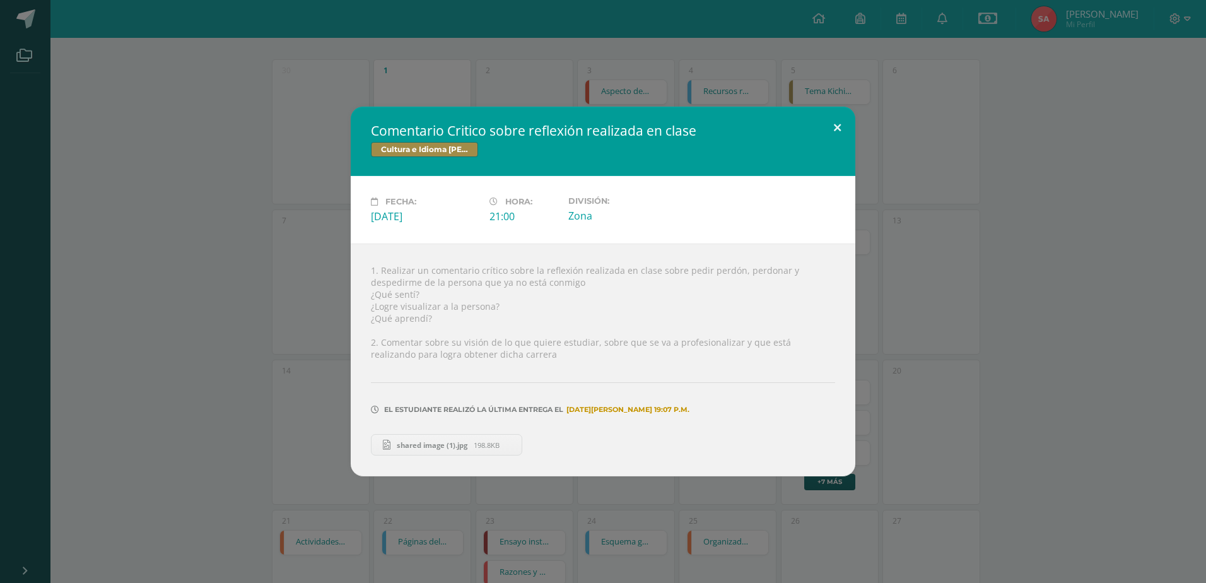
click at [836, 126] on button at bounding box center [837, 128] width 36 height 43
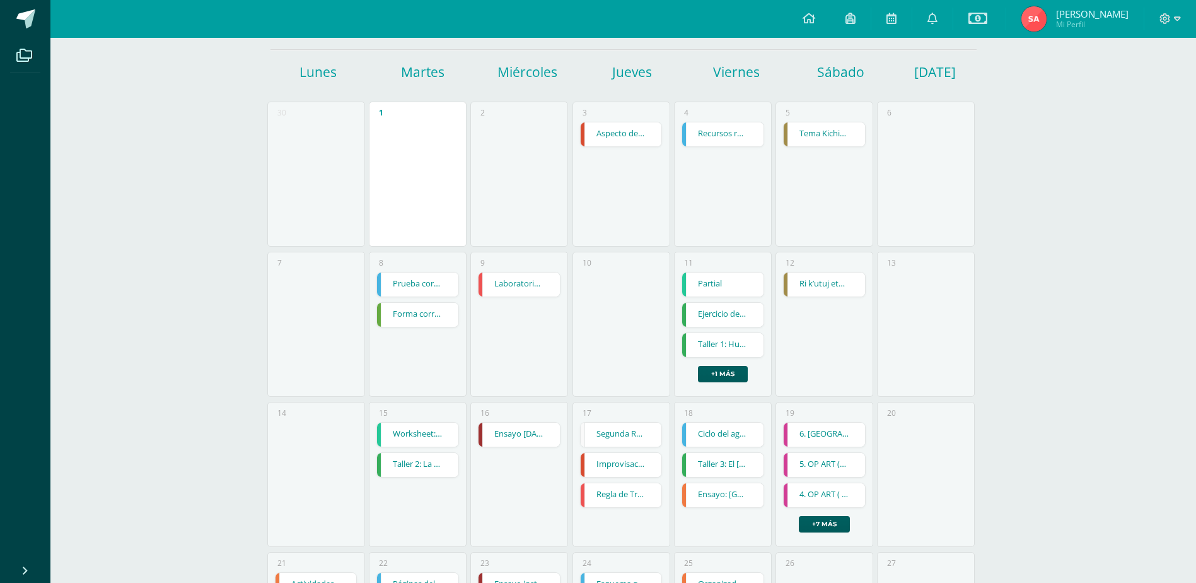
scroll to position [0, 0]
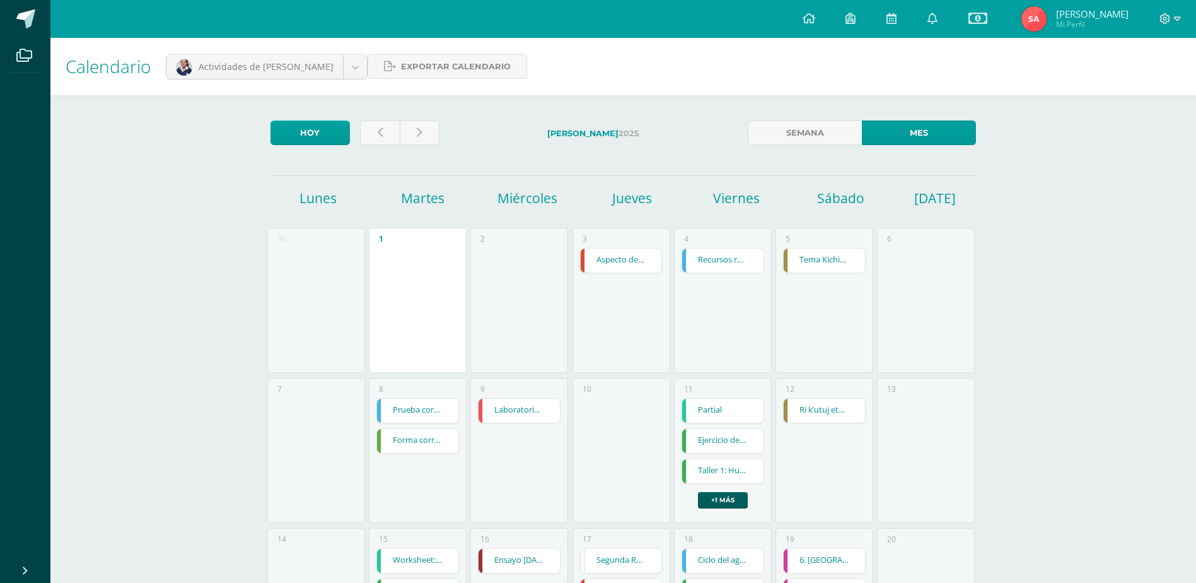
click at [1122, 16] on span "[PERSON_NAME]" at bounding box center [1092, 14] width 73 height 13
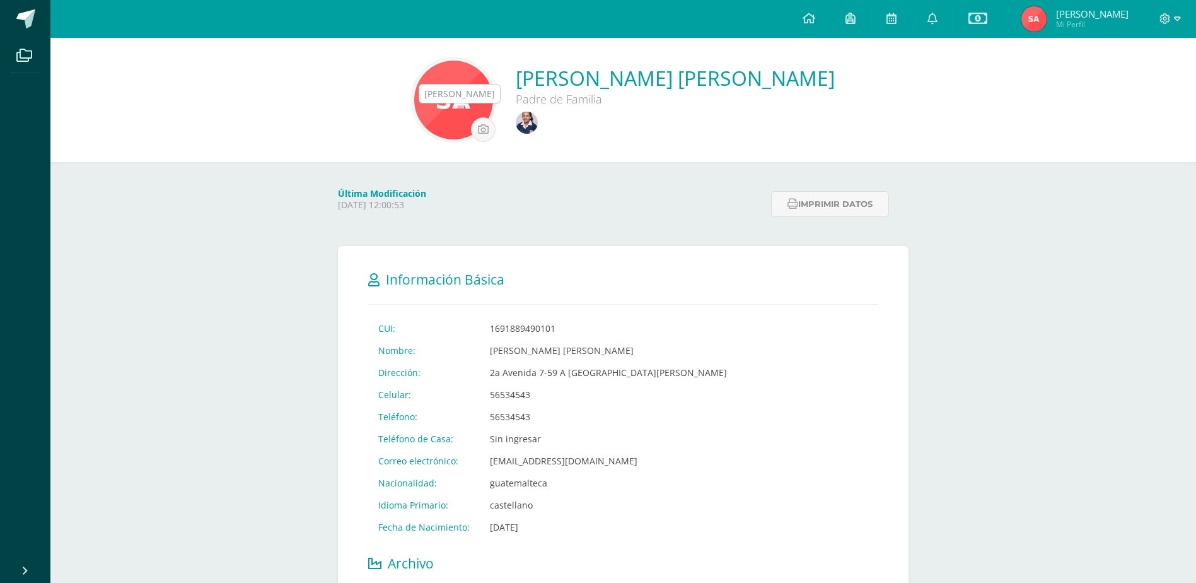
click at [516, 113] on img at bounding box center [527, 123] width 22 height 22
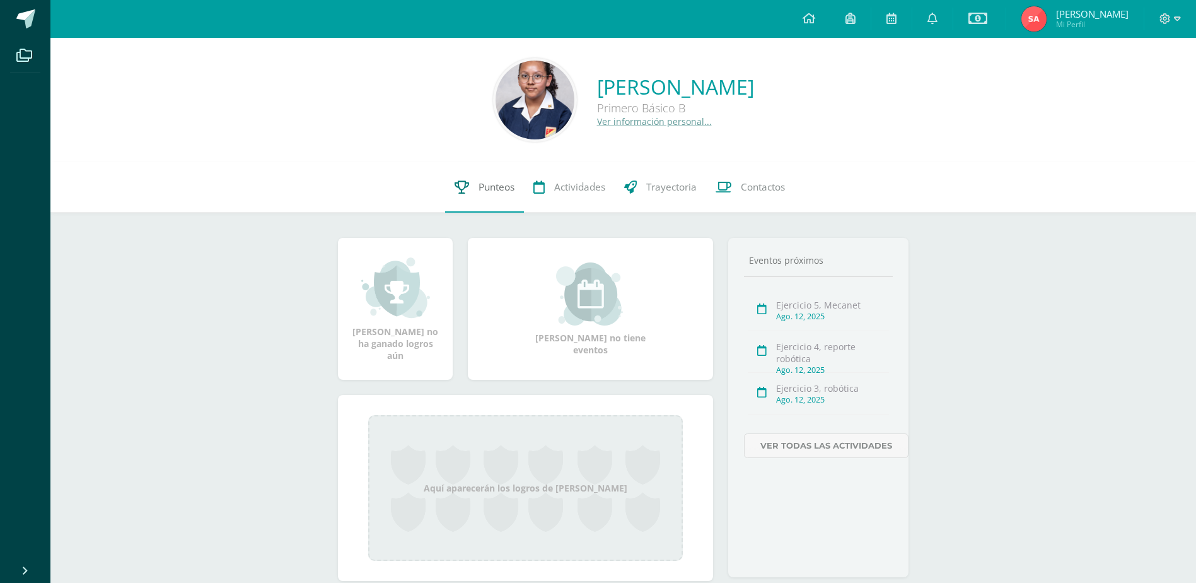
click at [498, 182] on span "Punteos" at bounding box center [497, 186] width 36 height 13
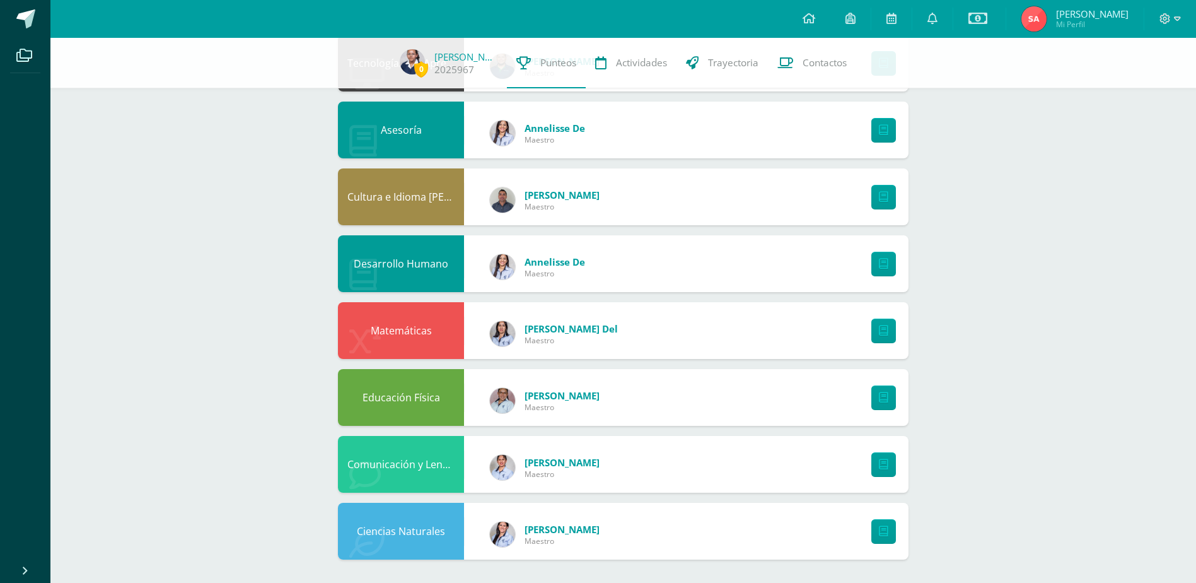
scroll to position [700, 0]
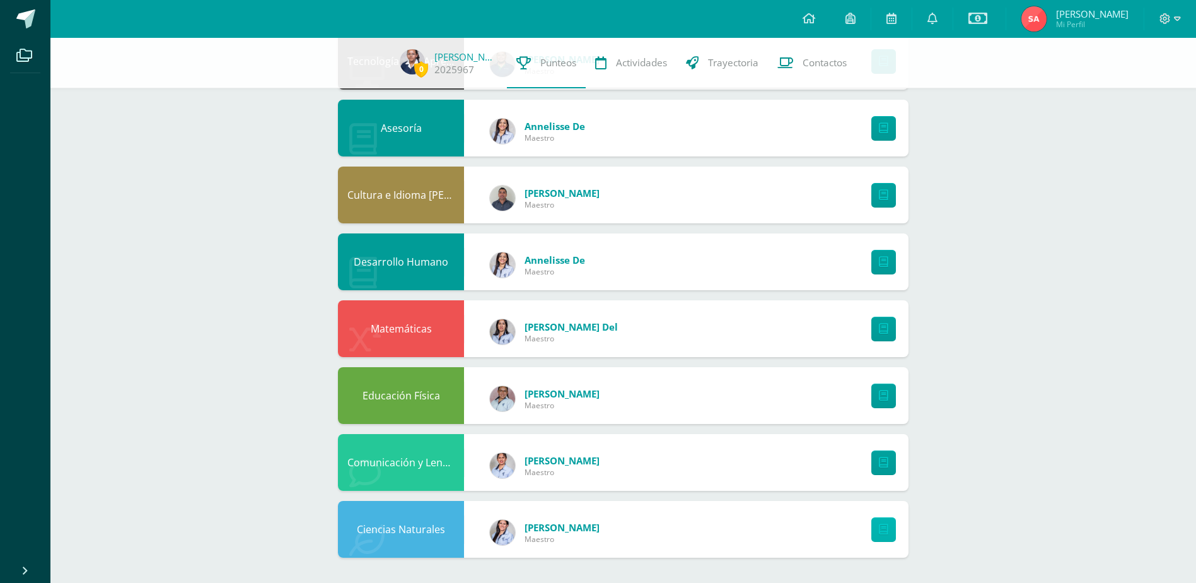
click at [887, 532] on icon at bounding box center [883, 529] width 9 height 11
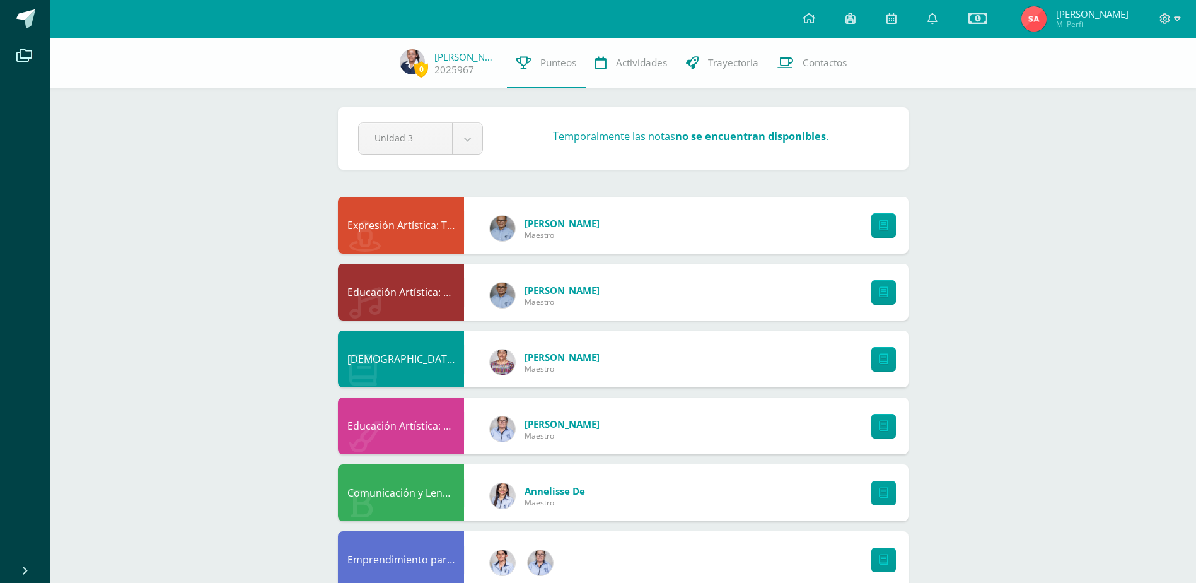
scroll to position [0, 0]
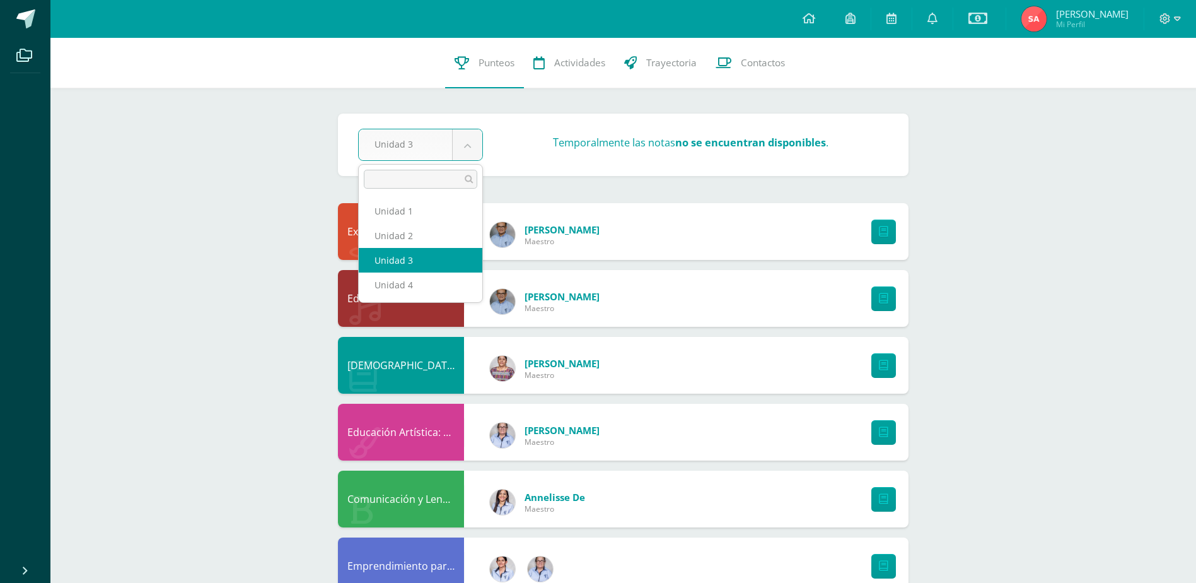
select select "Unidad 2"
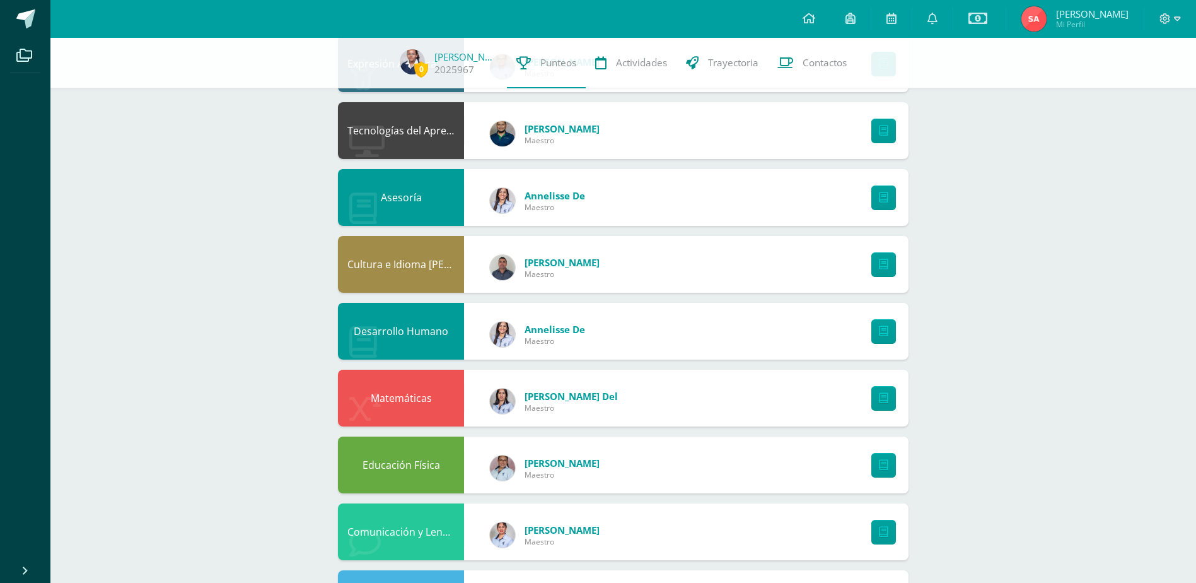
scroll to position [700, 0]
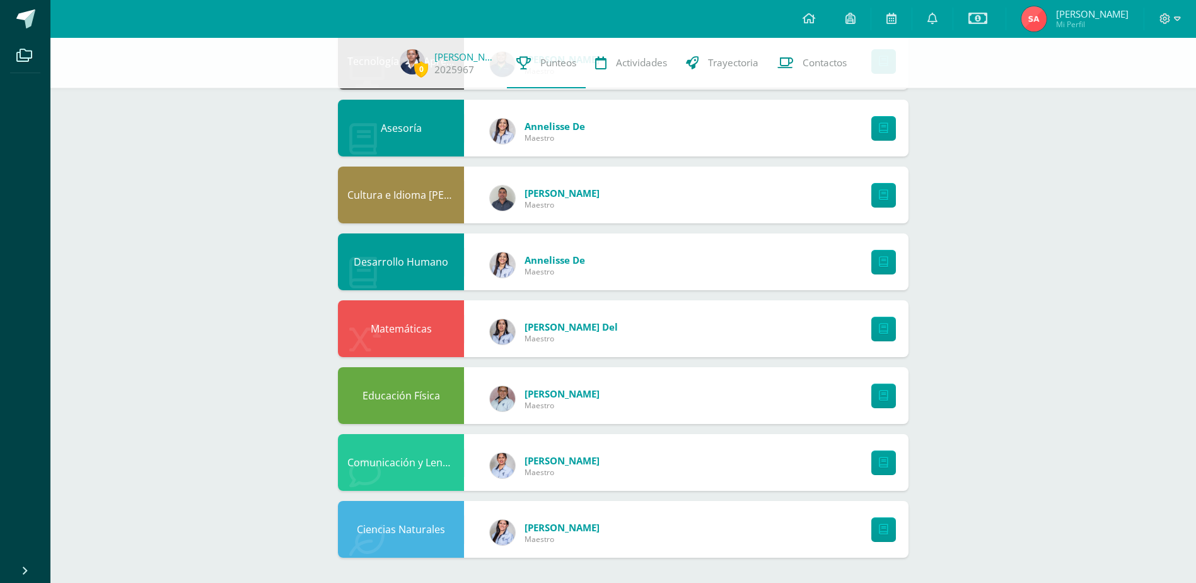
click at [555, 258] on span "Annelisse De" at bounding box center [555, 260] width 61 height 13
click at [364, 269] on icon at bounding box center [363, 273] width 28 height 32
click at [743, 259] on div "Desarrollo Humano Annelisse De Maestro" at bounding box center [623, 261] width 571 height 57
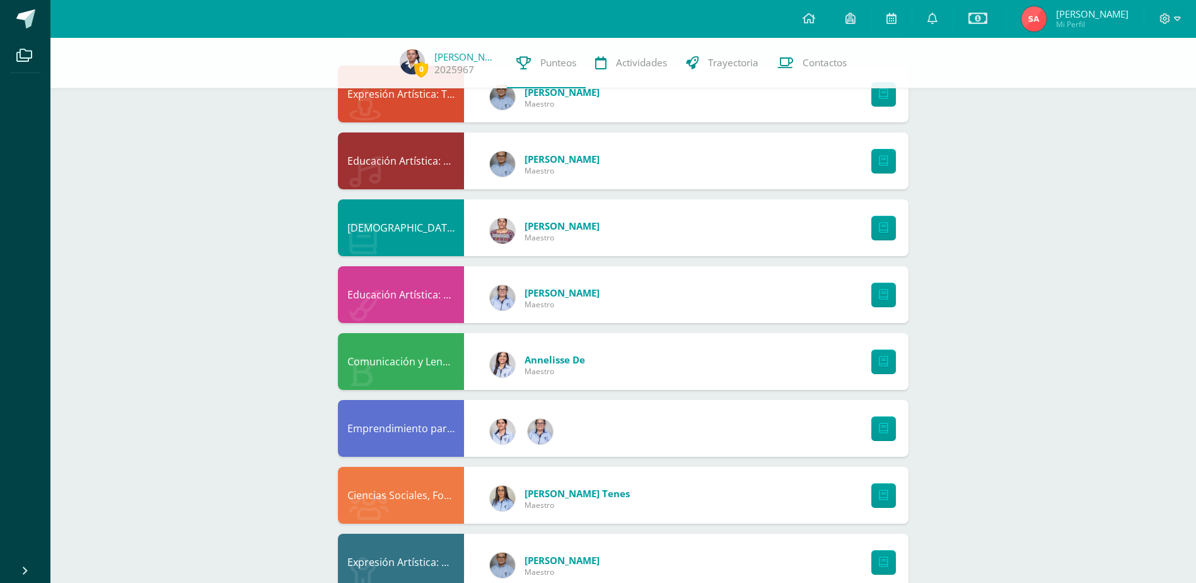
scroll to position [0, 0]
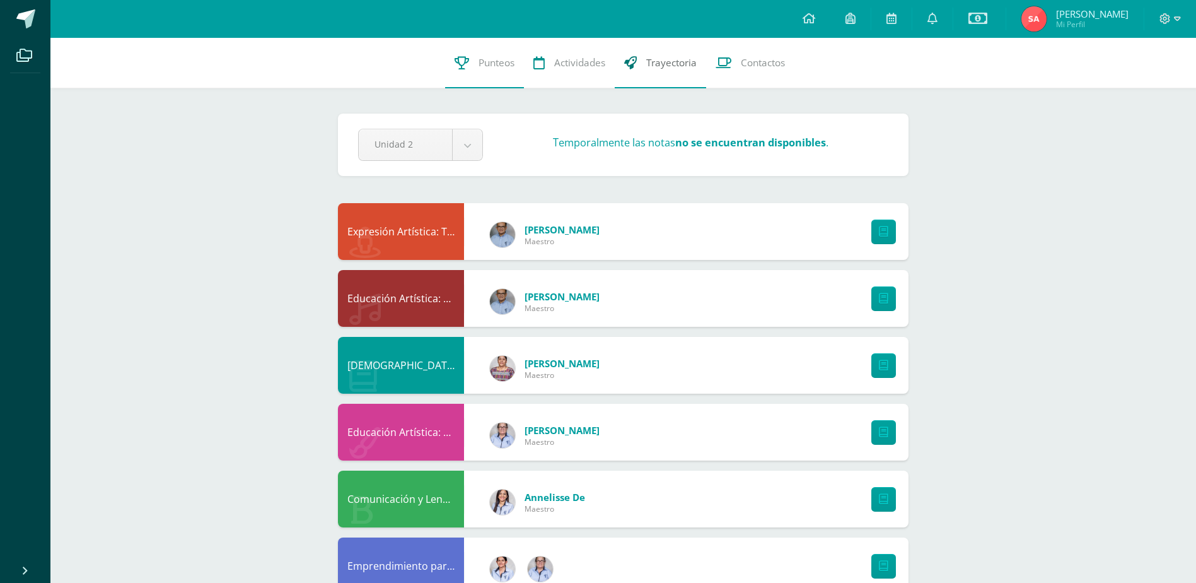
click at [660, 53] on link "Trayectoria" at bounding box center [660, 63] width 91 height 50
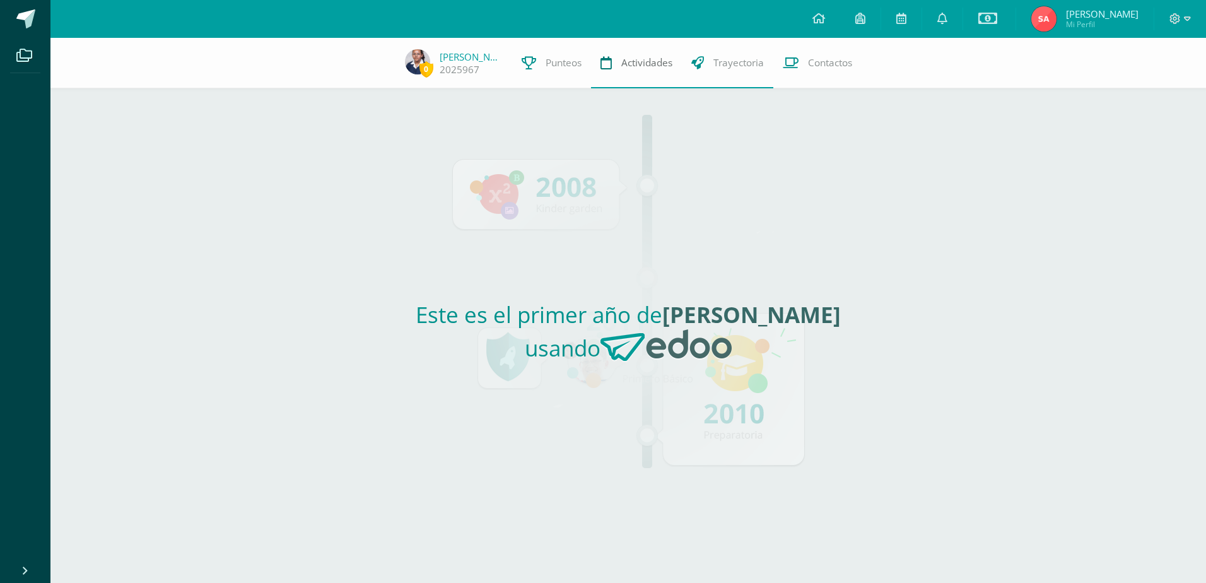
click at [628, 68] on span "Actividades" at bounding box center [646, 62] width 51 height 13
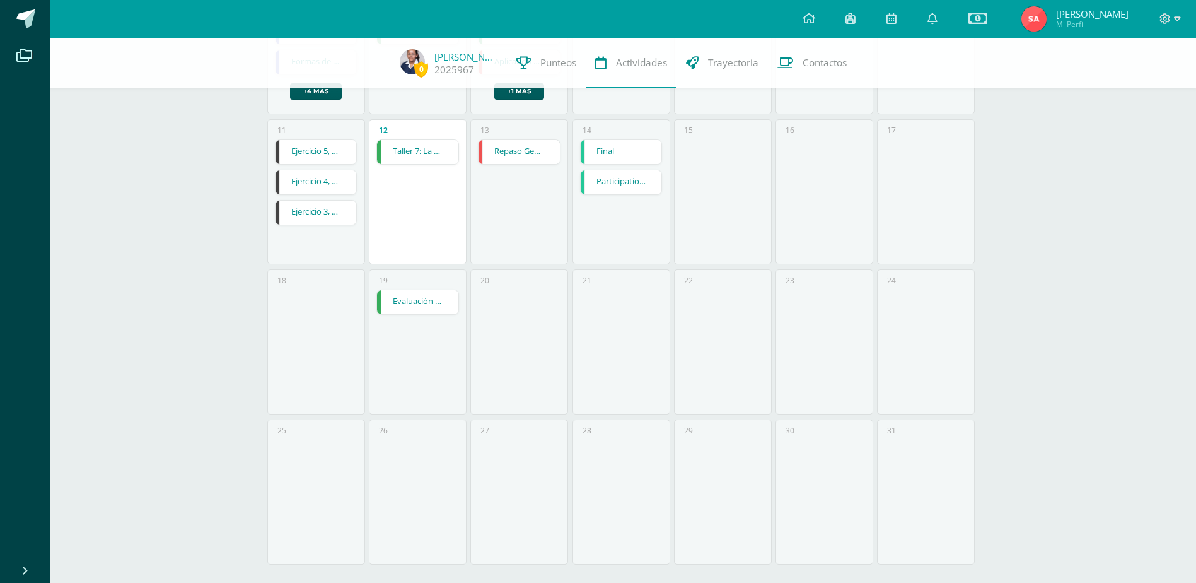
scroll to position [412, 0]
